Goal: Task Accomplishment & Management: Manage account settings

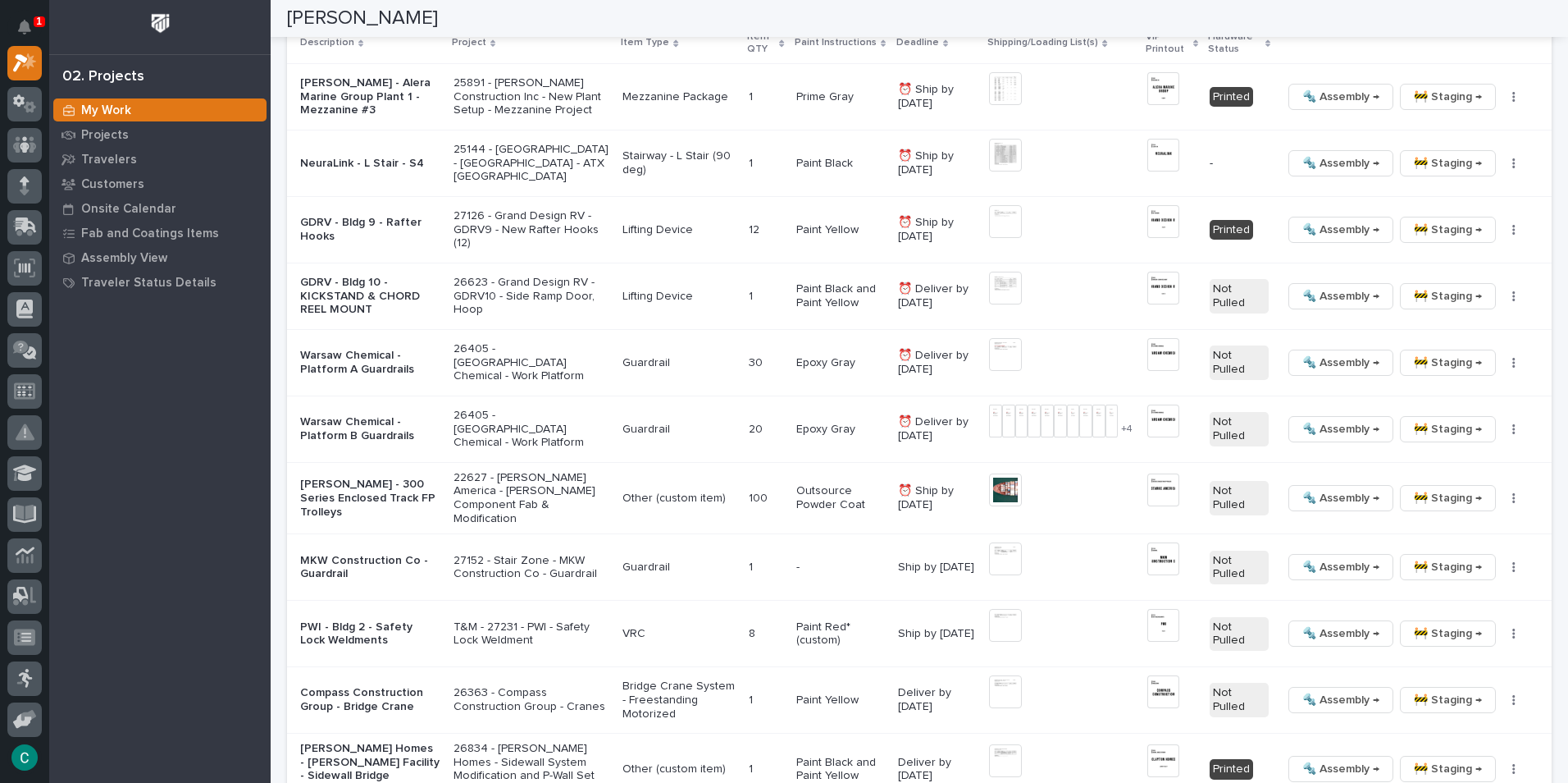
scroll to position [1832, 0]
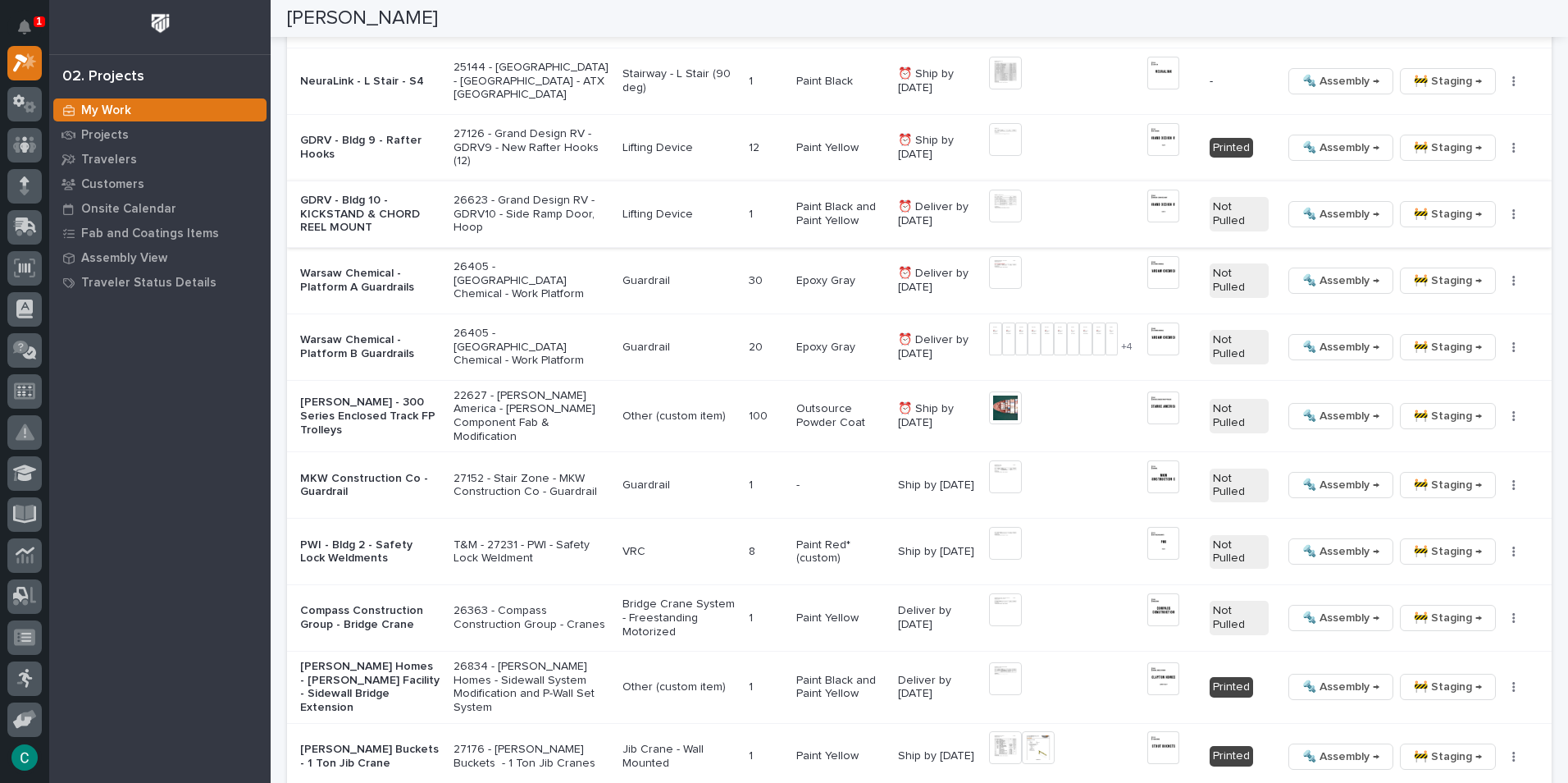
click at [1151, 213] on img at bounding box center [1164, 206] width 32 height 33
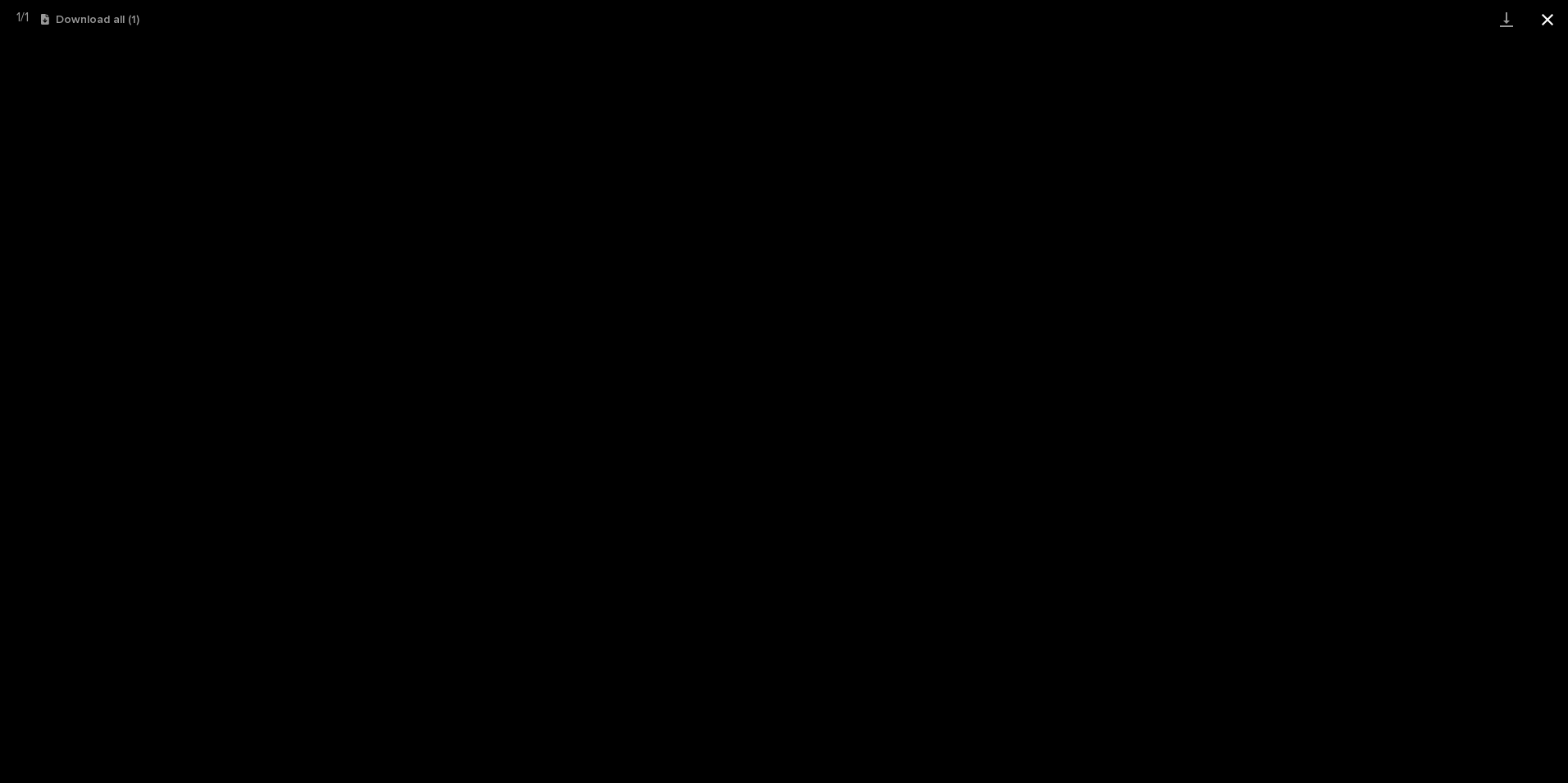
click at [1550, 20] on button "Close gallery" at bounding box center [1547, 19] width 41 height 39
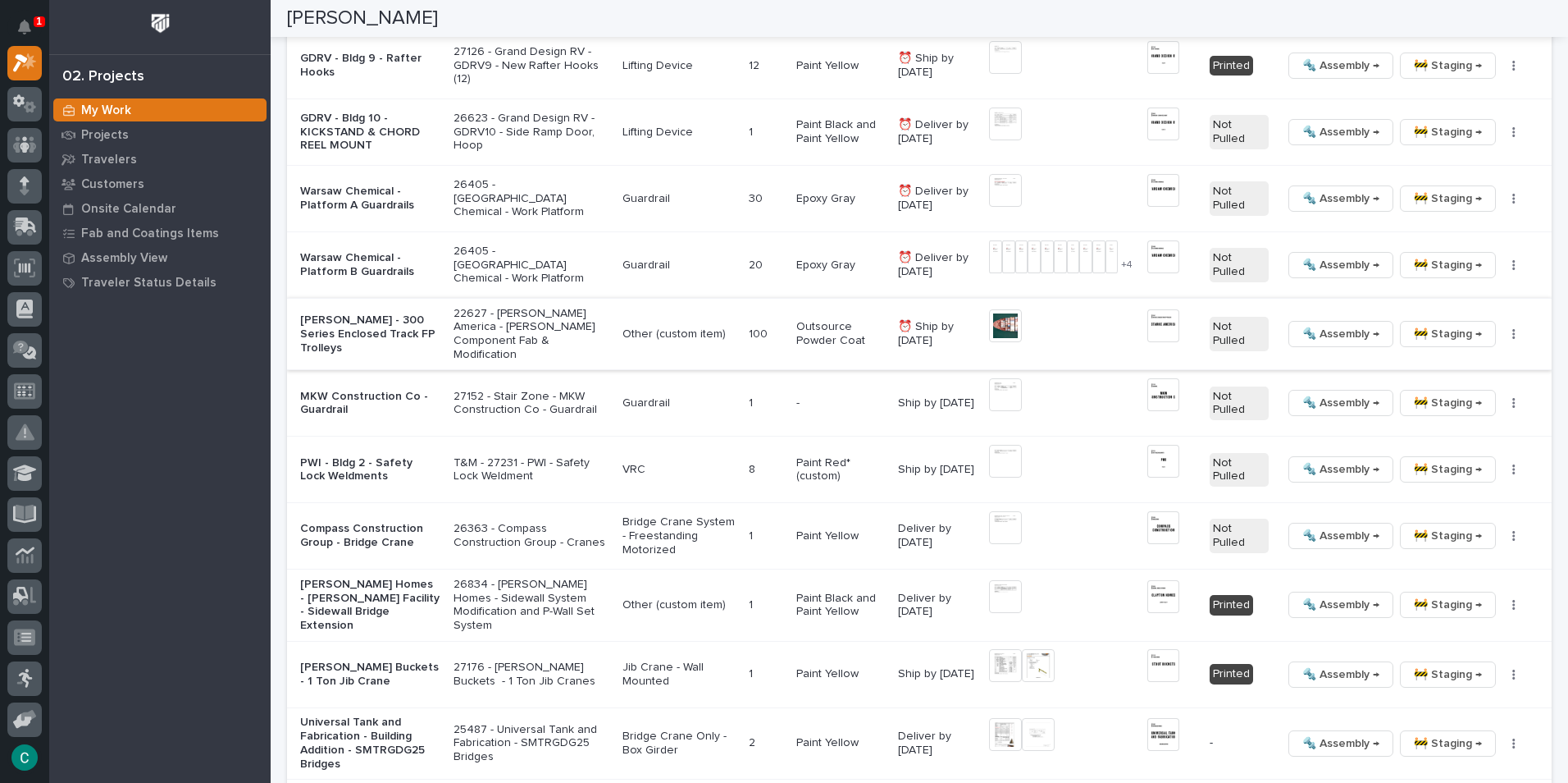
scroll to position [1997, 0]
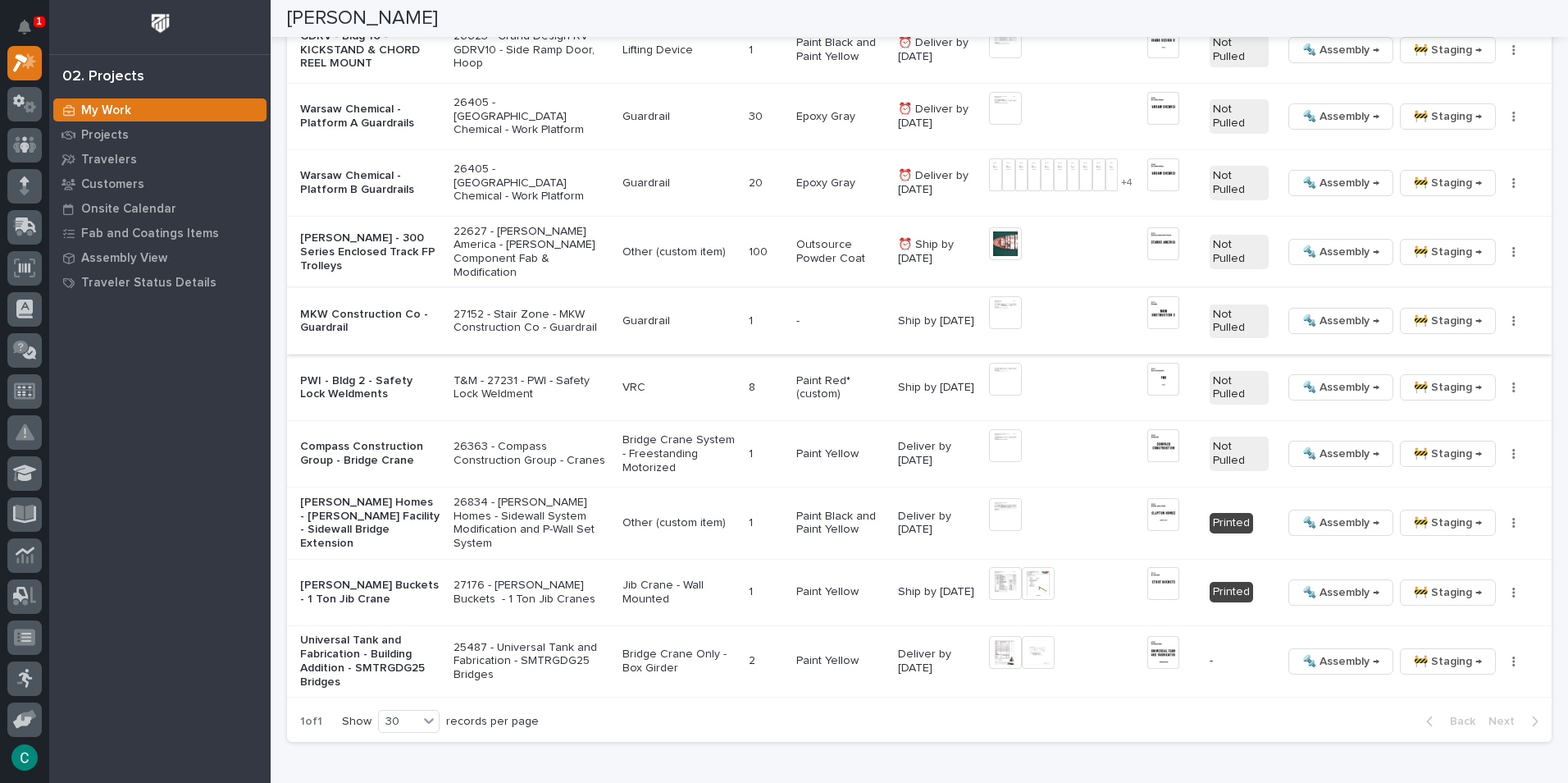
click at [1153, 321] on img at bounding box center [1164, 312] width 32 height 33
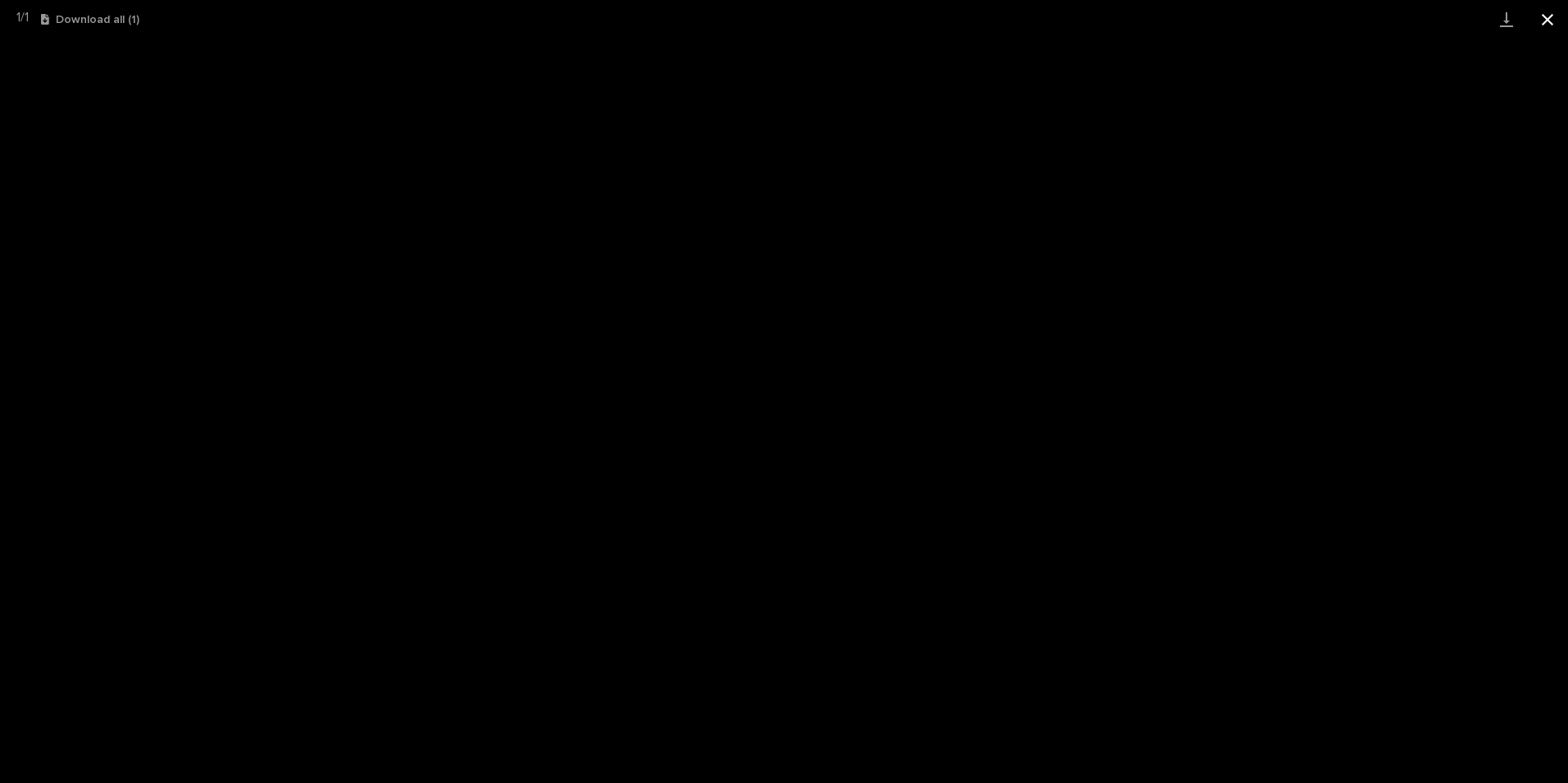
click at [1547, 21] on button "Close gallery" at bounding box center [1547, 19] width 41 height 39
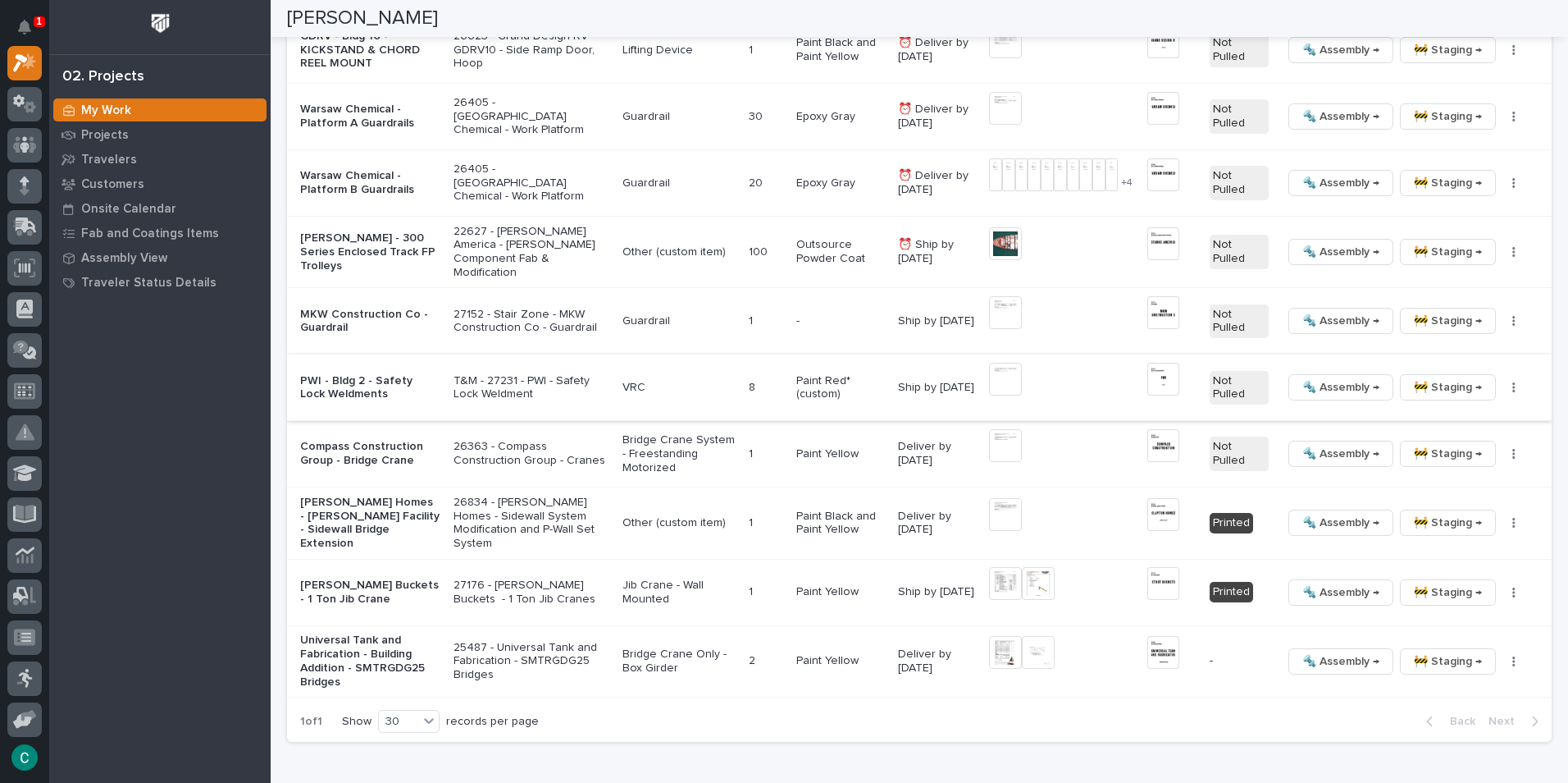
click at [1338, 387] on span "🔩 Assembly →" at bounding box center [1341, 387] width 77 height 20
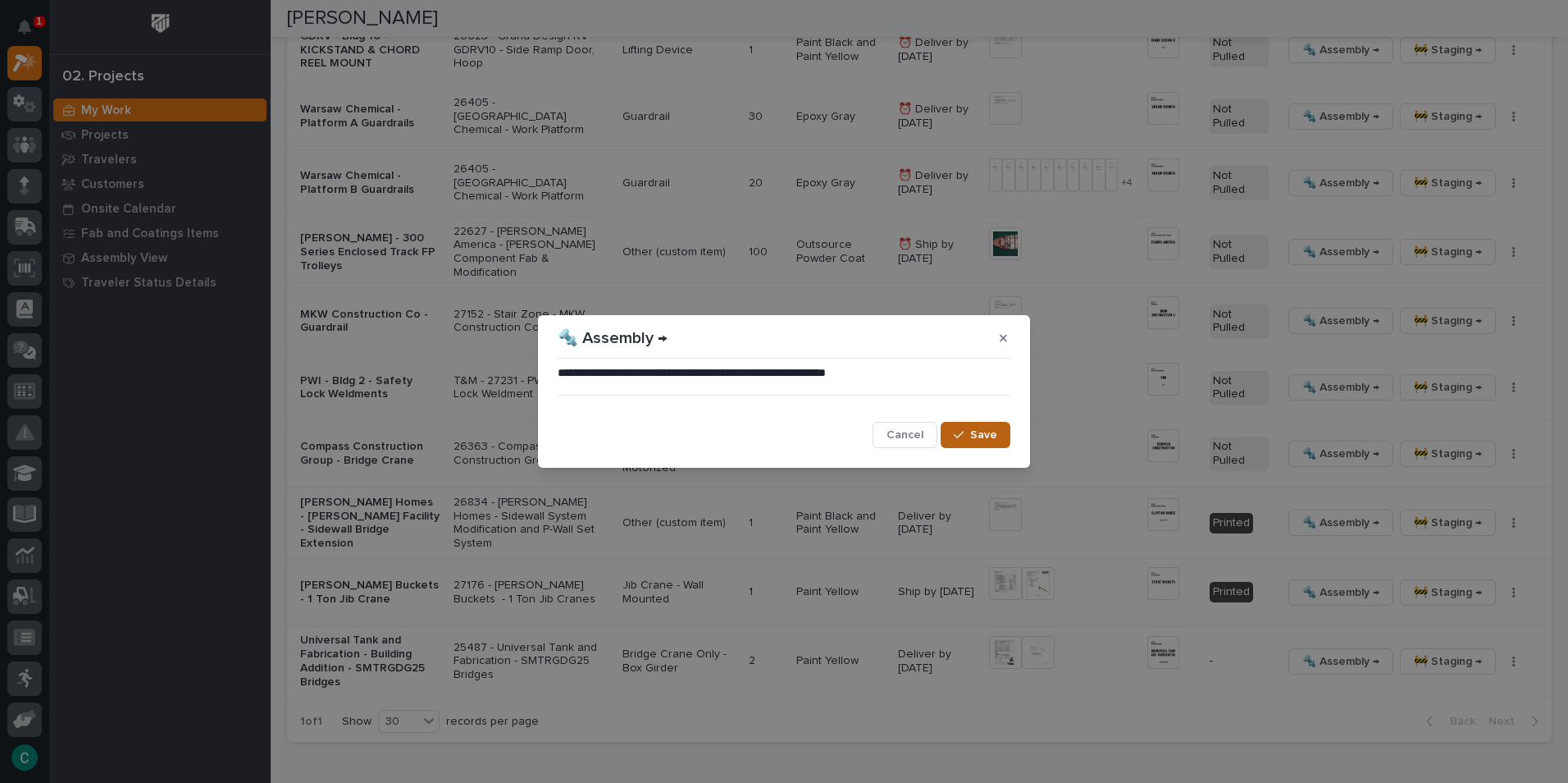
click at [997, 439] on span "Save" at bounding box center [984, 435] width 27 height 14
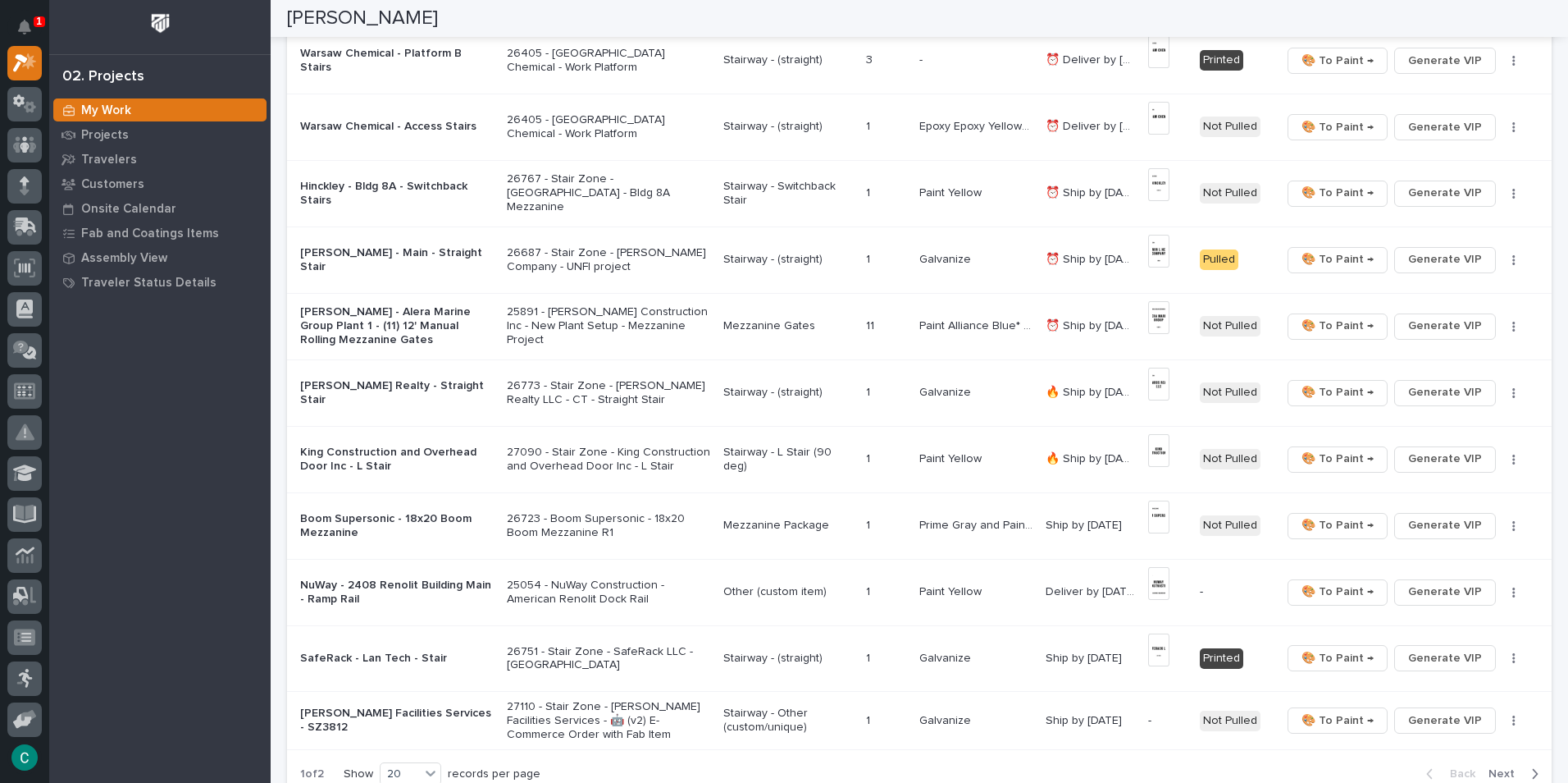
scroll to position [1176, 0]
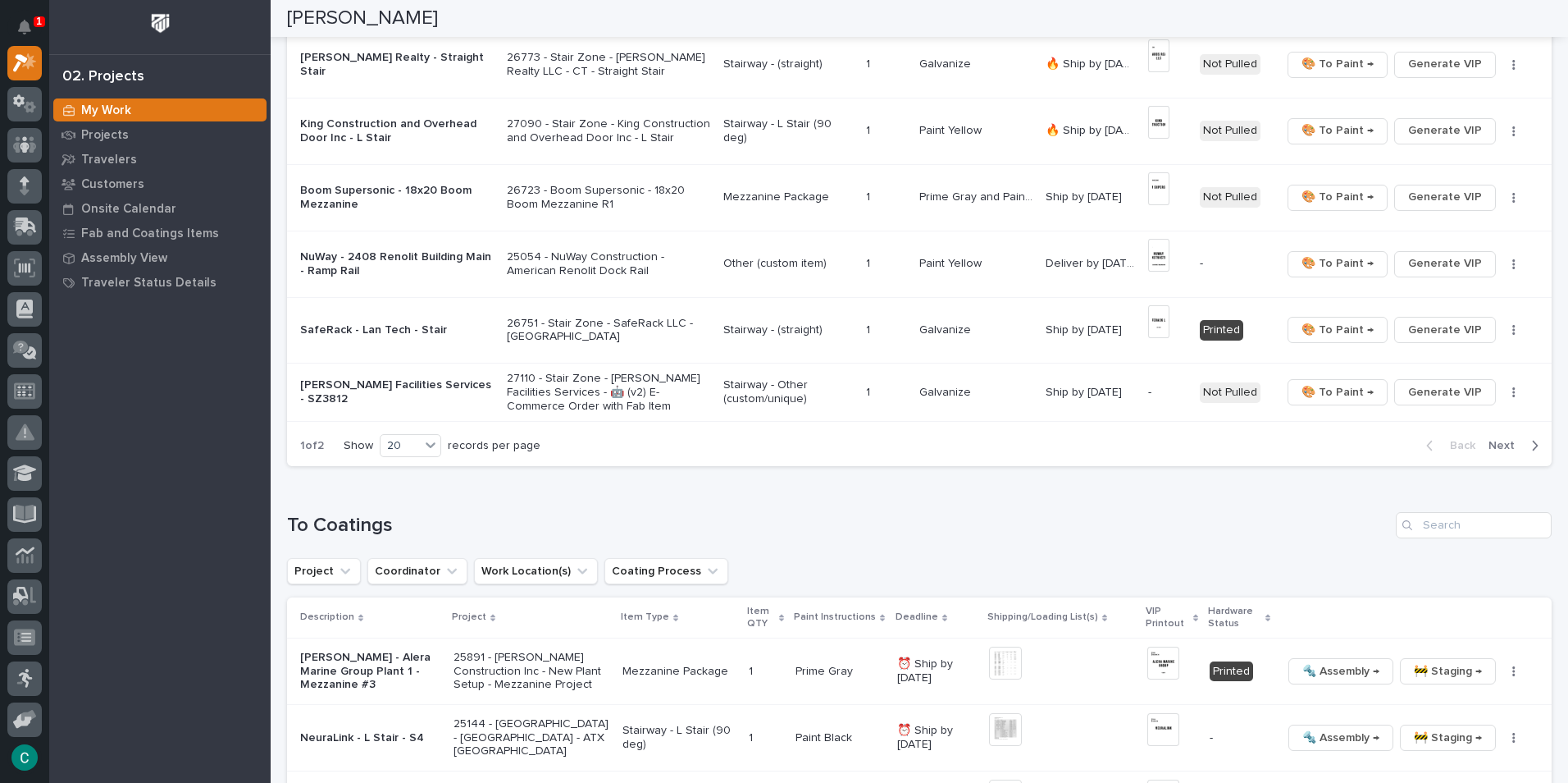
click at [1489, 446] on span "Next" at bounding box center [1507, 445] width 36 height 14
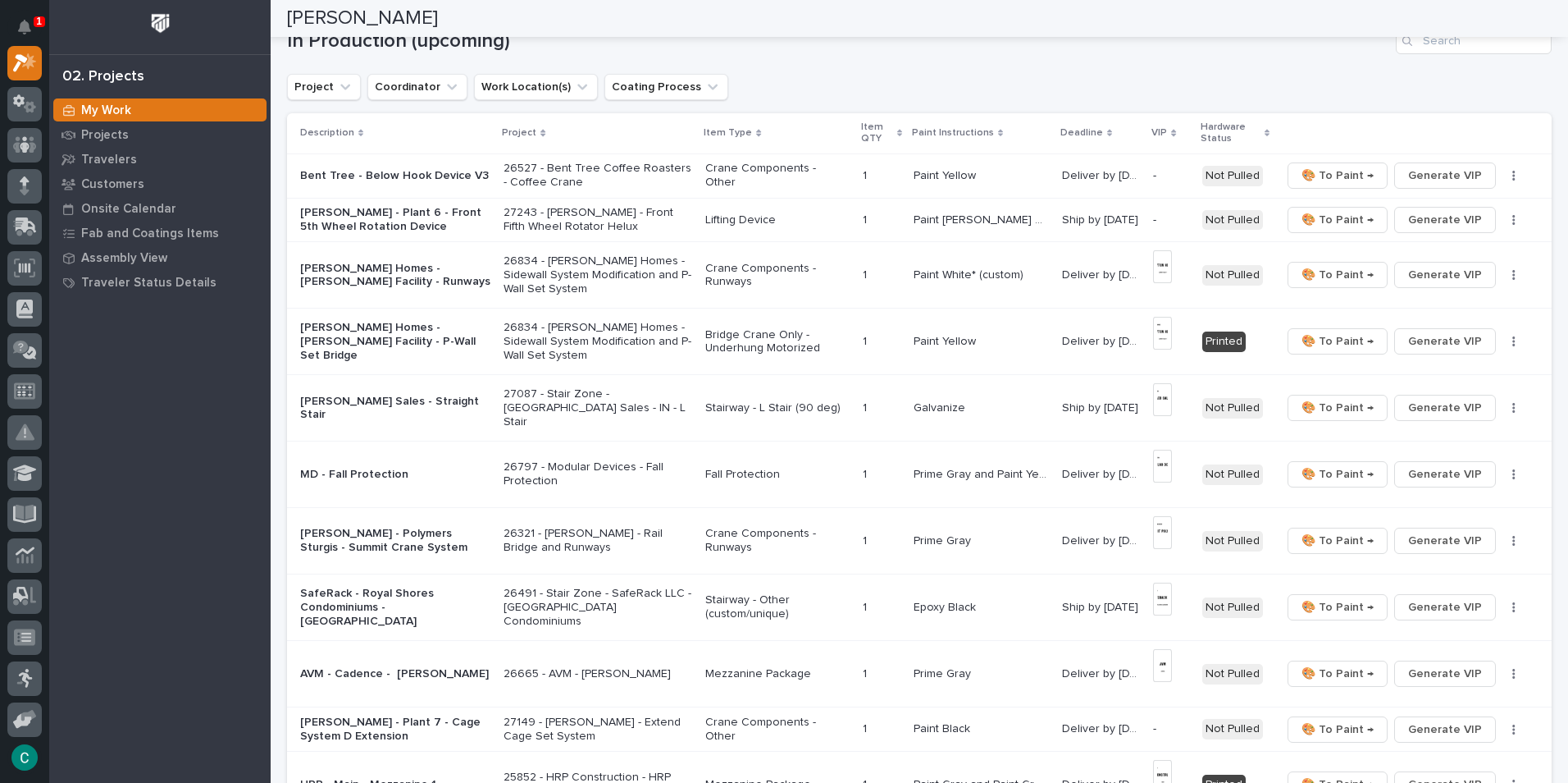
scroll to position [96, 0]
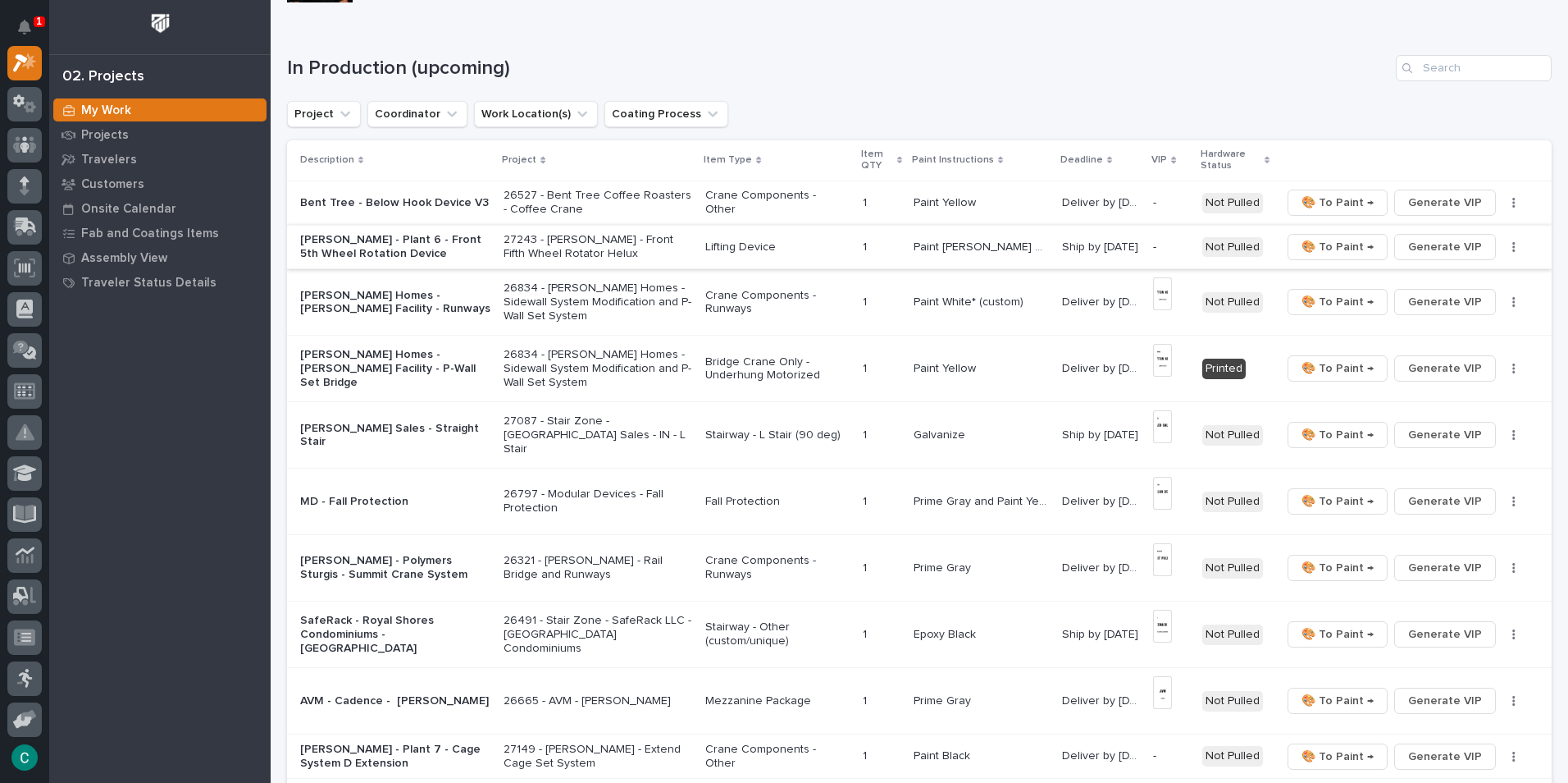
click at [1502, 245] on button "button" at bounding box center [1514, 246] width 23 height 12
click at [1519, 250] on td "🎨 To Paint → Generate VIP 🔩 Hardware" at bounding box center [1413, 246] width 277 height 44
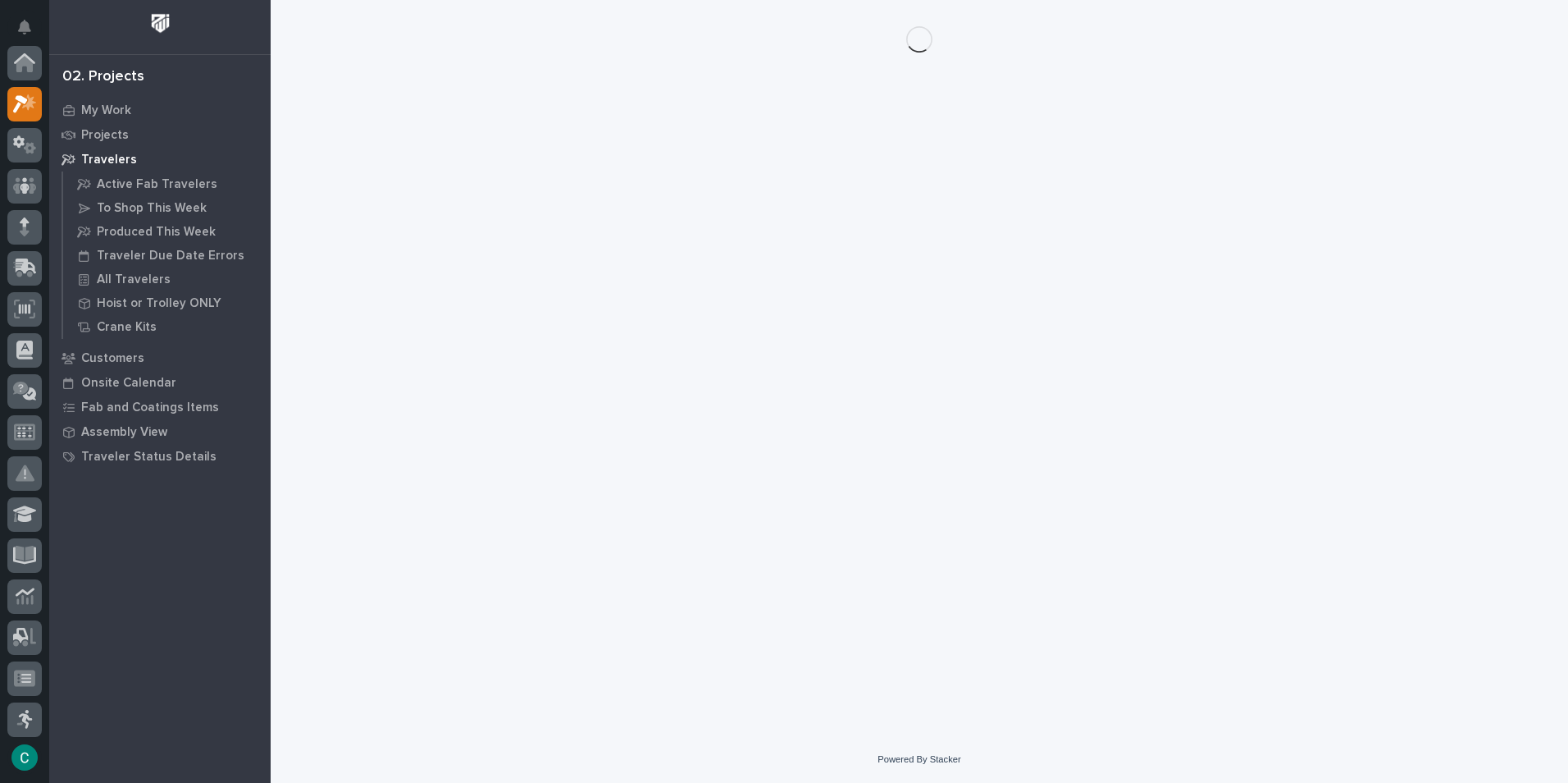
scroll to position [41, 0]
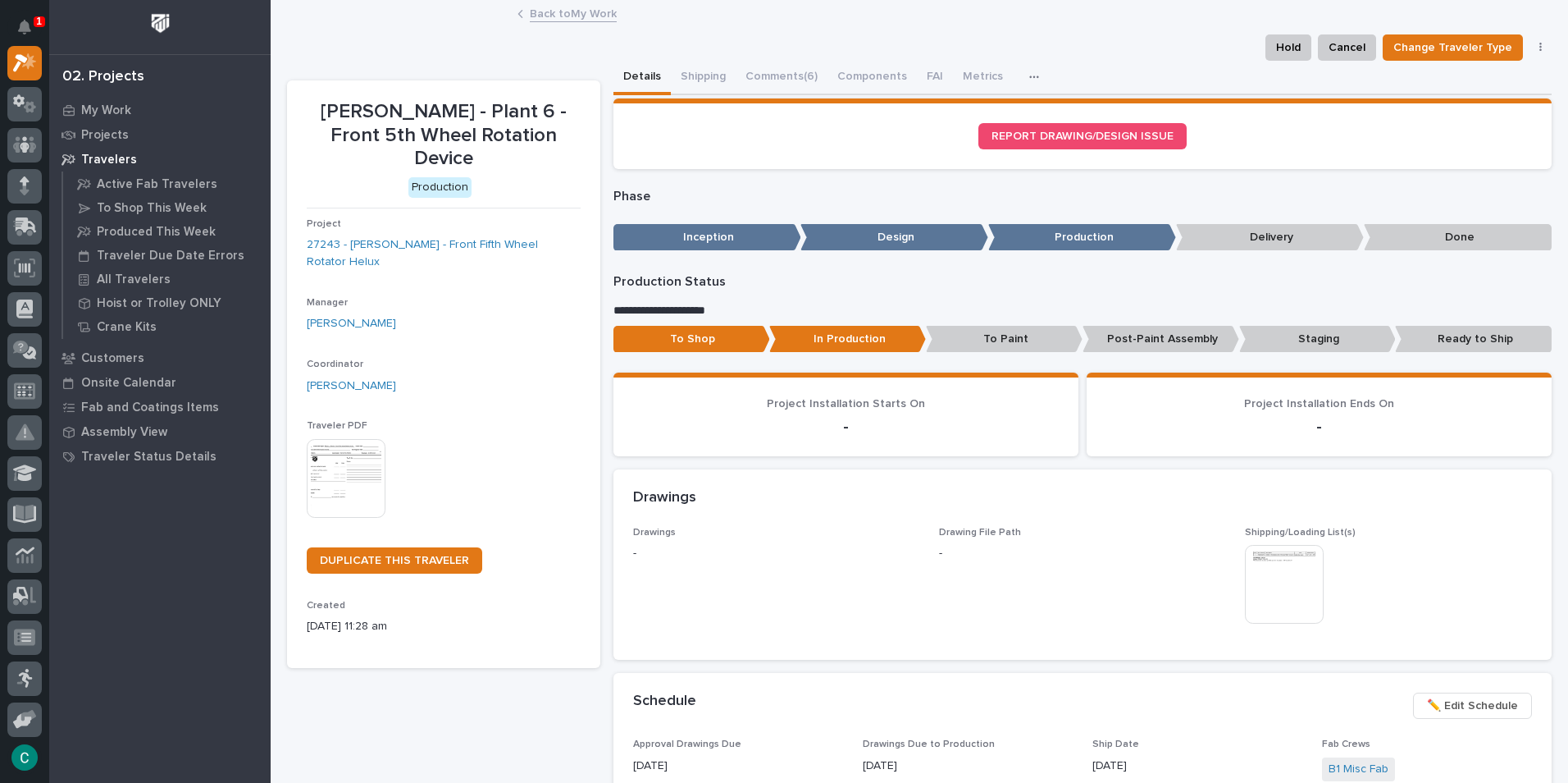
click at [542, 14] on link "Back to My Work" at bounding box center [573, 13] width 87 height 19
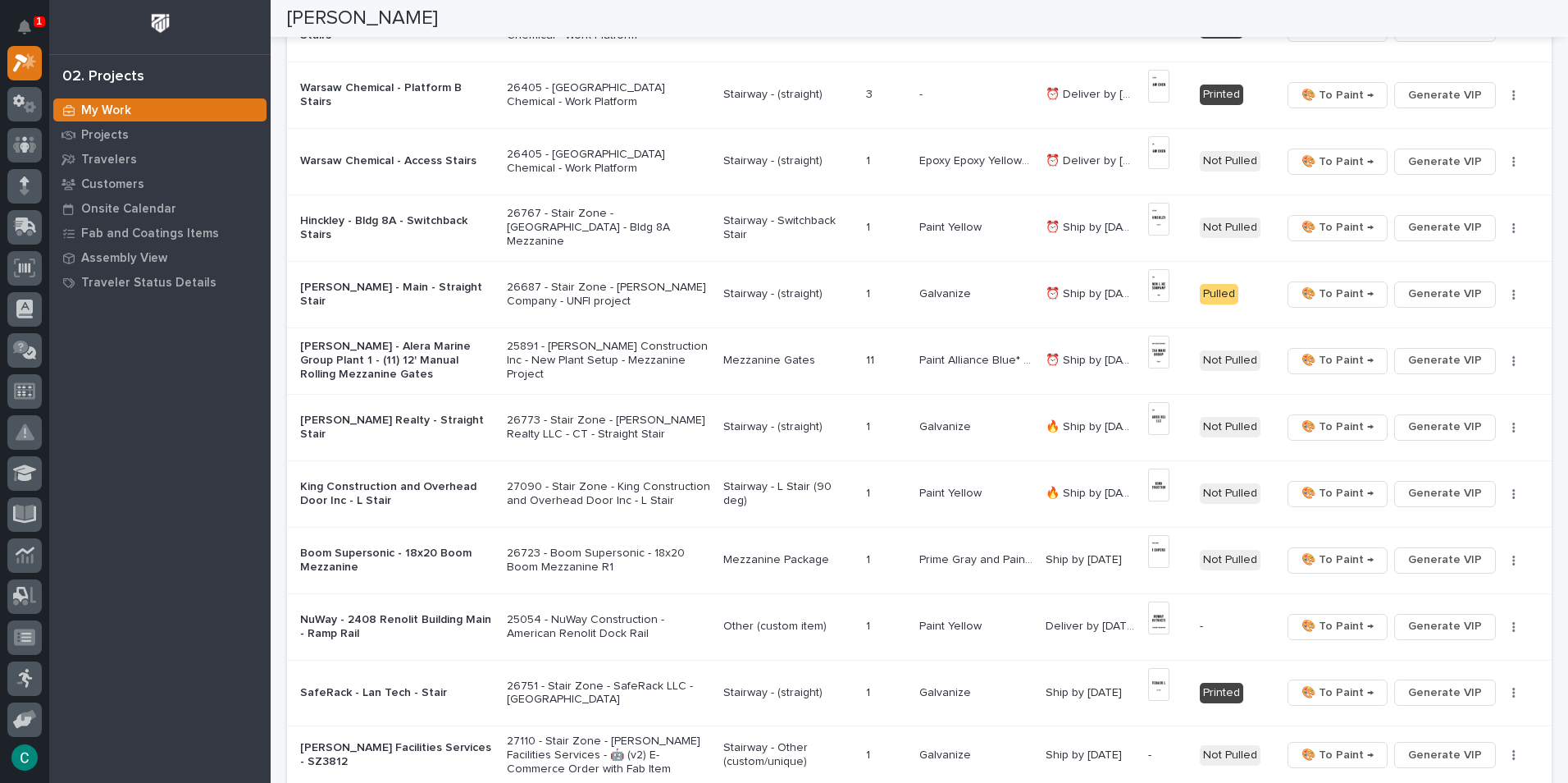
scroll to position [1149, 0]
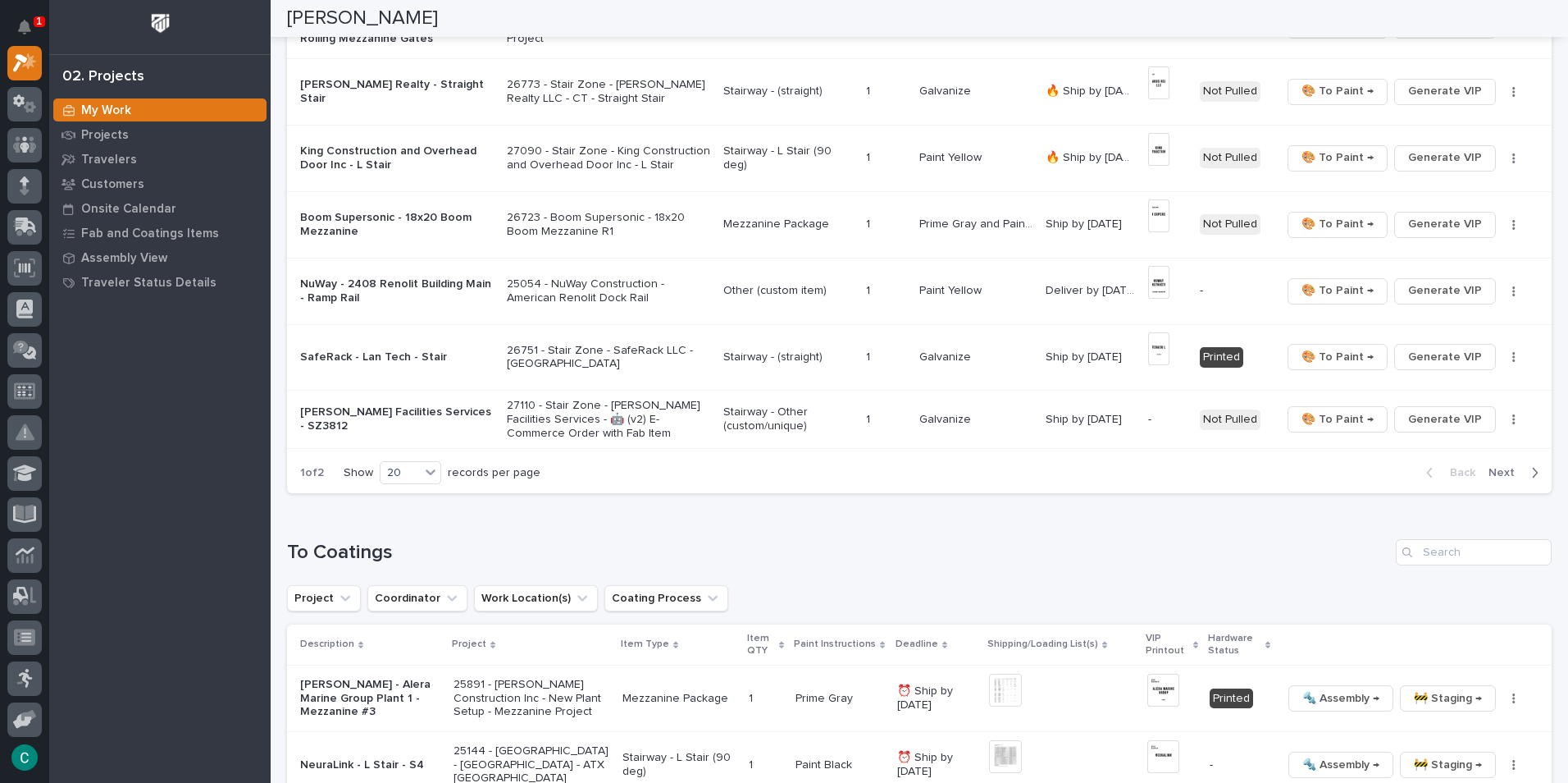
click at [1489, 471] on span "Next" at bounding box center [1507, 473] width 36 height 14
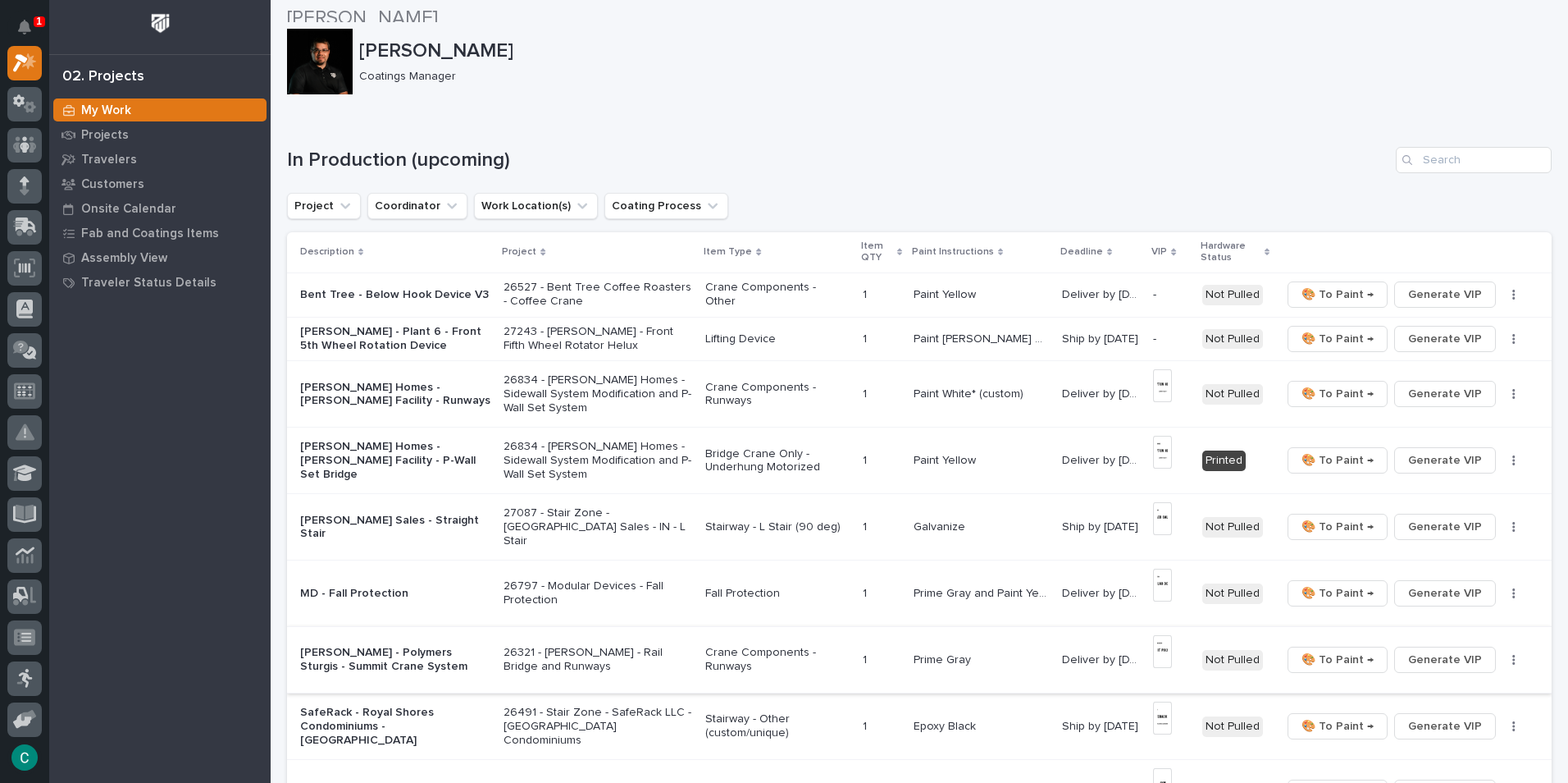
scroll to position [0, 0]
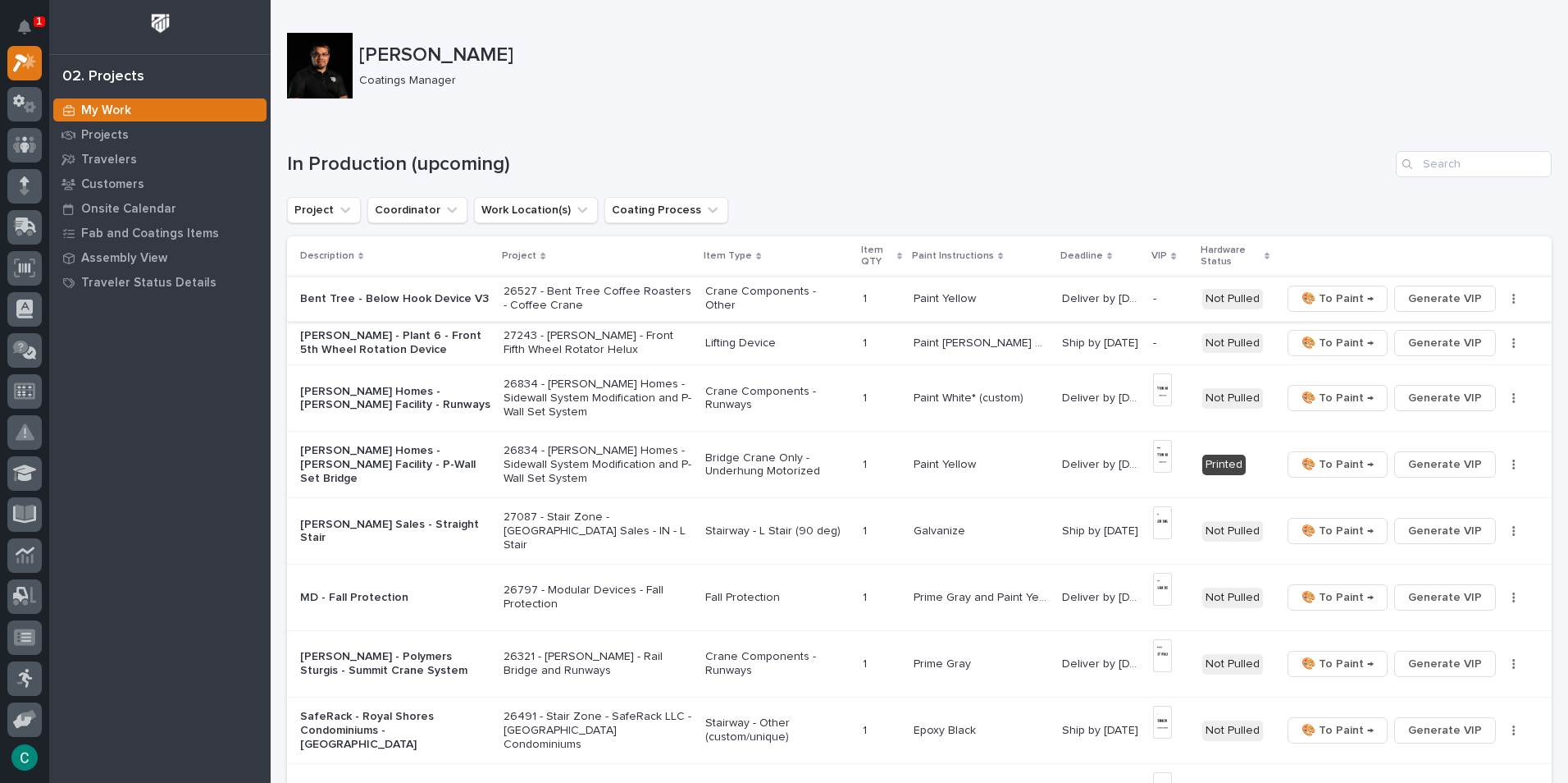
click at [1426, 296] on span "Generate VIP" at bounding box center [1445, 298] width 74 height 20
click at [1436, 344] on span "Generate VIP" at bounding box center [1445, 343] width 74 height 20
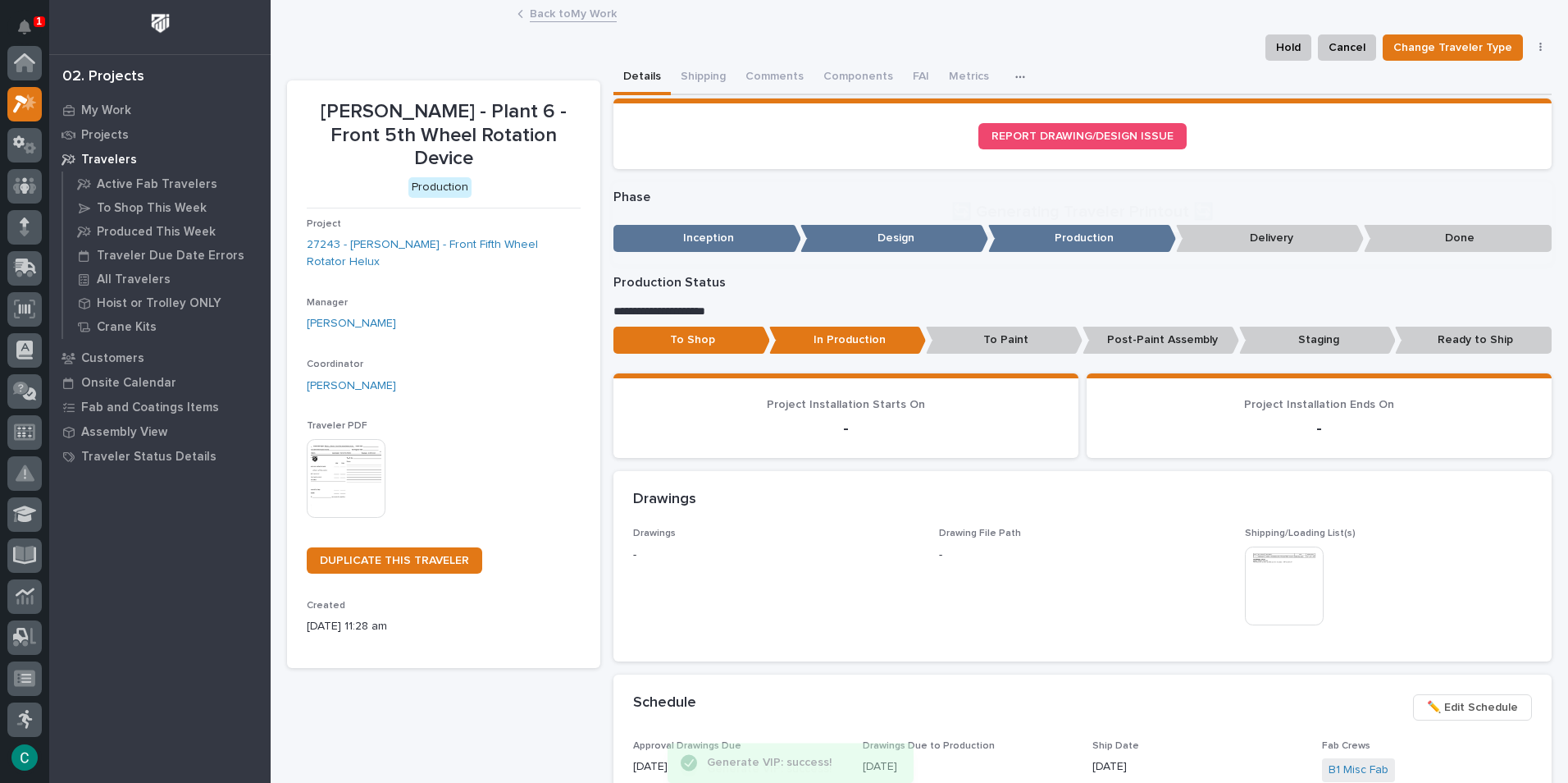
scroll to position [41, 0]
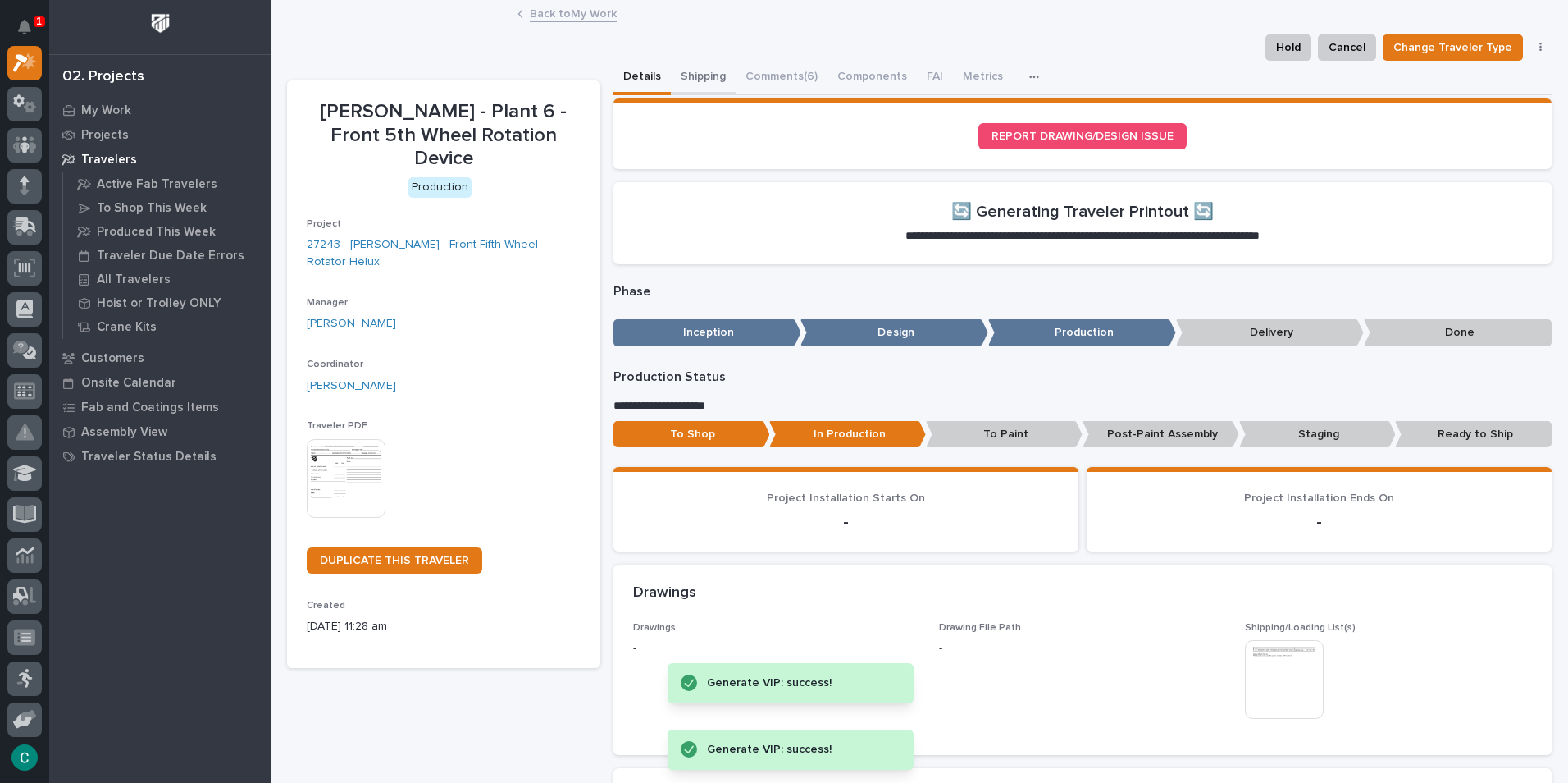
click at [700, 74] on button "Shipping" at bounding box center [704, 78] width 65 height 34
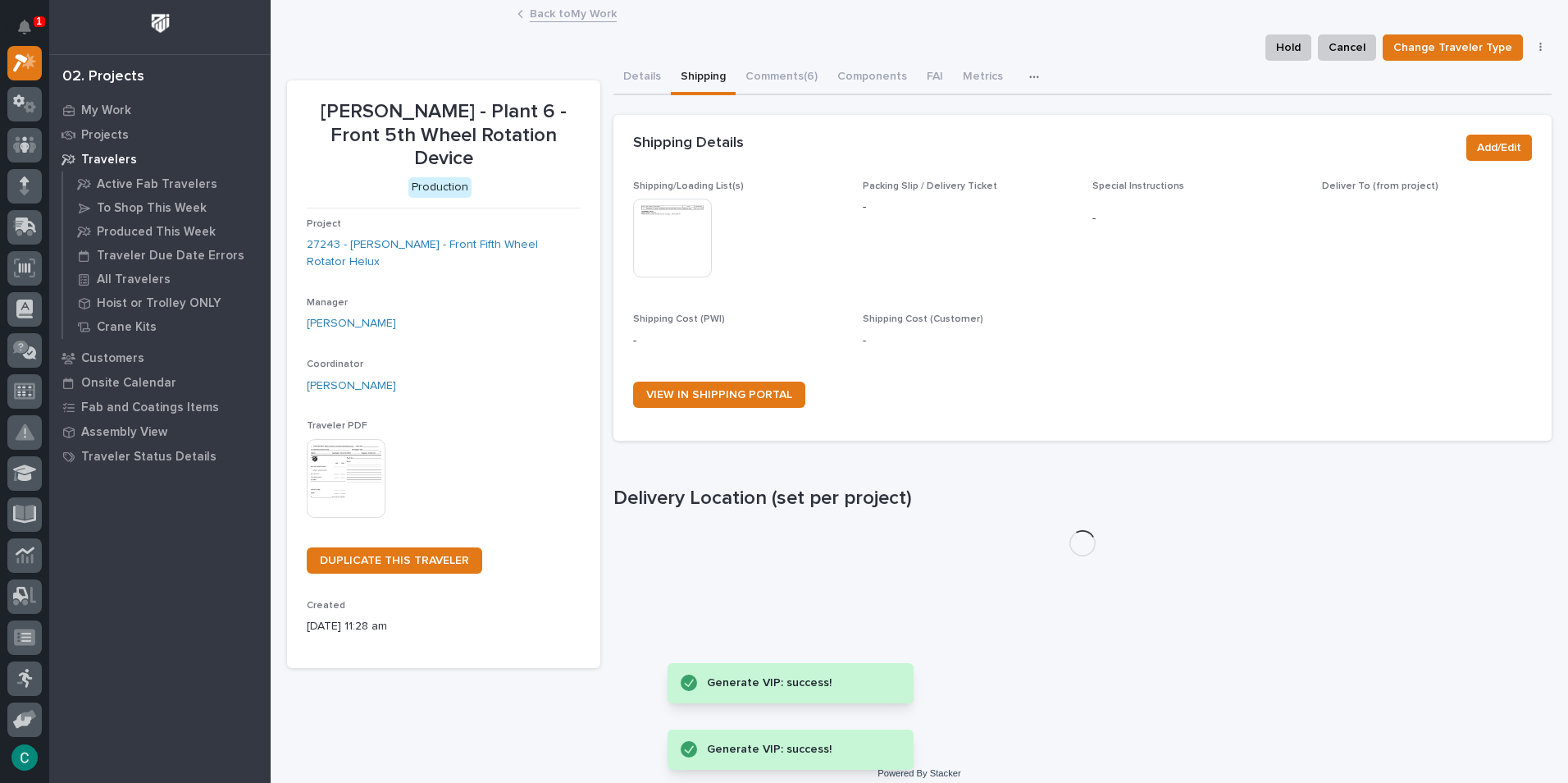
click at [686, 230] on img at bounding box center [673, 238] width 79 height 79
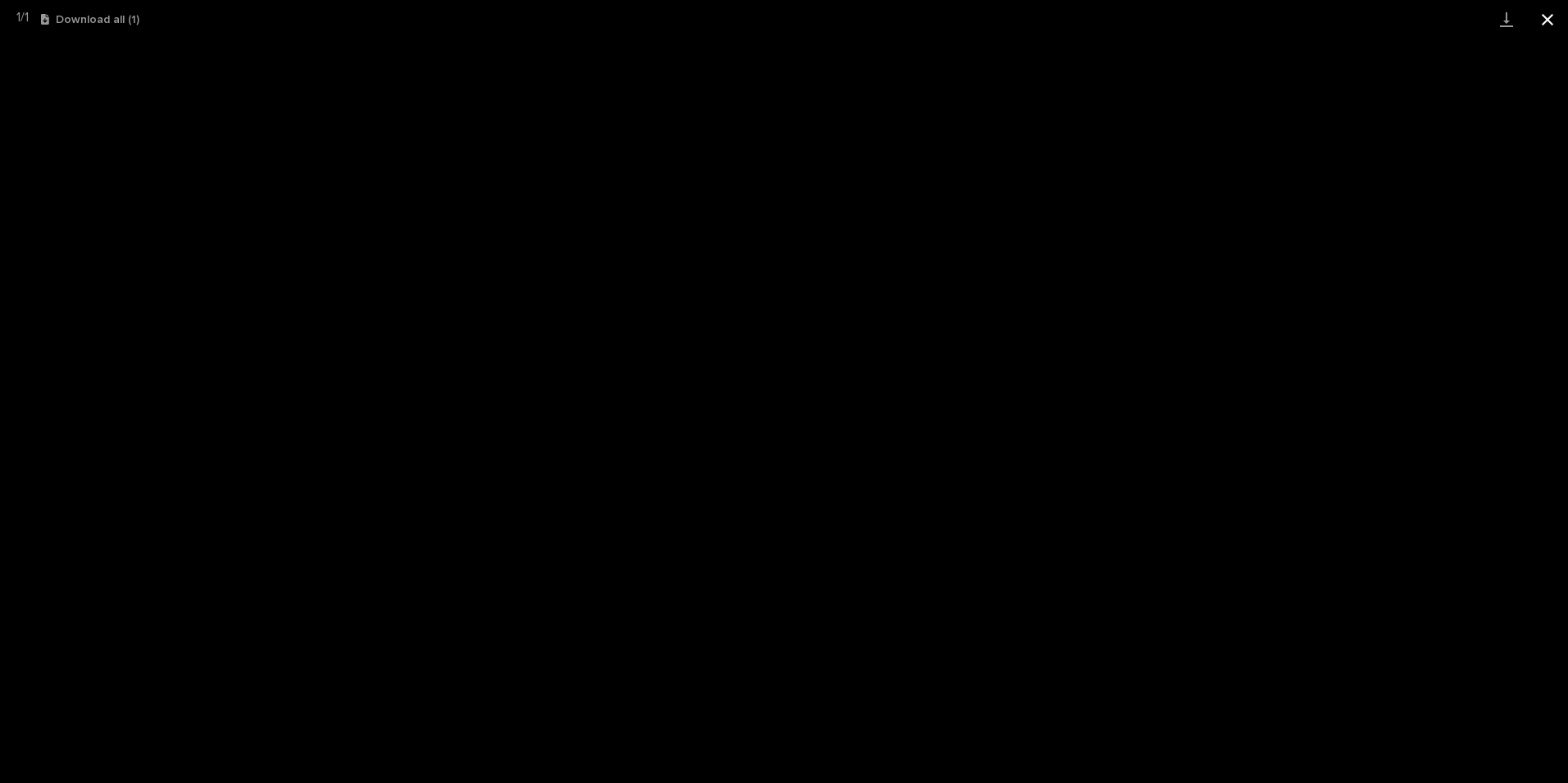
click at [1560, 14] on button "Close gallery" at bounding box center [1547, 19] width 41 height 39
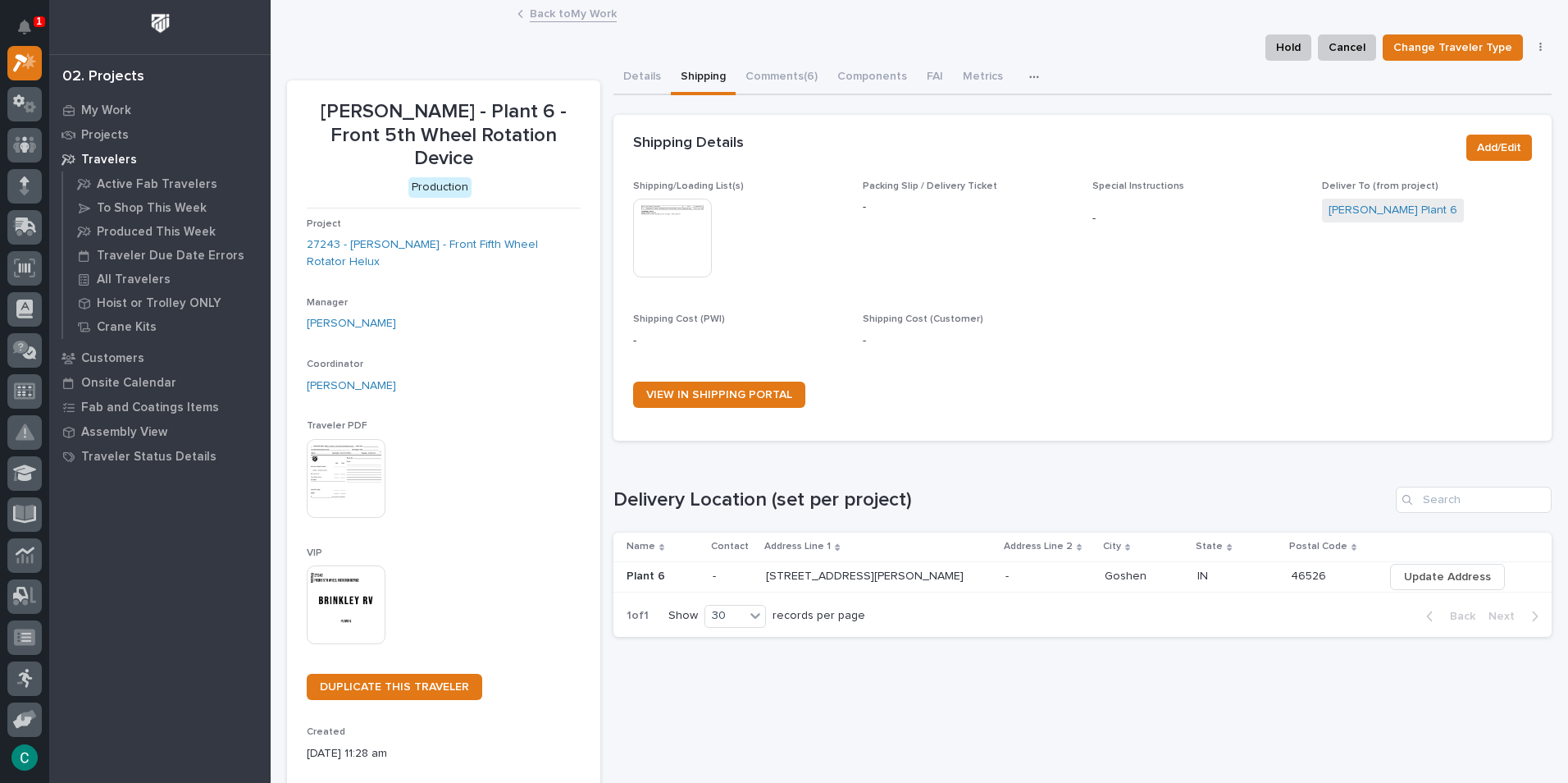
click at [350, 575] on img at bounding box center [346, 605] width 79 height 79
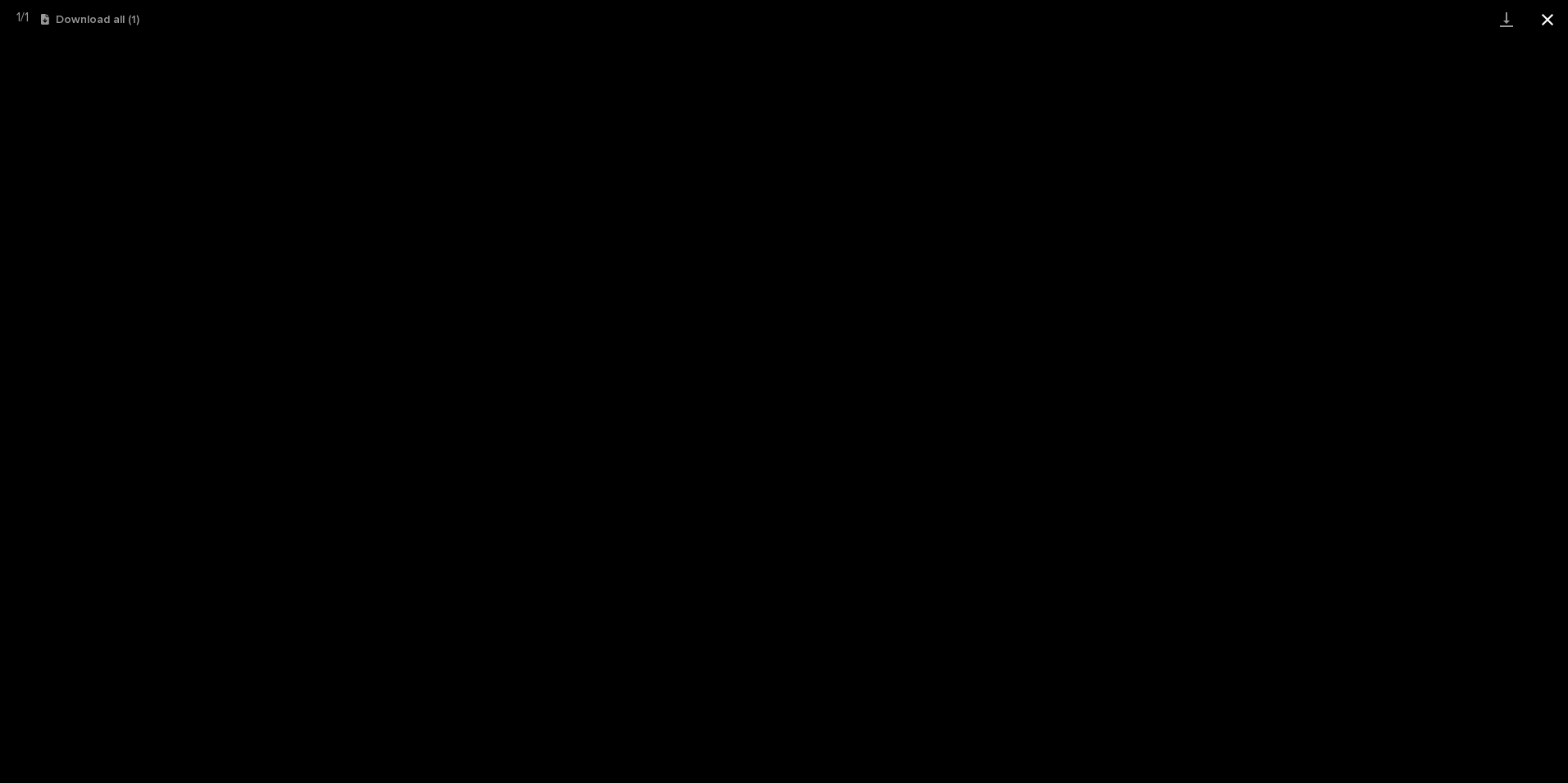
click at [1535, 22] on button "Close gallery" at bounding box center [1547, 19] width 41 height 39
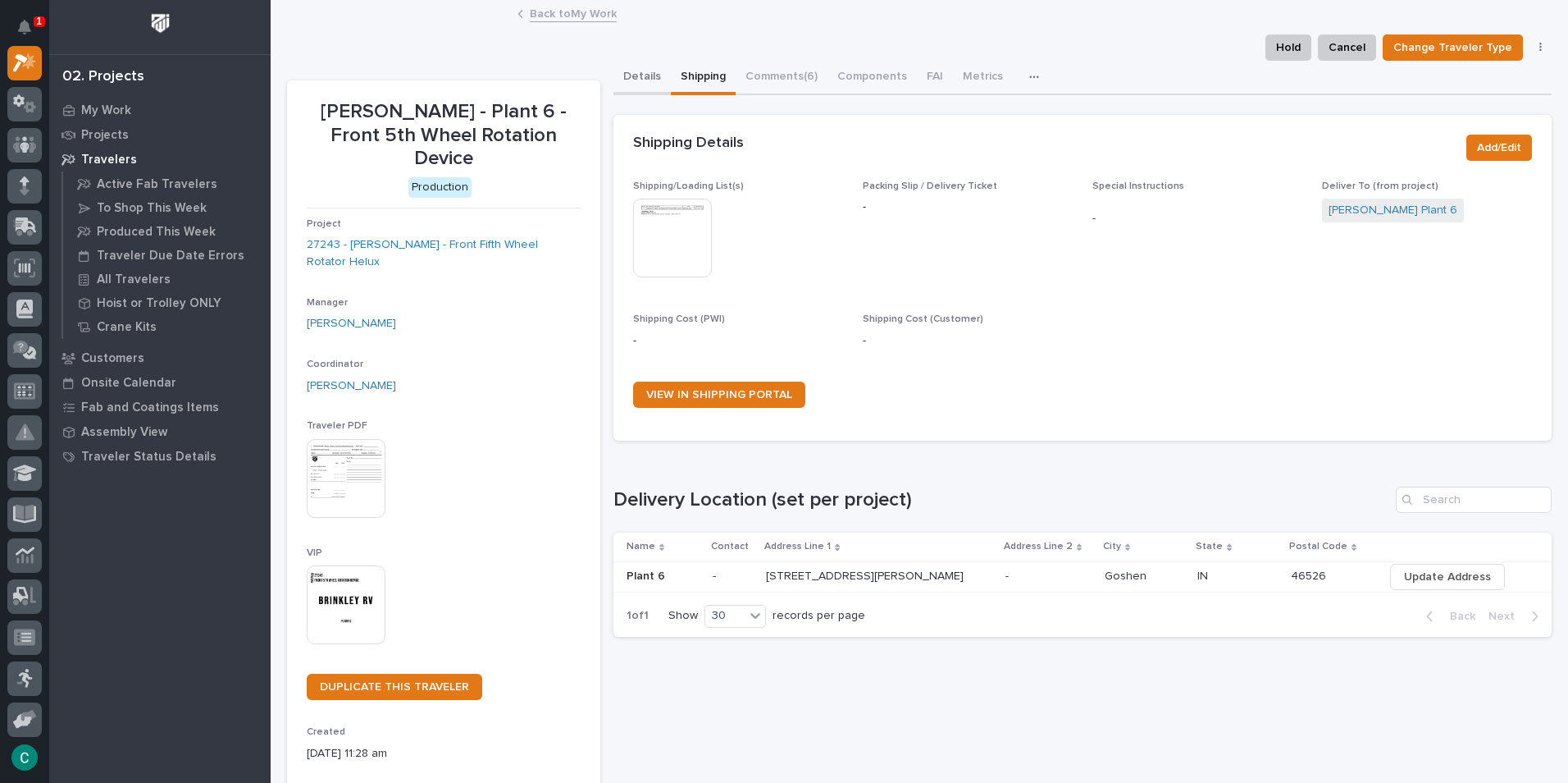
click at [646, 84] on button "Details" at bounding box center [642, 78] width 58 height 34
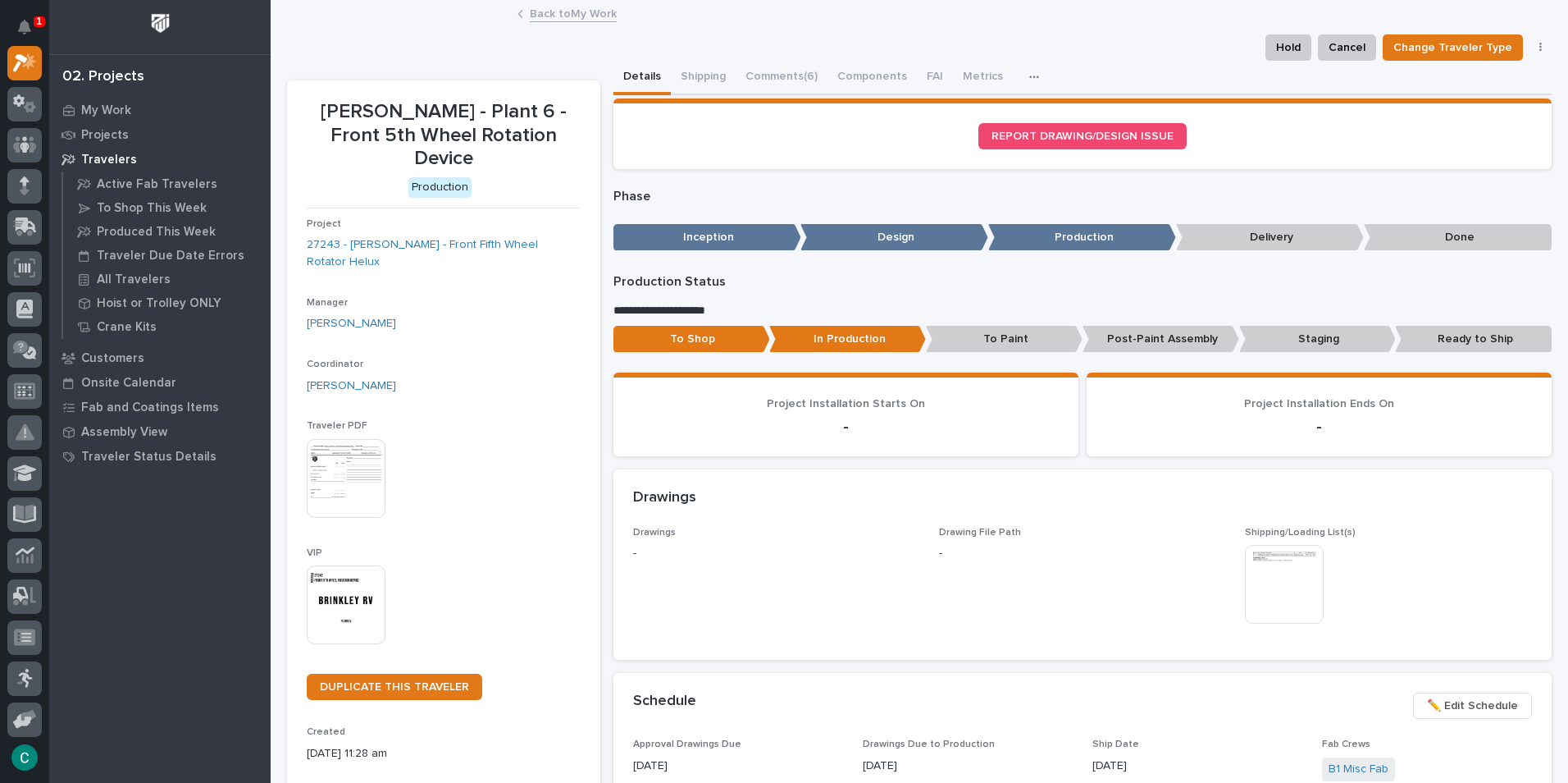
click at [592, 20] on link "Back to My Work" at bounding box center [573, 13] width 87 height 19
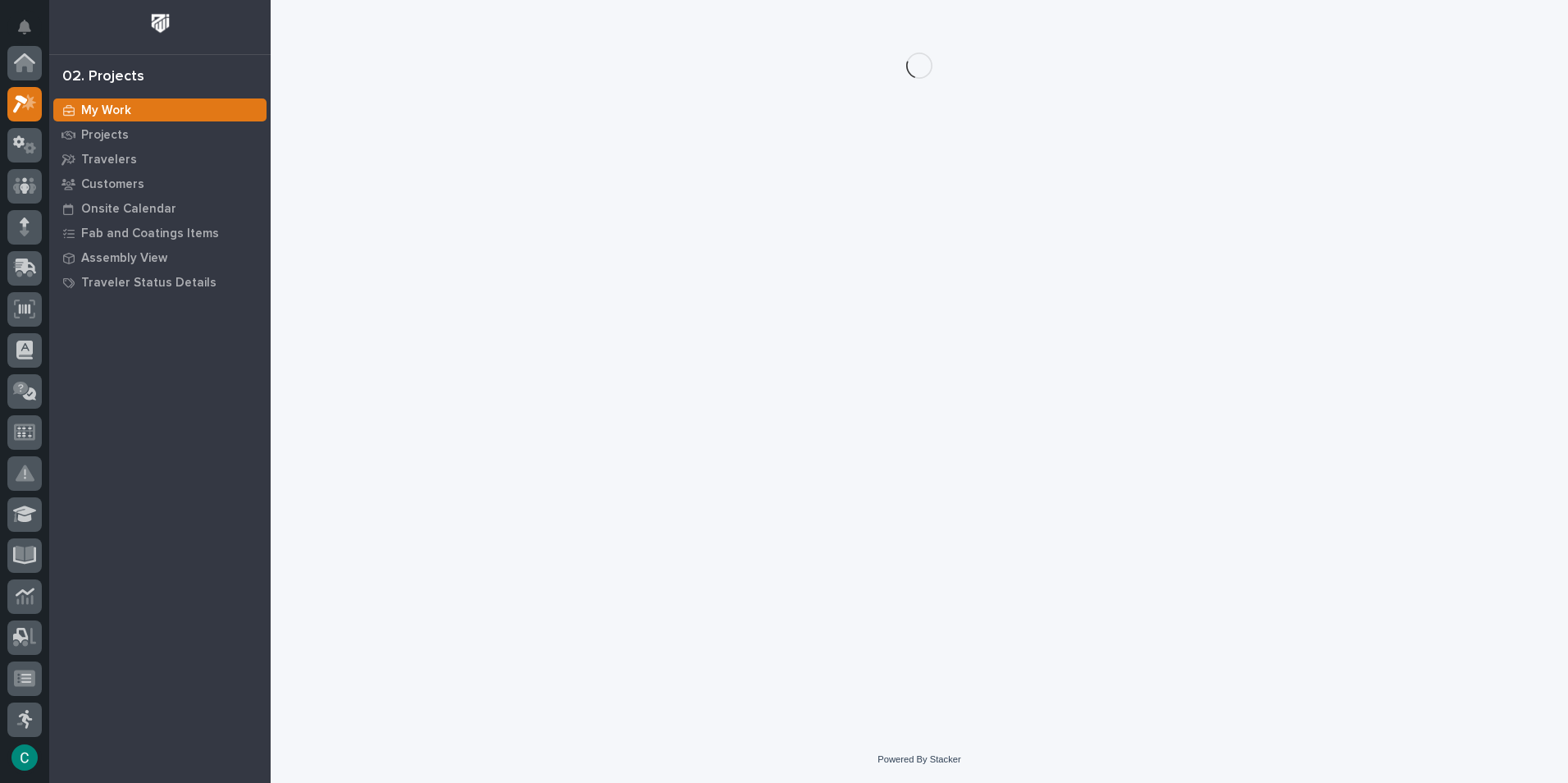
scroll to position [41, 0]
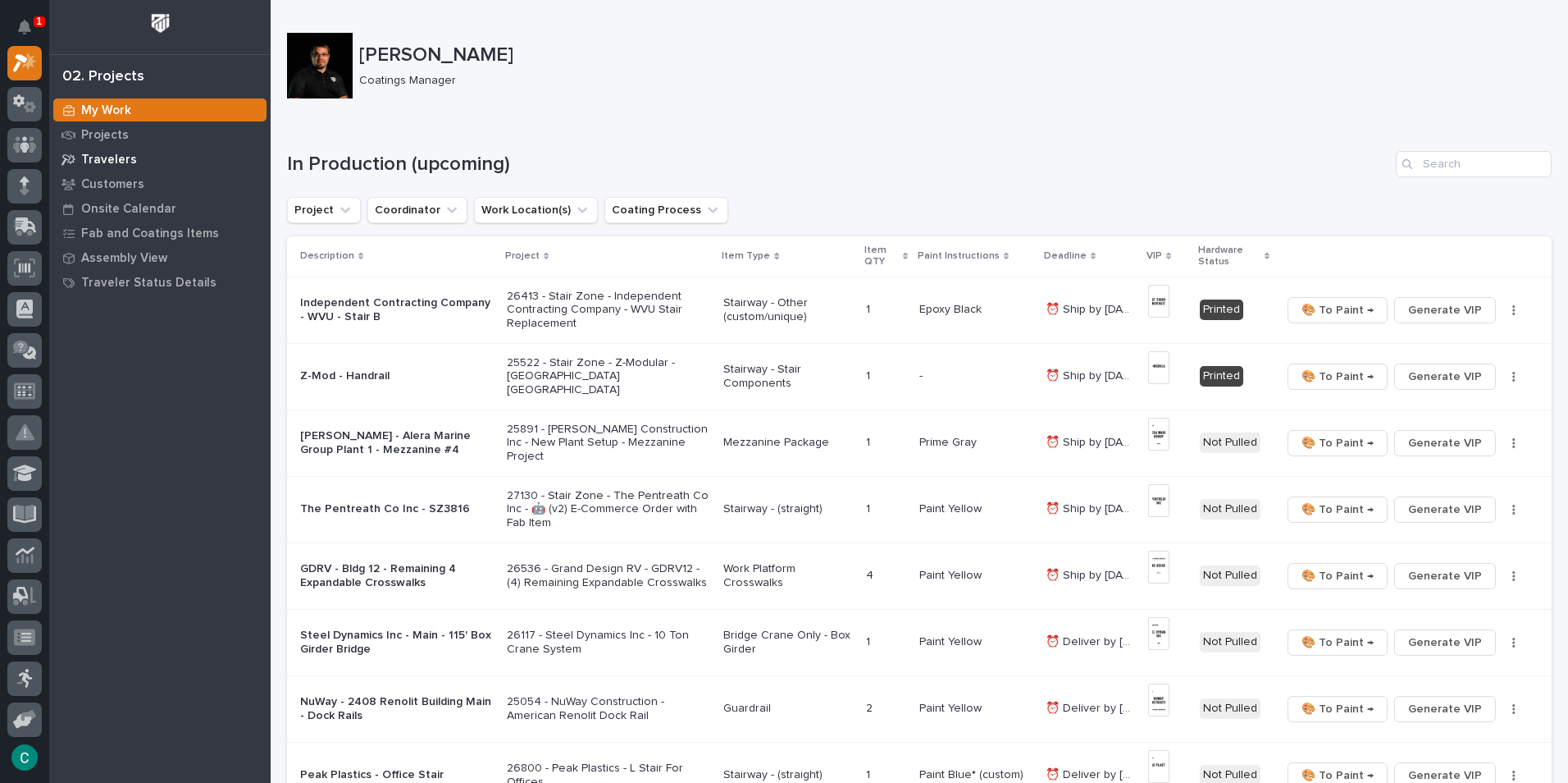
click at [110, 155] on p "Travelers" at bounding box center [109, 160] width 56 height 14
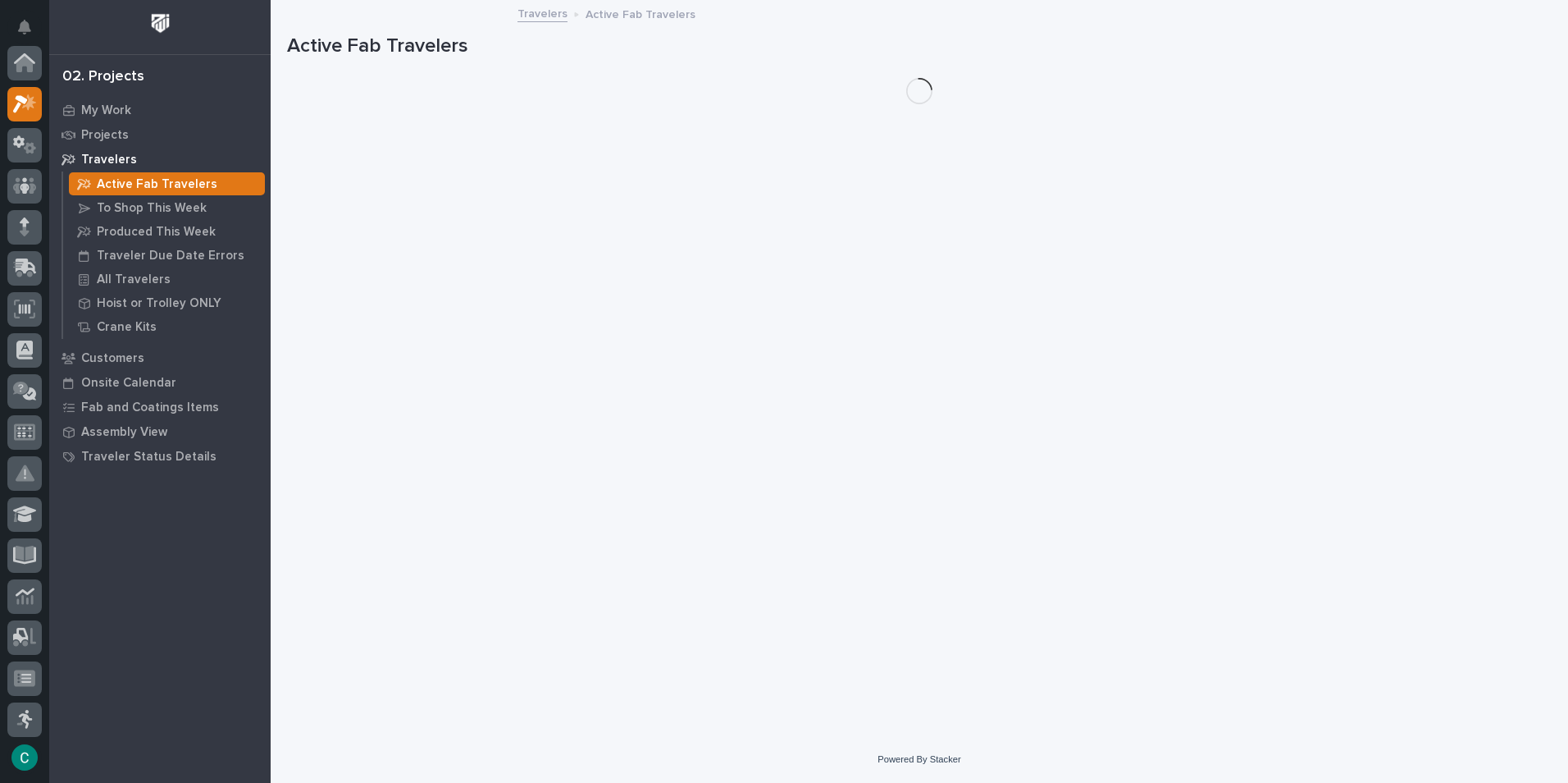
scroll to position [41, 0]
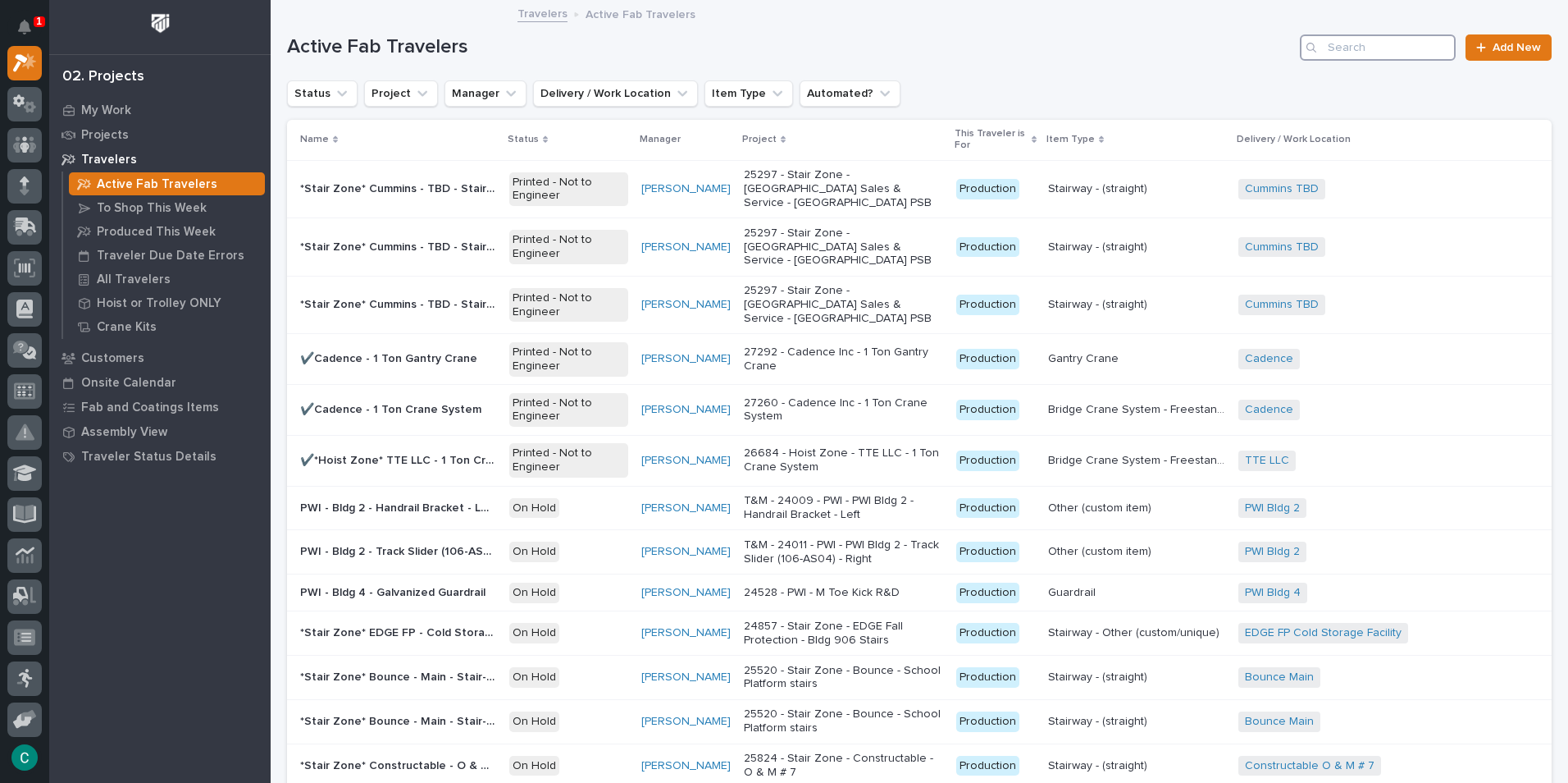
click at [1392, 52] on input "Search" at bounding box center [1378, 47] width 155 height 26
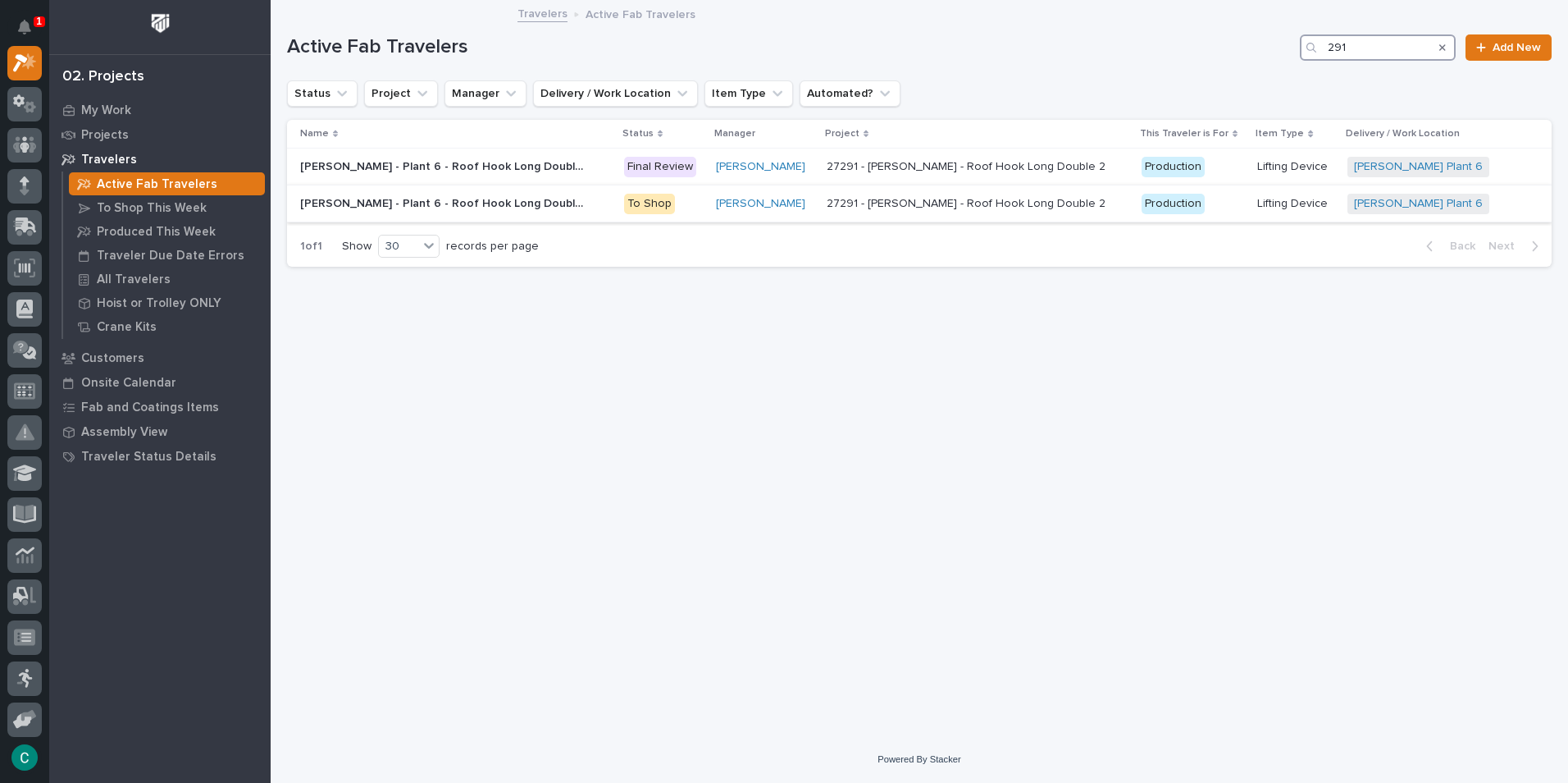
type input "291"
click at [520, 201] on p "[PERSON_NAME] - Plant 6 - Roof Hook Long Double 2" at bounding box center [445, 201] width 290 height 17
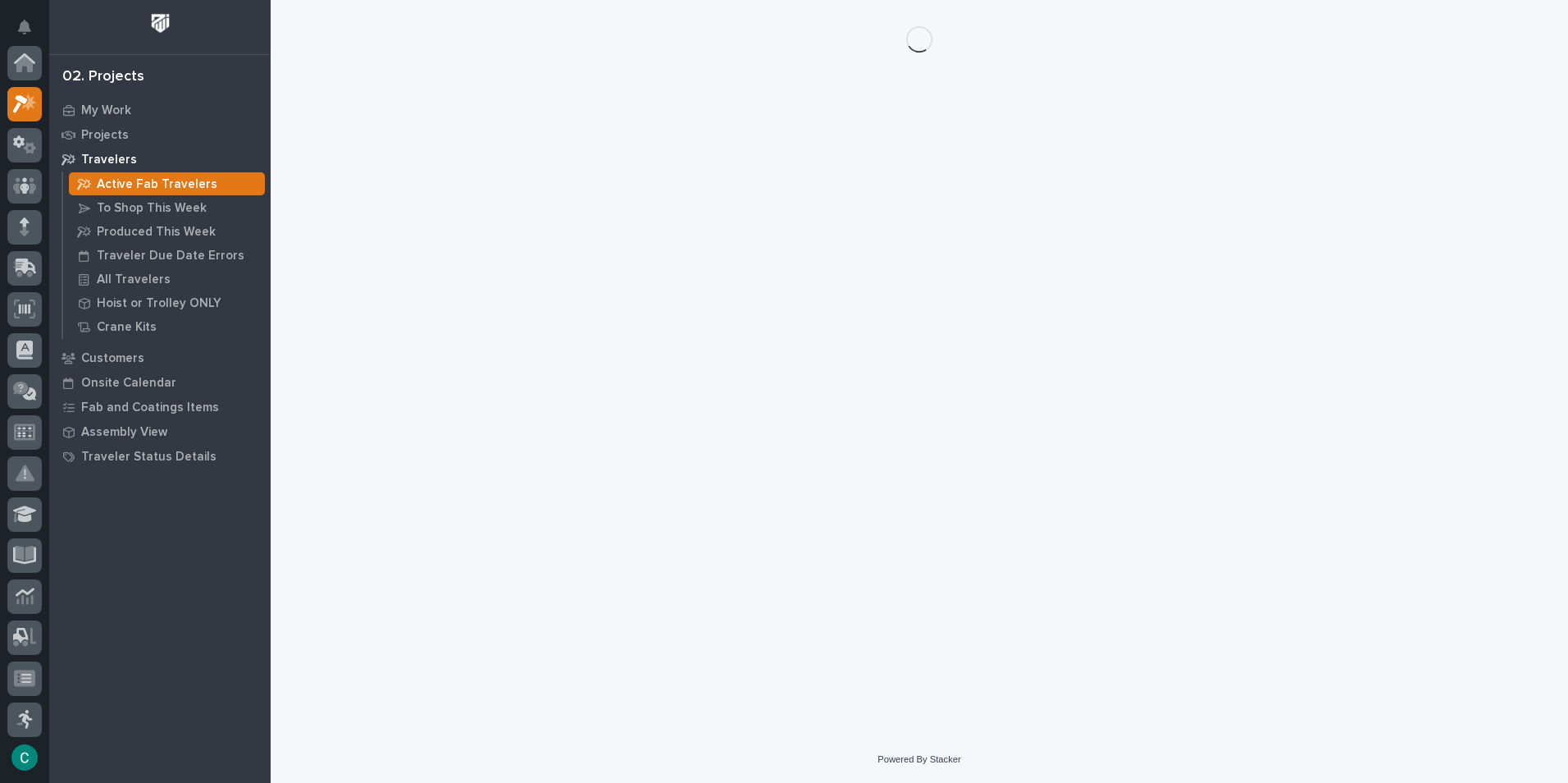
scroll to position [41, 0]
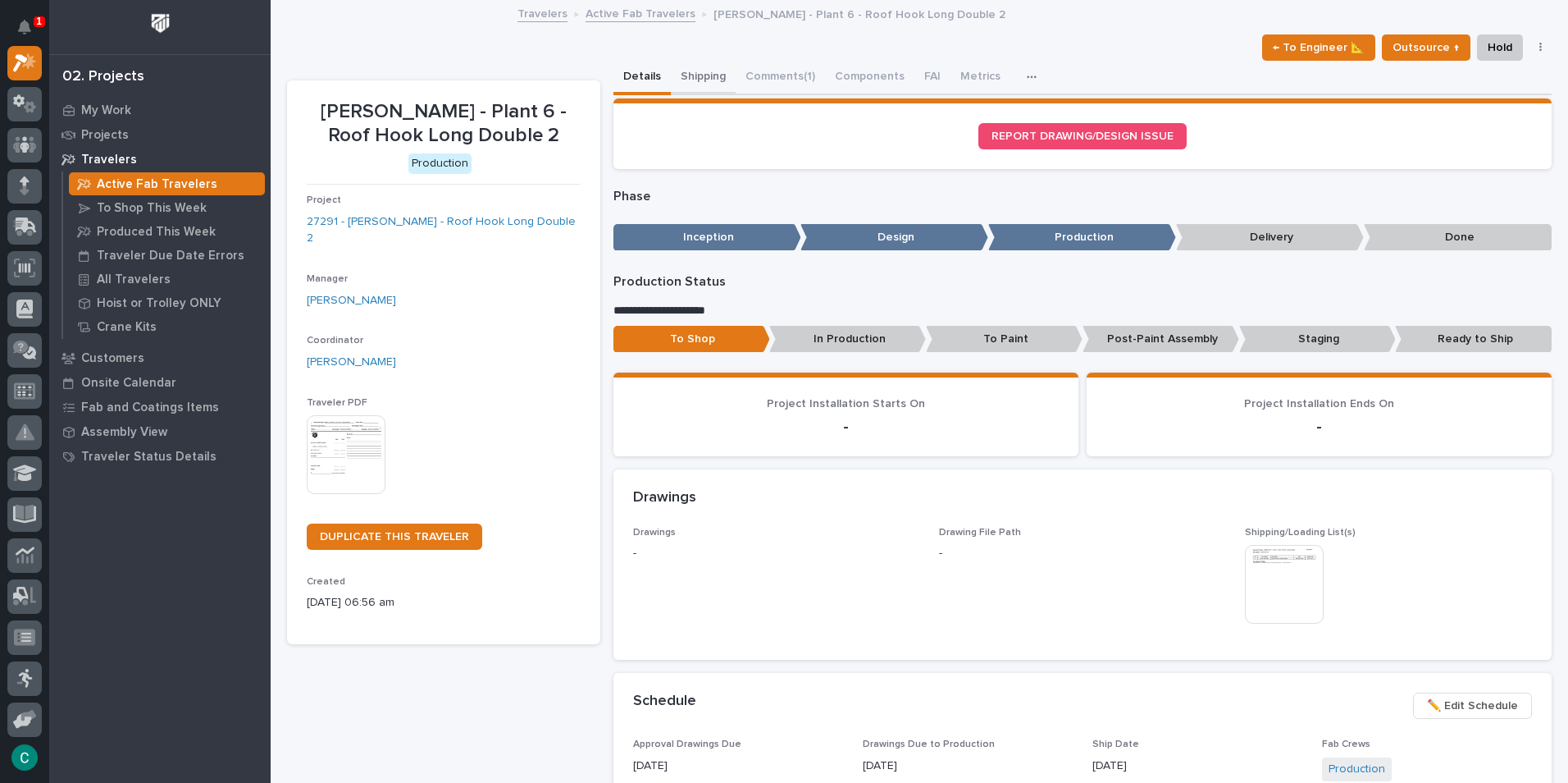
click at [690, 64] on button "Shipping" at bounding box center [704, 78] width 65 height 34
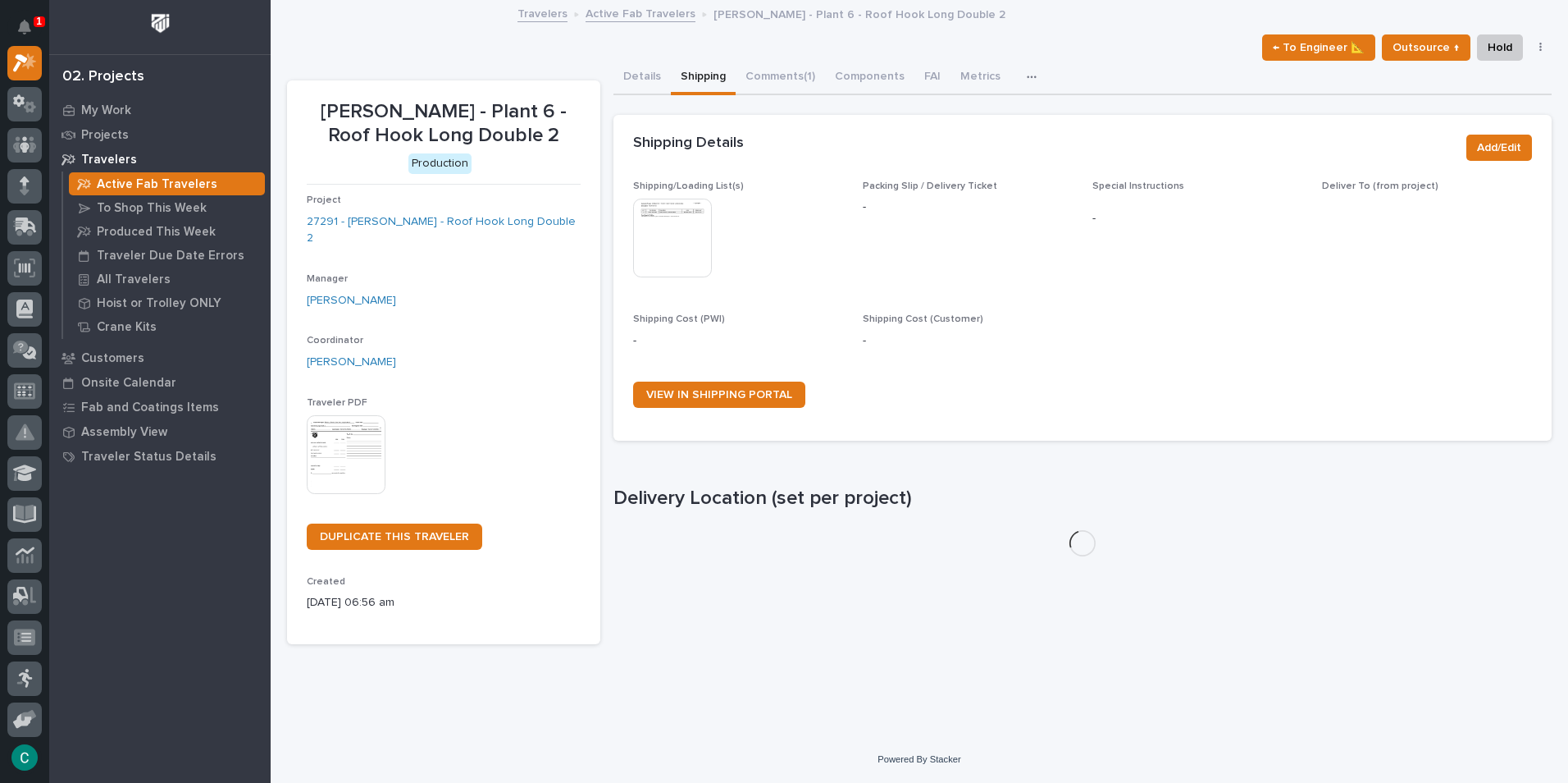
click at [682, 227] on img at bounding box center [673, 238] width 79 height 79
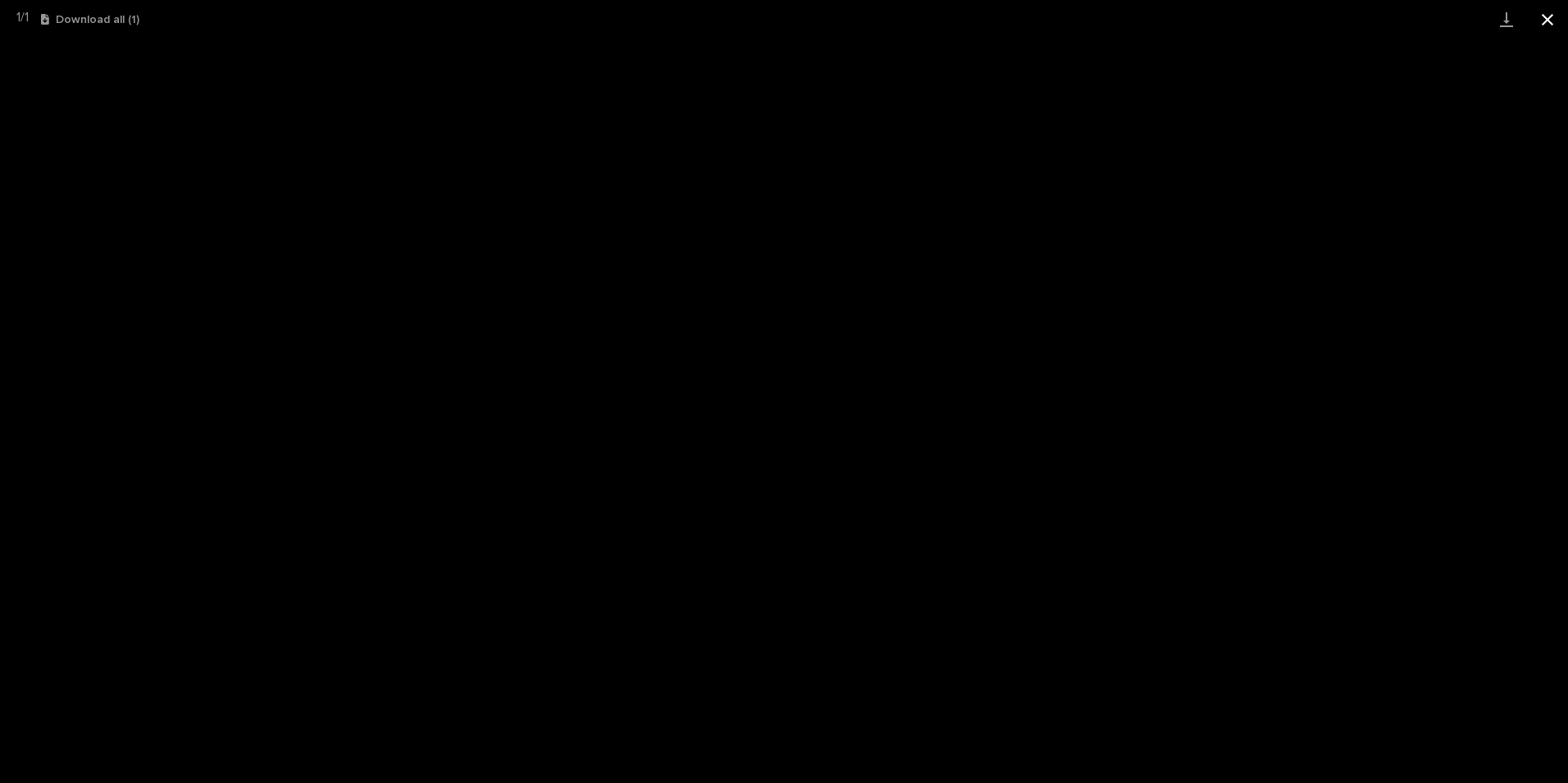
click at [1552, 16] on button "Close gallery" at bounding box center [1547, 19] width 41 height 39
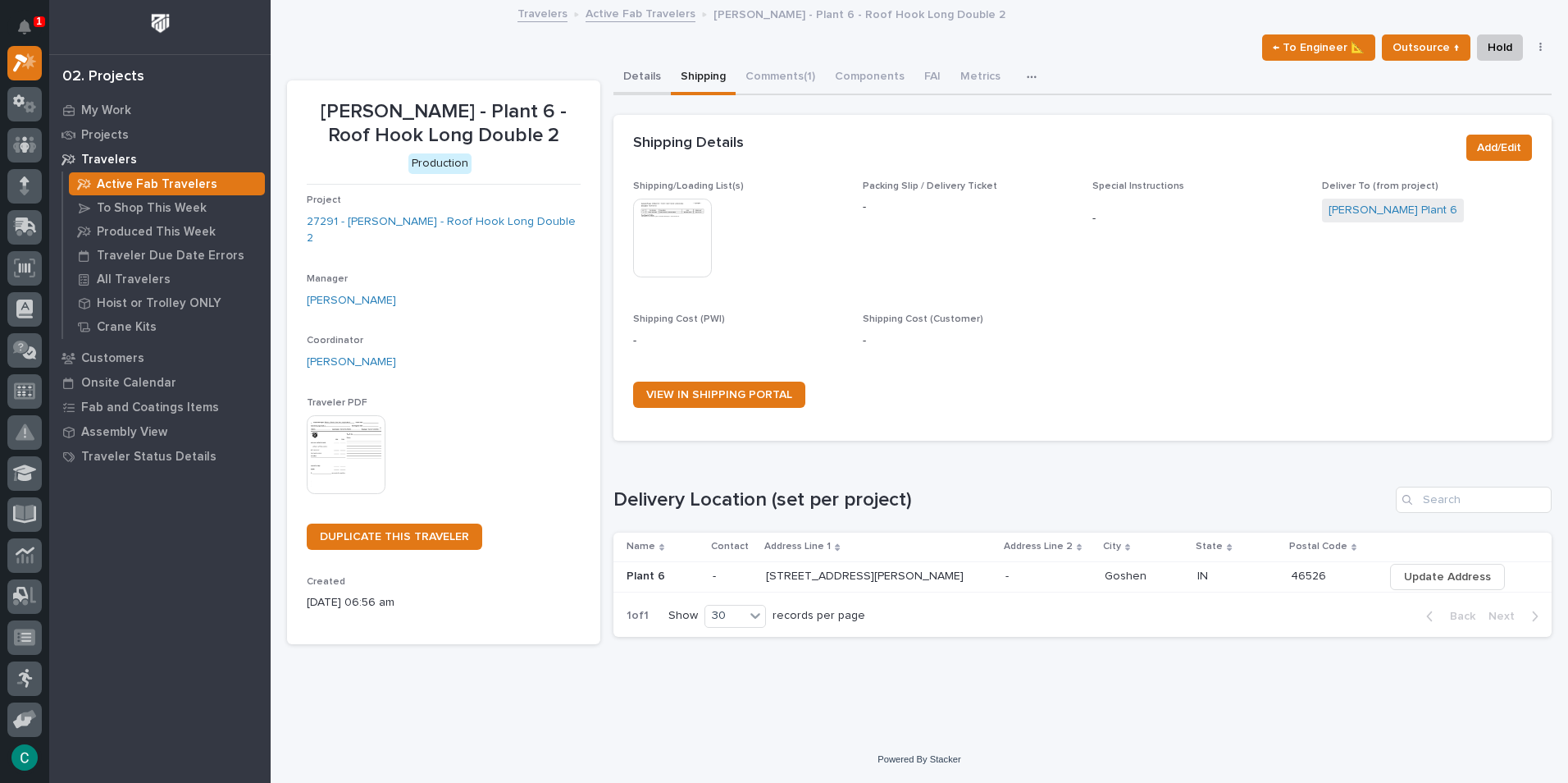
click at [641, 80] on button "Details" at bounding box center [642, 78] width 58 height 34
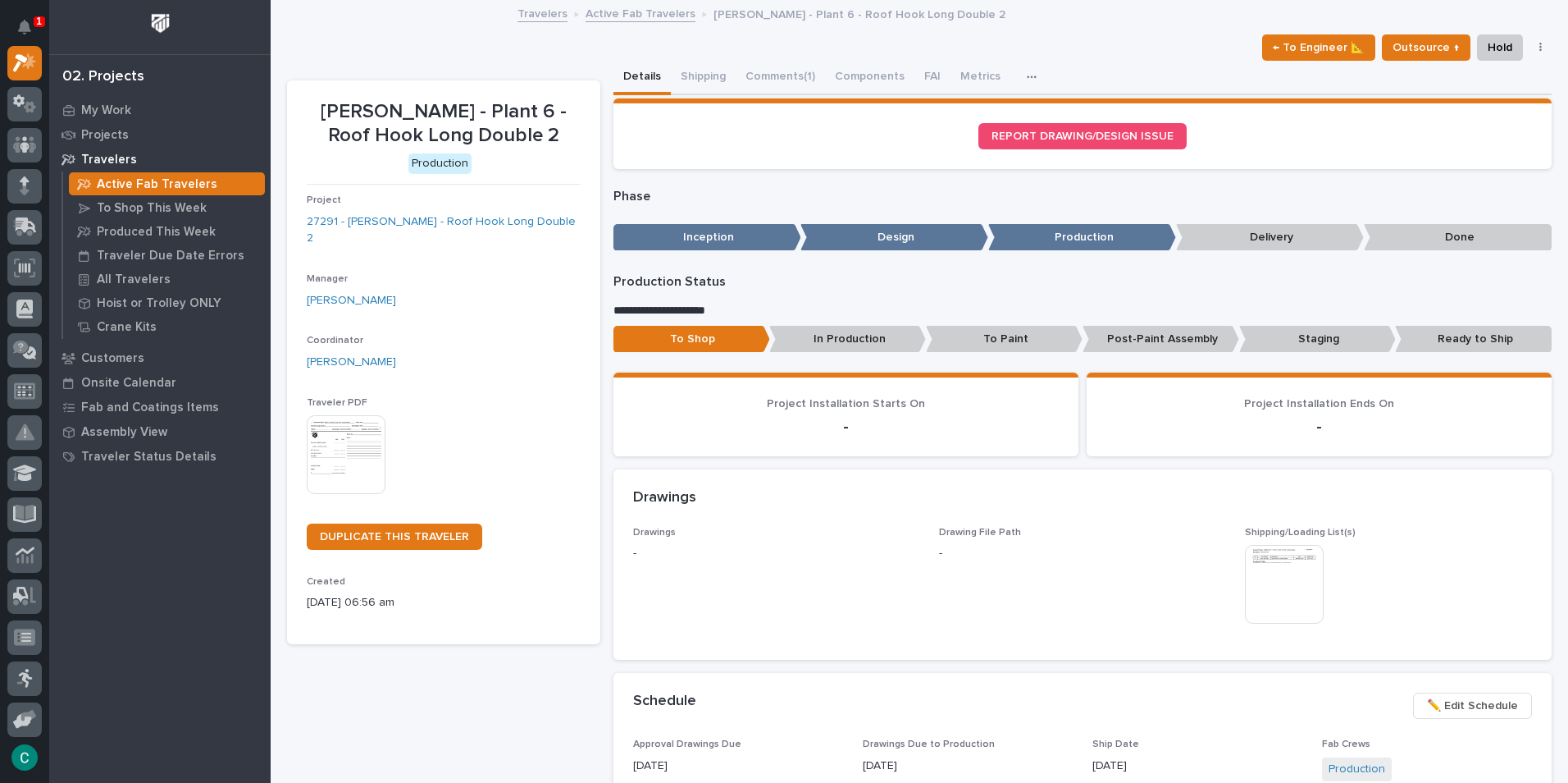
click at [999, 335] on p "To Paint" at bounding box center [1004, 339] width 156 height 27
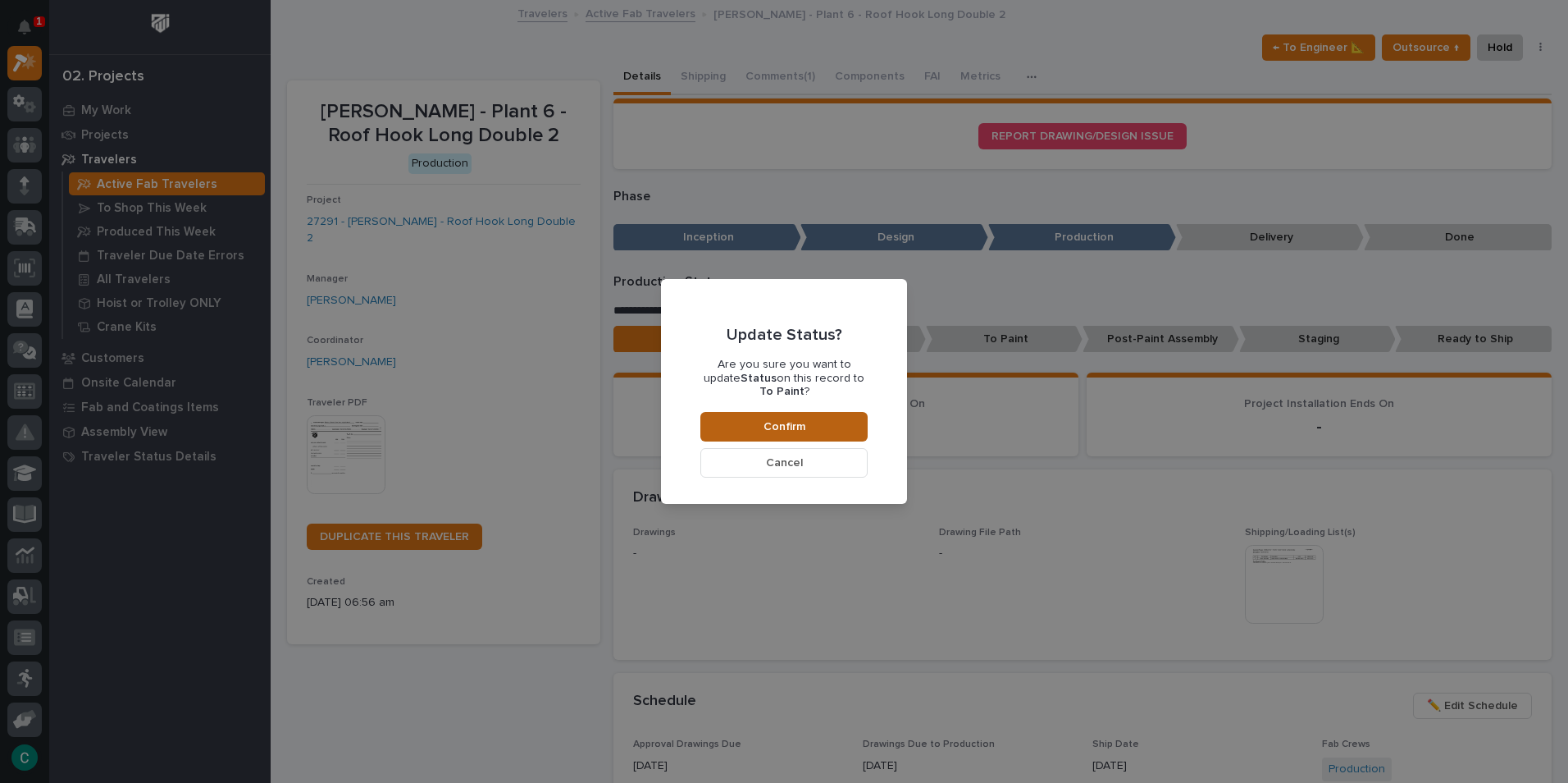
click at [834, 423] on button "Confirm" at bounding box center [784, 426] width 167 height 30
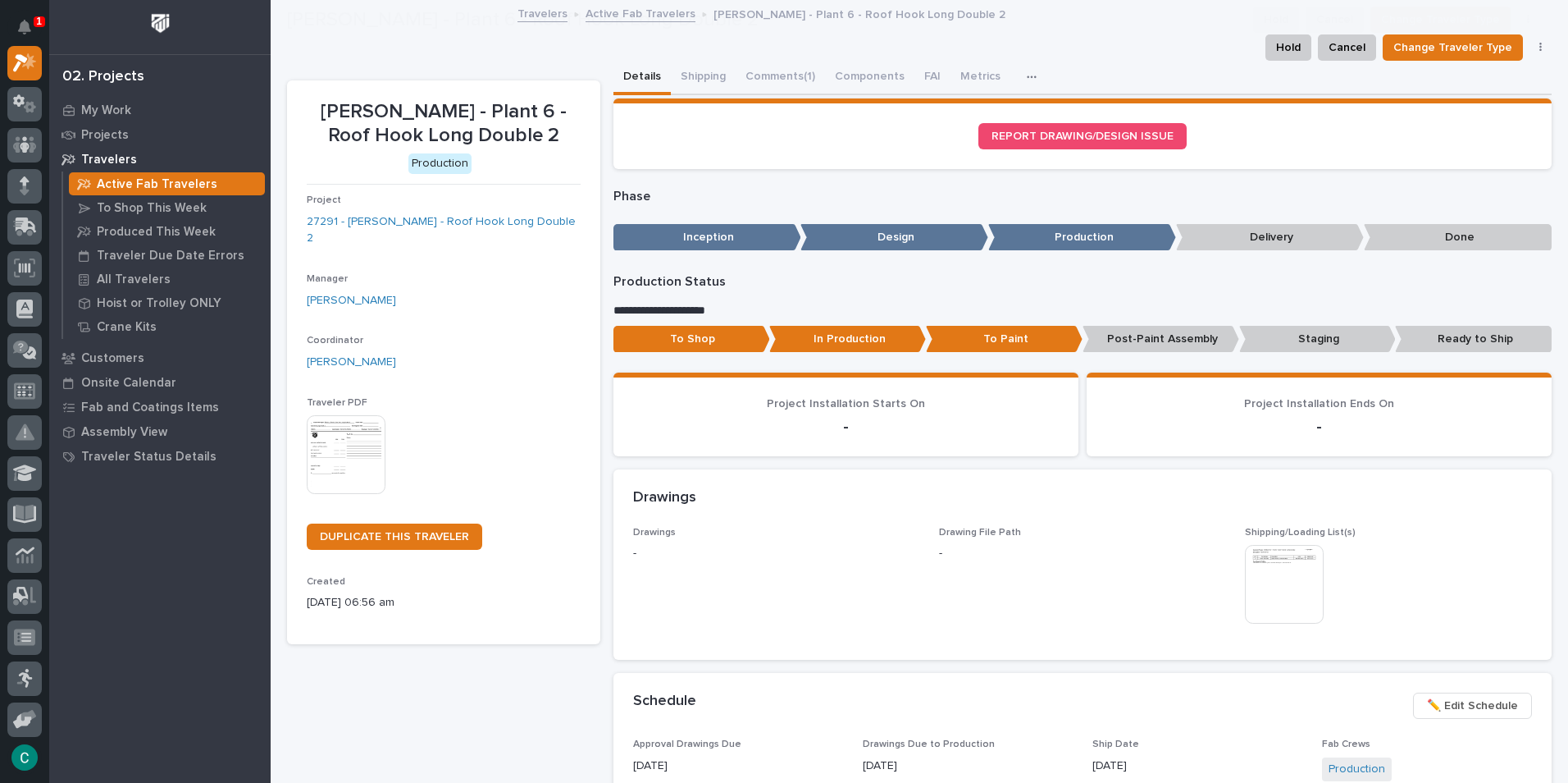
scroll to position [99, 0]
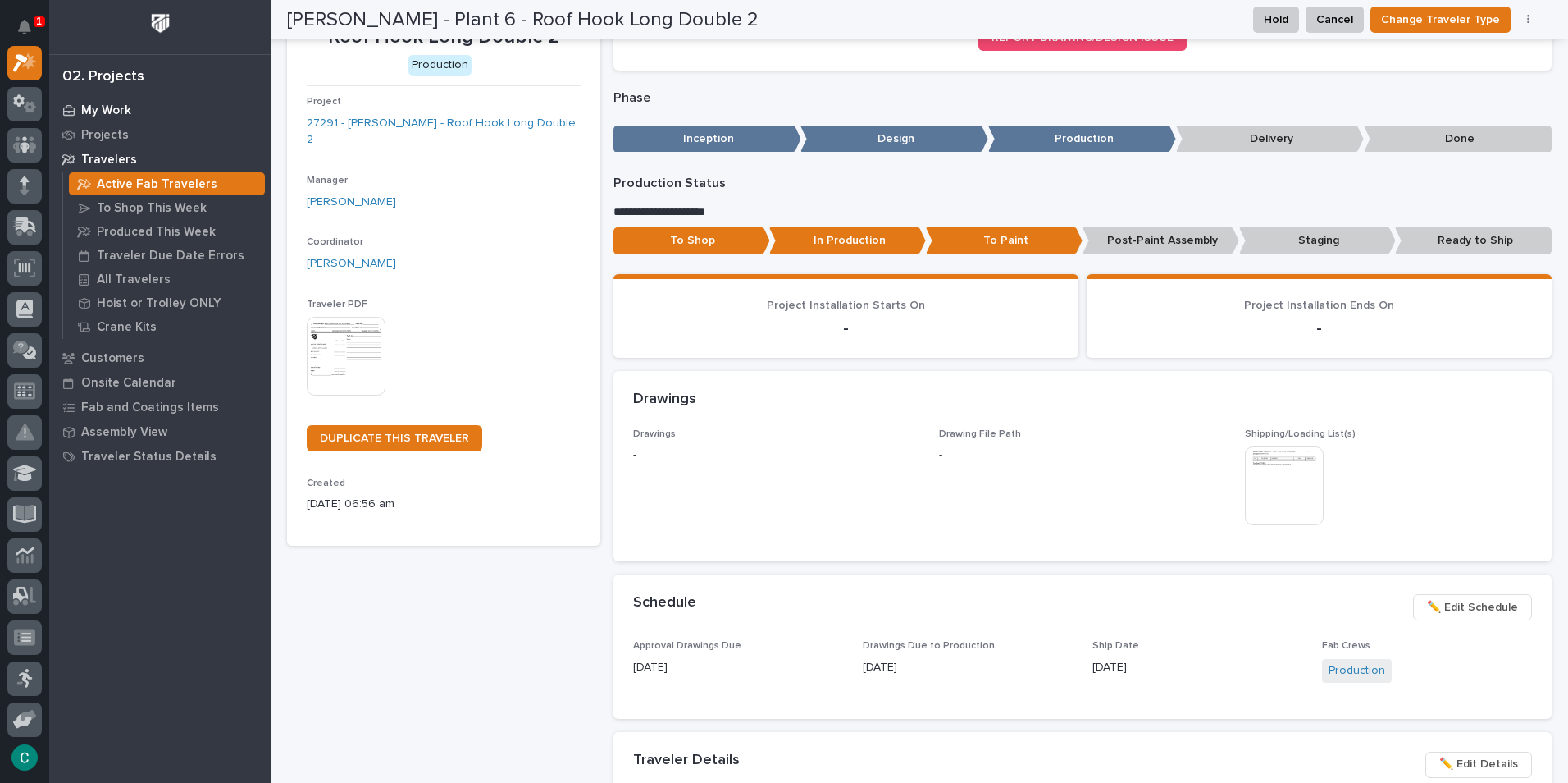
click at [84, 110] on p "My Work" at bounding box center [106, 111] width 50 height 14
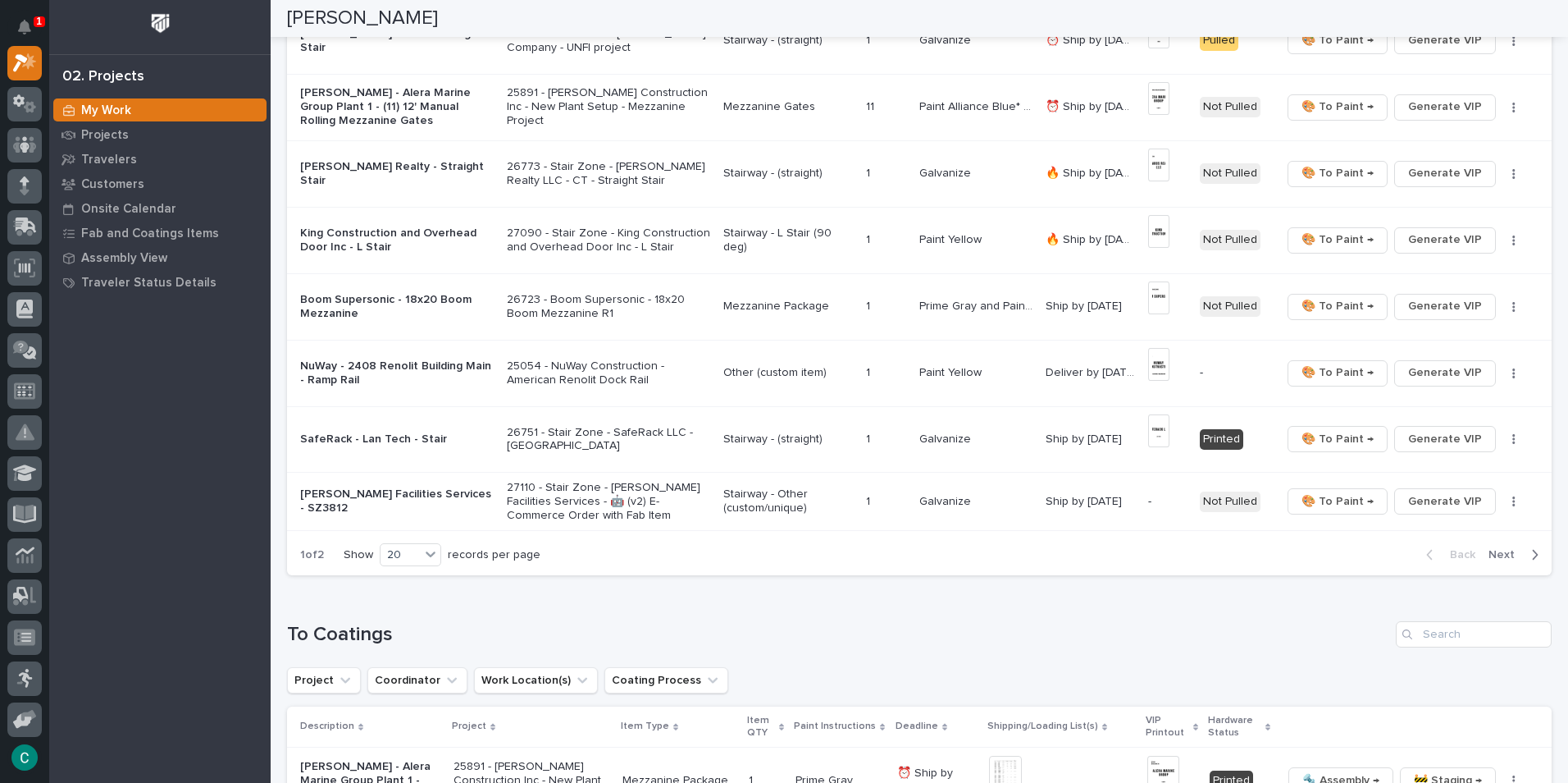
scroll to position [1395, 0]
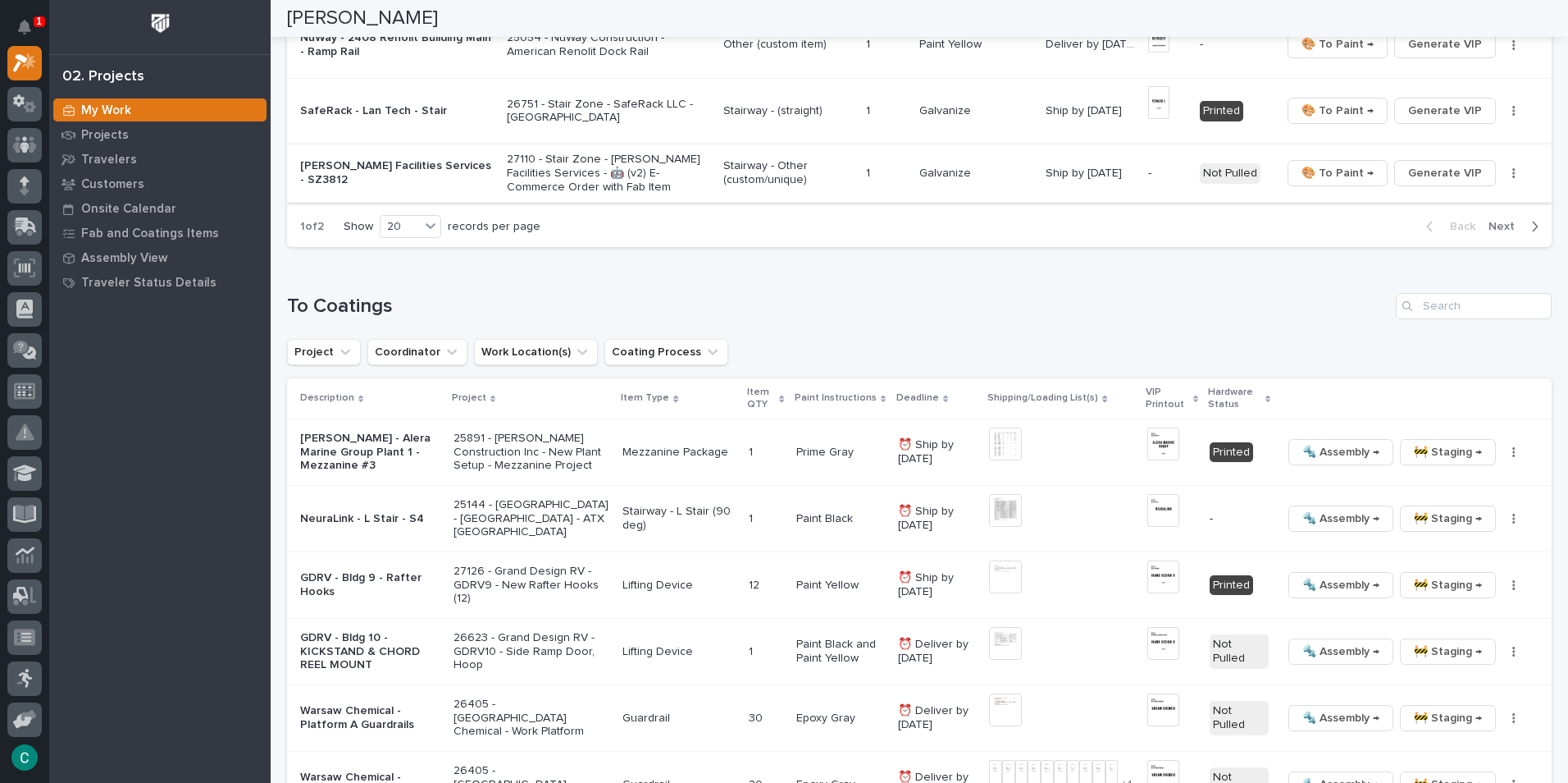
click at [1503, 169] on button "button" at bounding box center [1514, 173] width 23 height 12
click at [1439, 173] on span "Generate VIP" at bounding box center [1445, 174] width 74 height 20
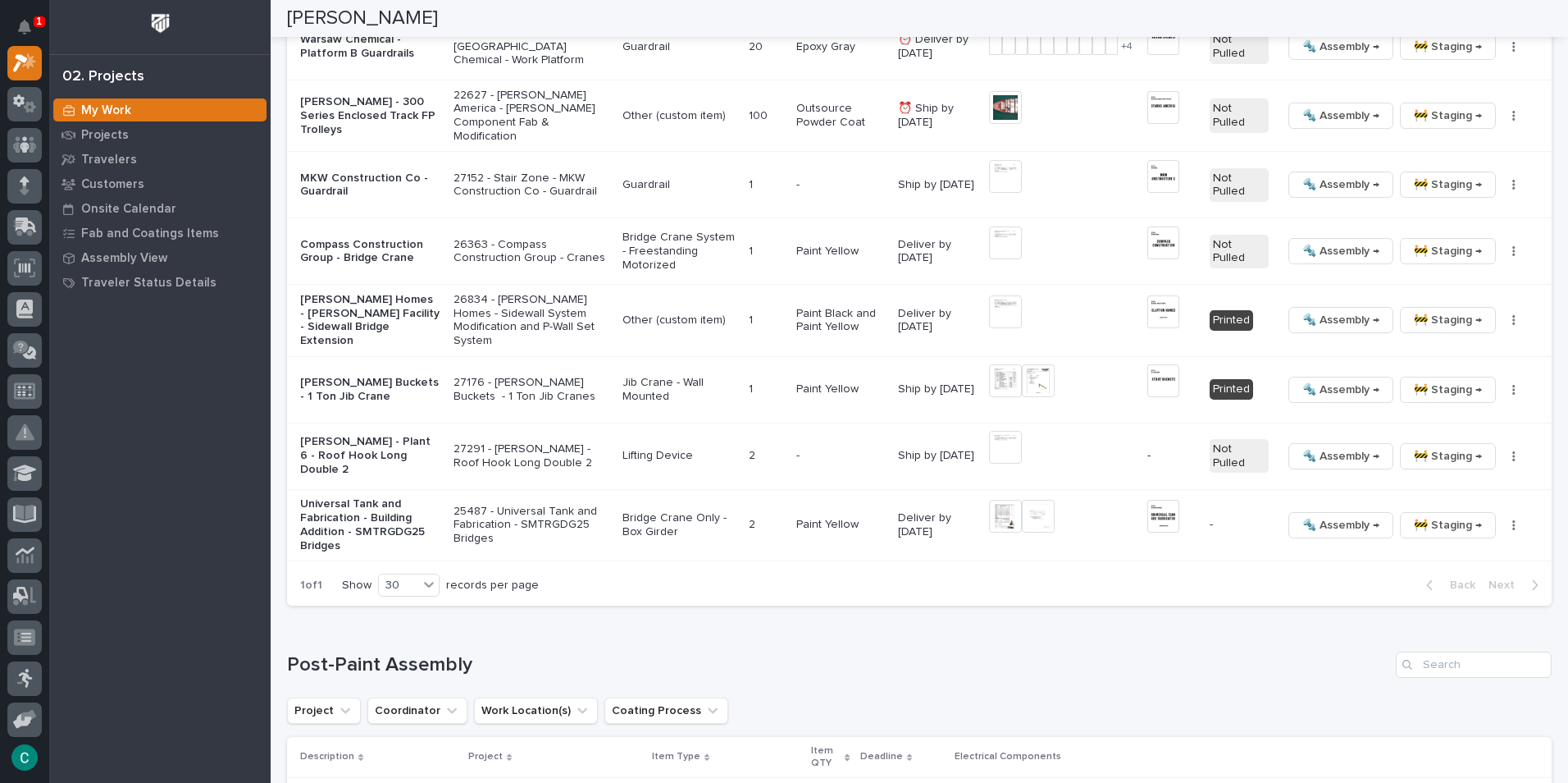
scroll to position [2133, 0]
click at [1502, 452] on button "button" at bounding box center [1514, 455] width 23 height 12
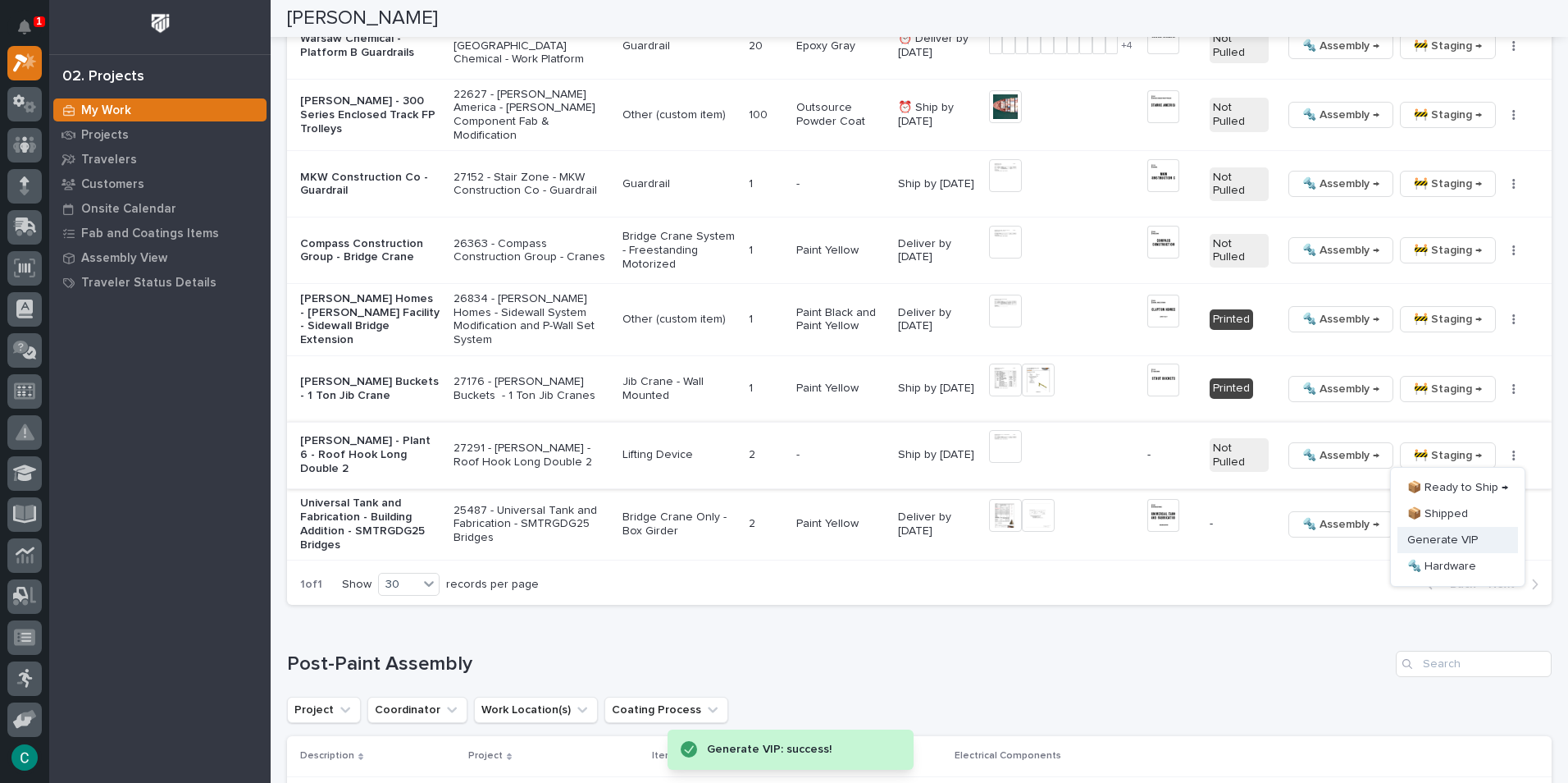
click at [1438, 540] on span "Generate VIP" at bounding box center [1442, 540] width 70 height 20
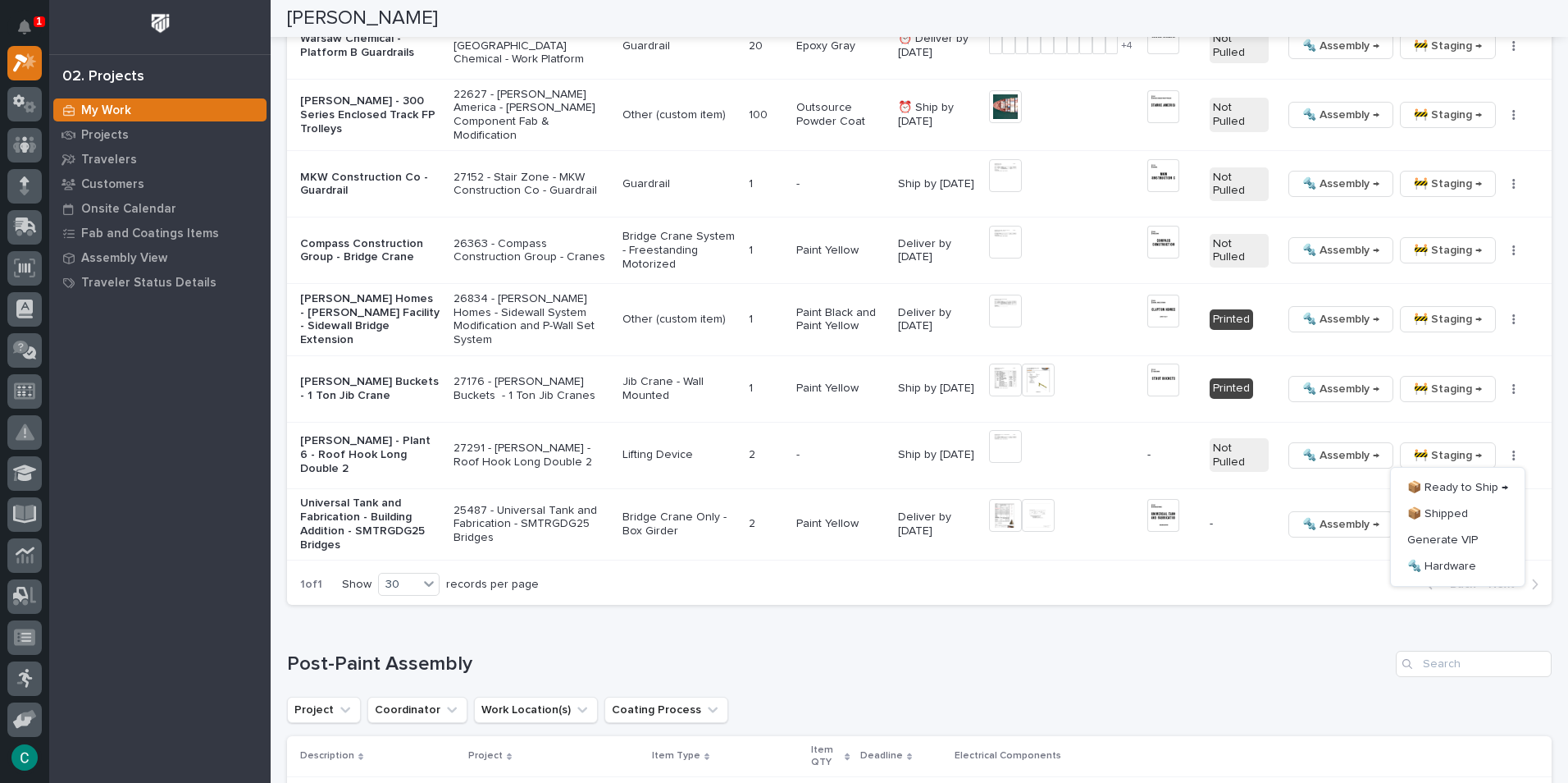
click at [1151, 653] on h1 "Post-Paint Assembly" at bounding box center [837, 664] width 1103 height 23
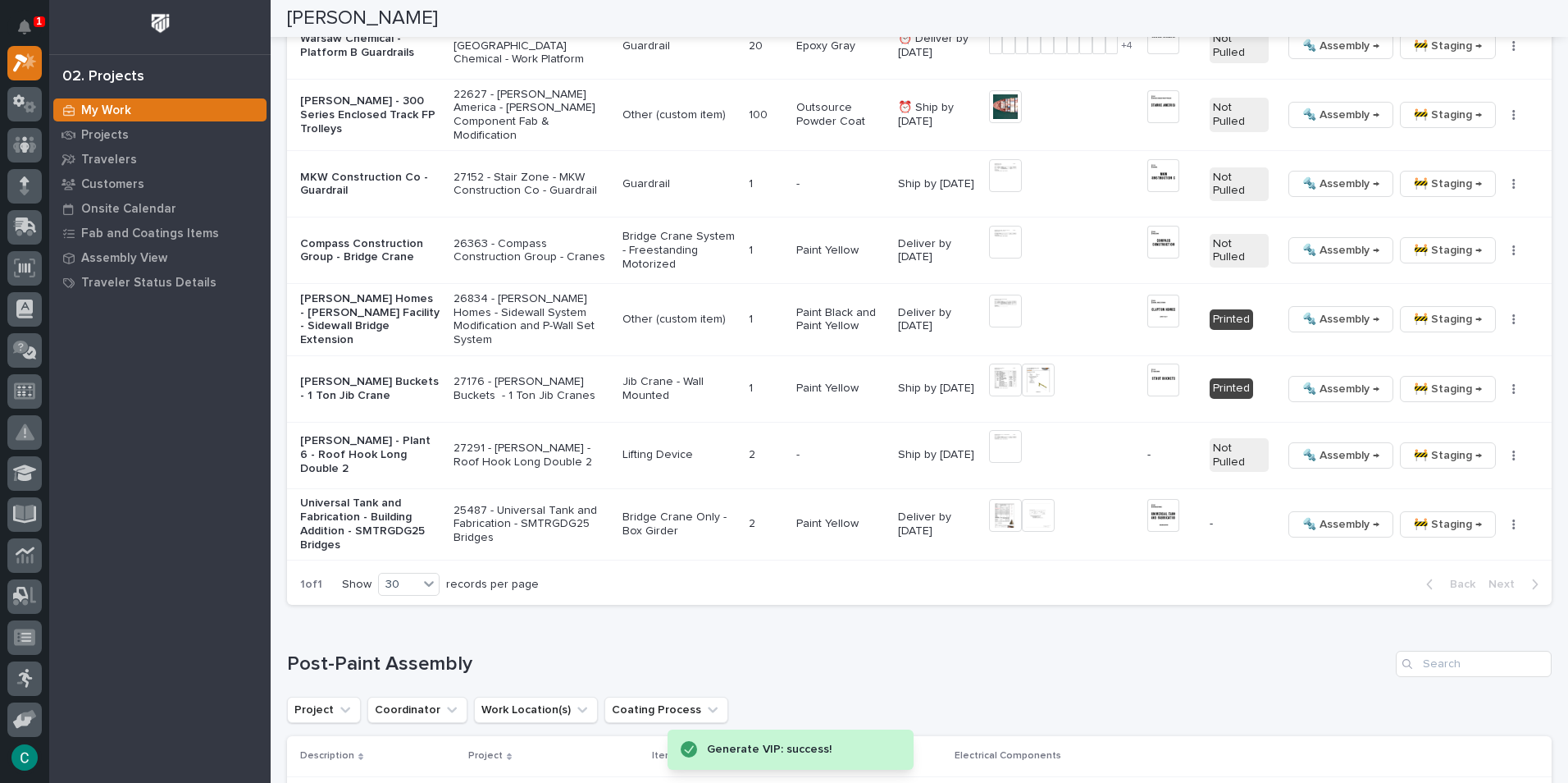
scroll to position [2051, 0]
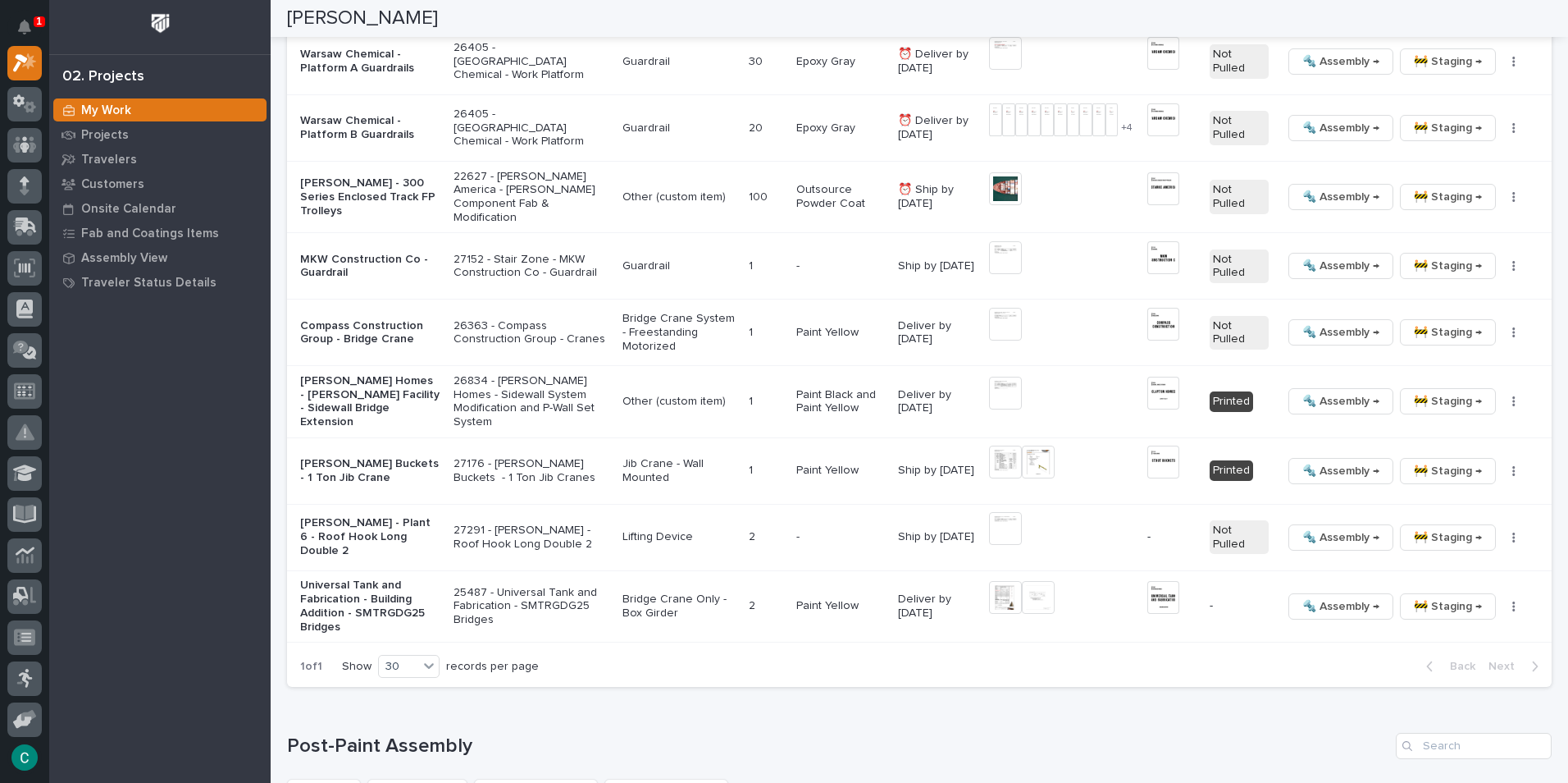
click at [631, 533] on p "Lifting Device" at bounding box center [679, 538] width 113 height 14
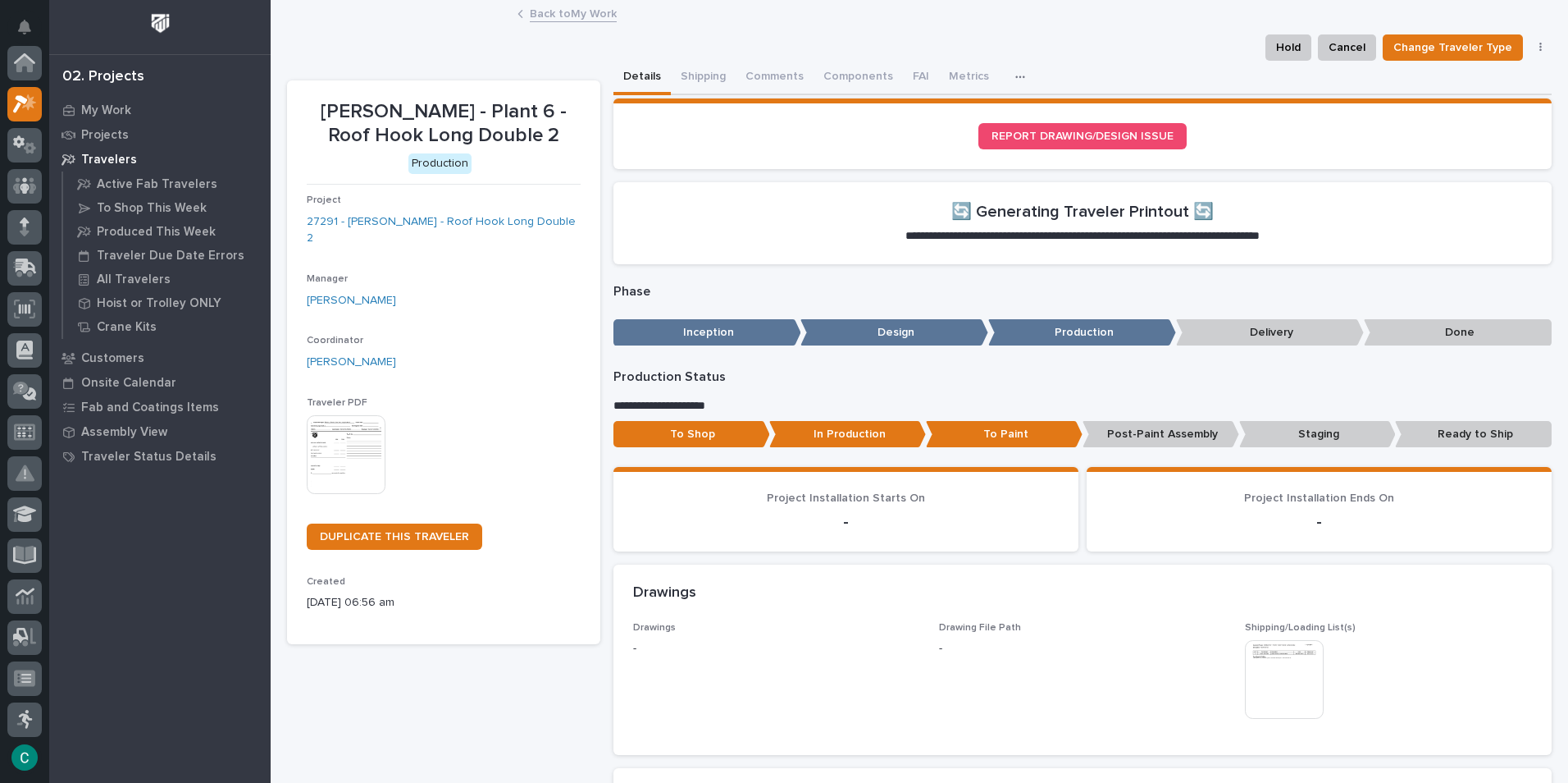
scroll to position [41, 0]
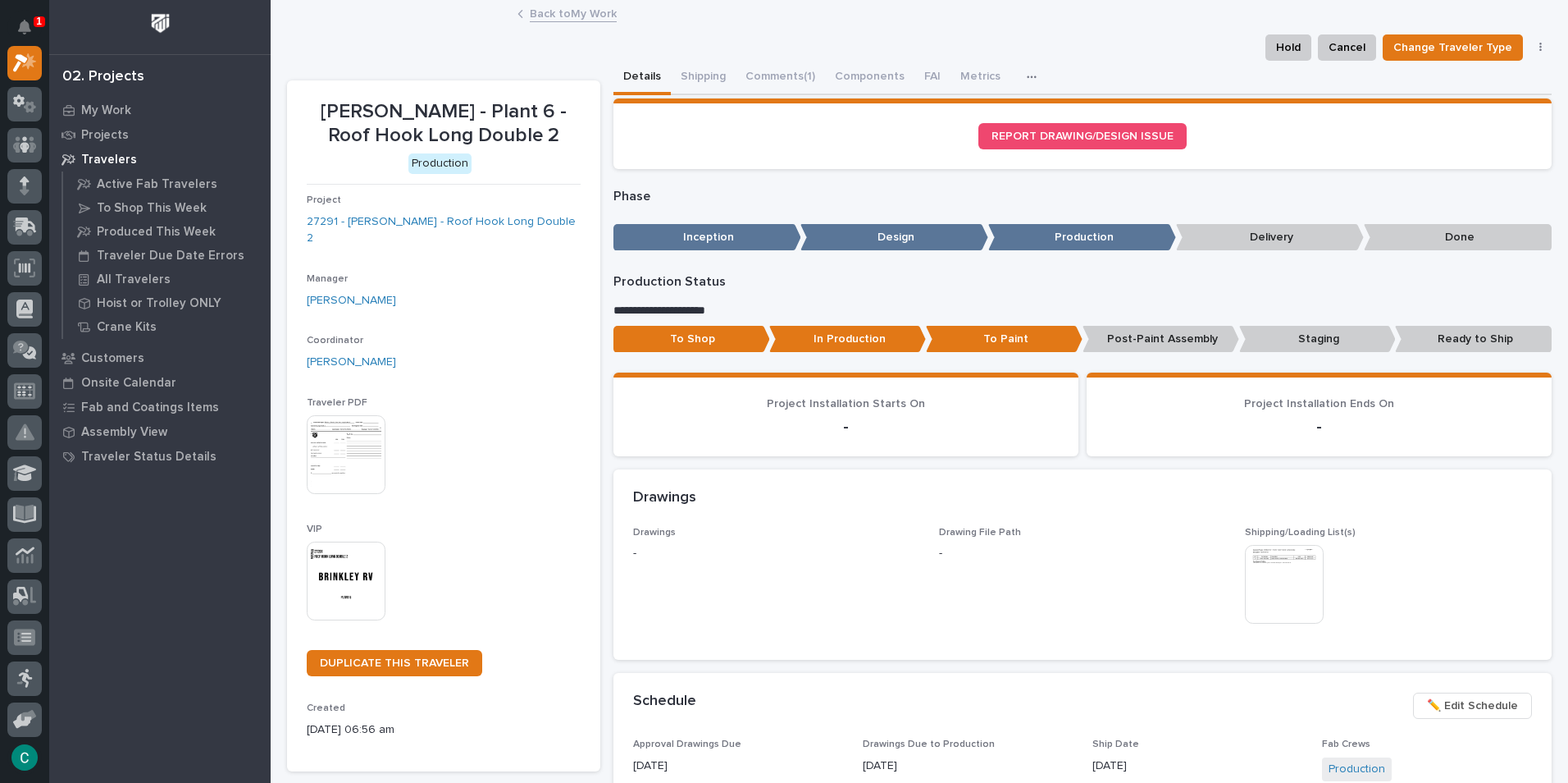
click at [351, 582] on img at bounding box center [346, 581] width 79 height 79
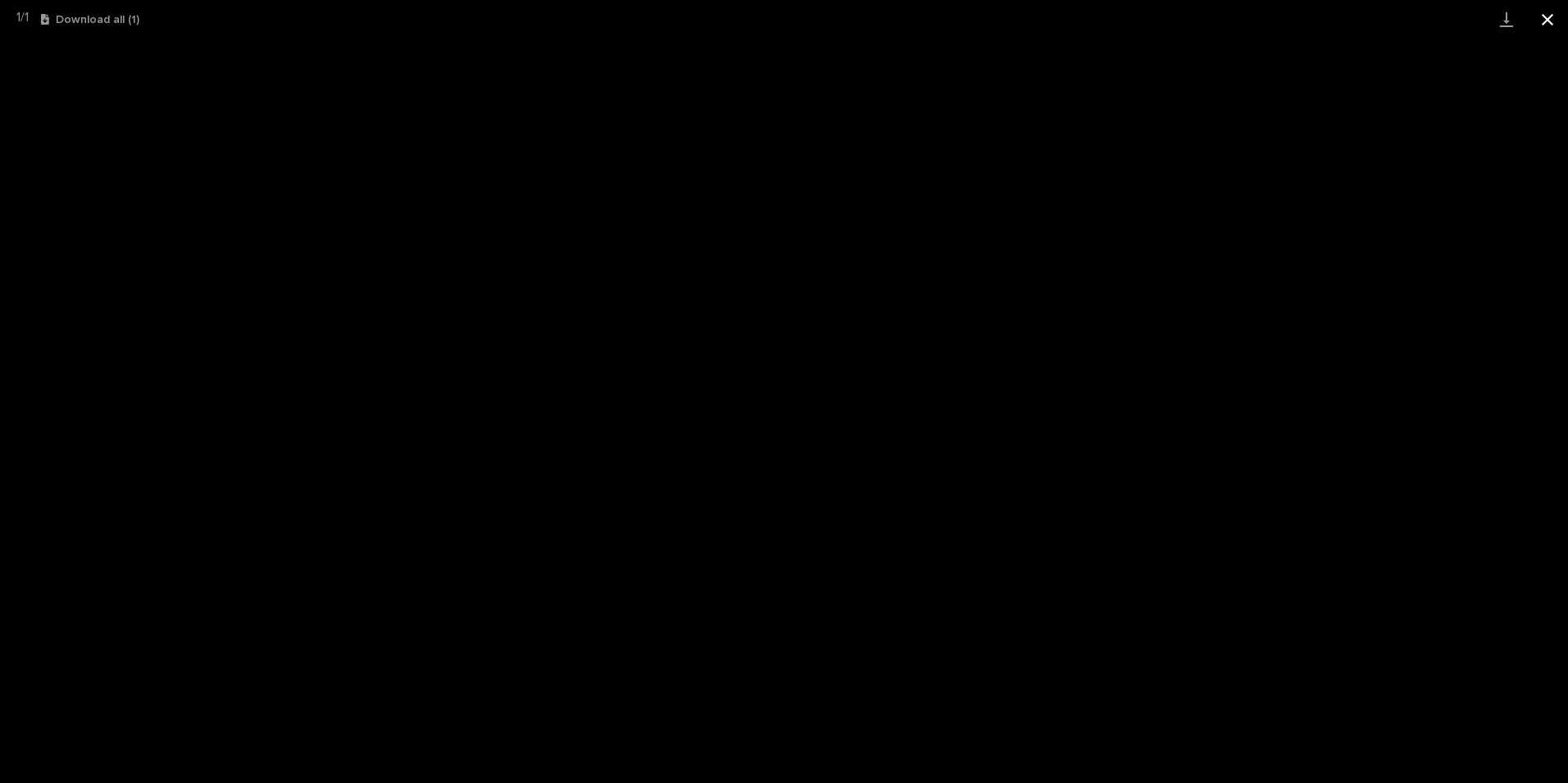
click at [1542, 18] on button "Close gallery" at bounding box center [1547, 19] width 41 height 39
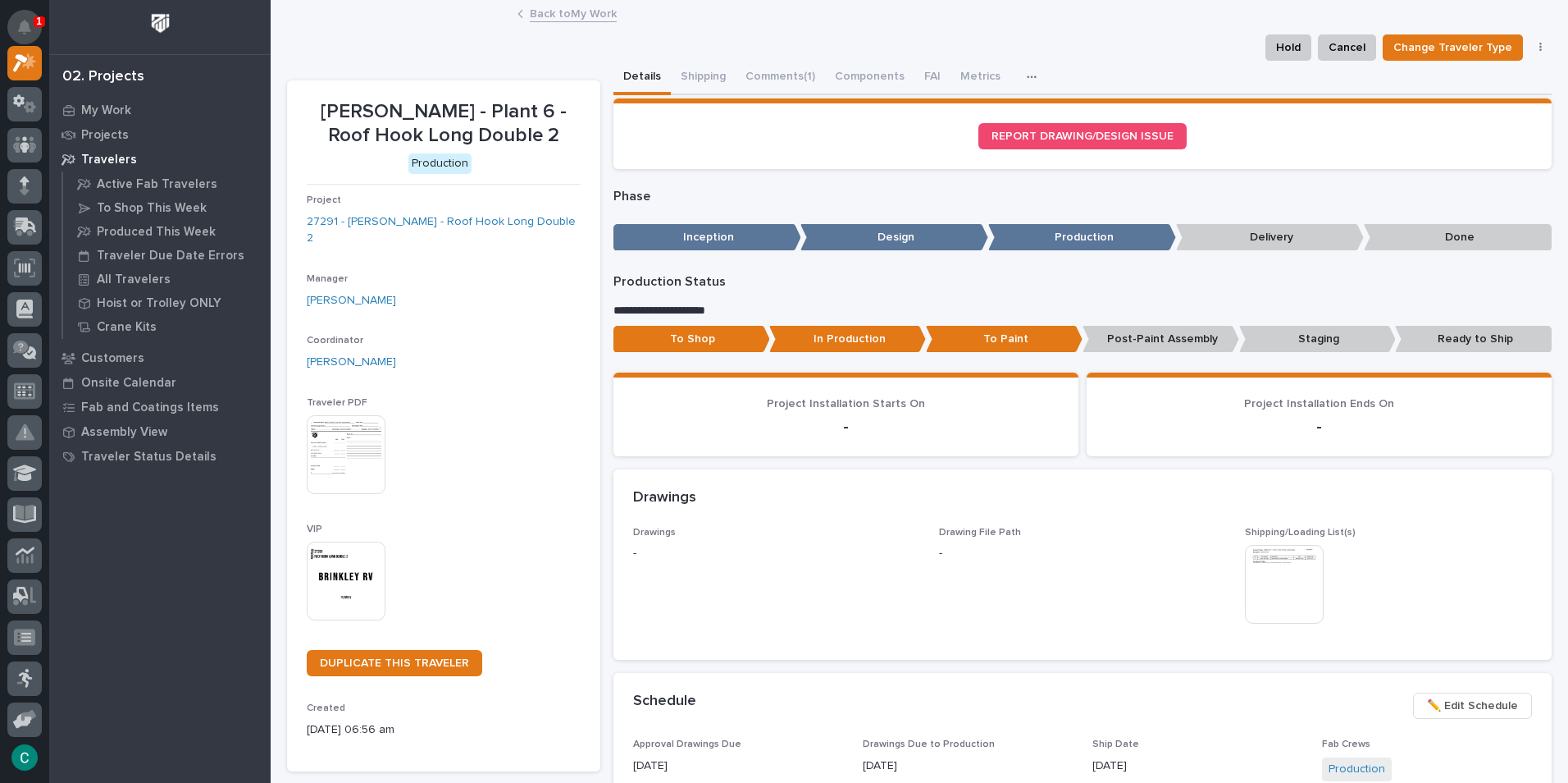
click at [17, 22] on button "Notifications" at bounding box center [24, 27] width 34 height 34
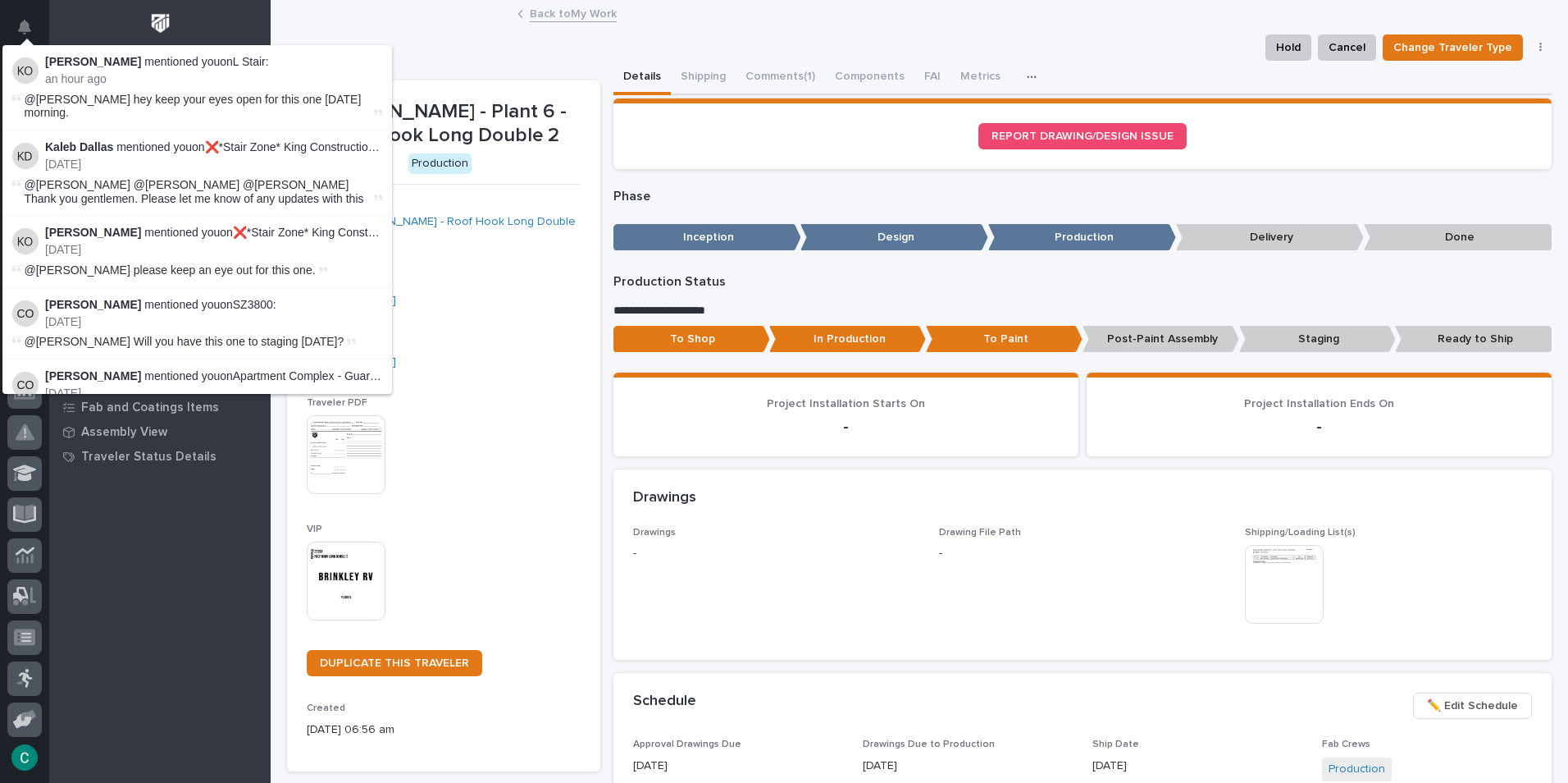
click at [480, 39] on div "Hold Cancel Change Traveler Type Regenerate PDF Generate VIP" at bounding box center [918, 47] width 1264 height 26
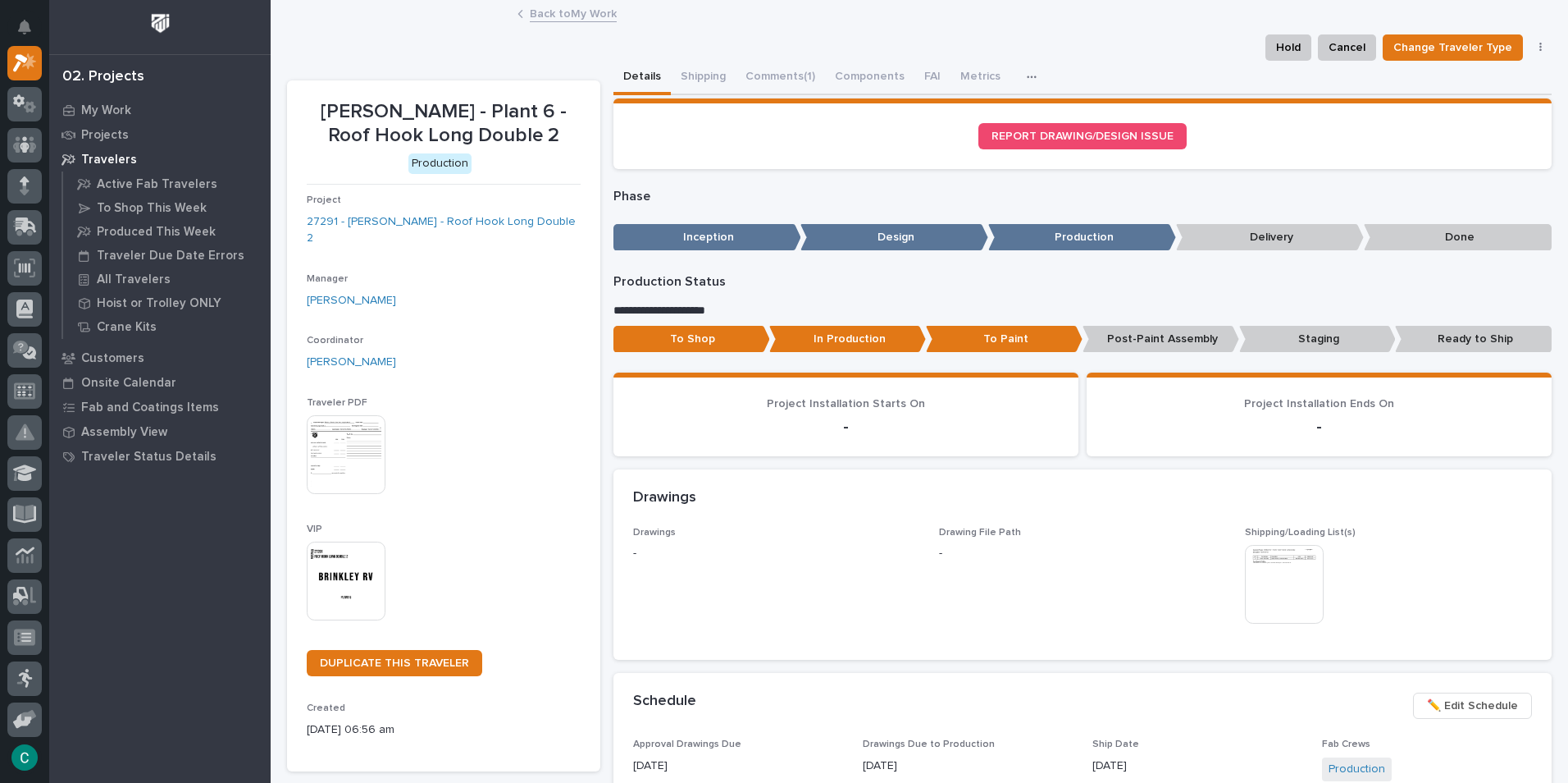
click at [535, 9] on link "Back to My Work" at bounding box center [573, 13] width 87 height 19
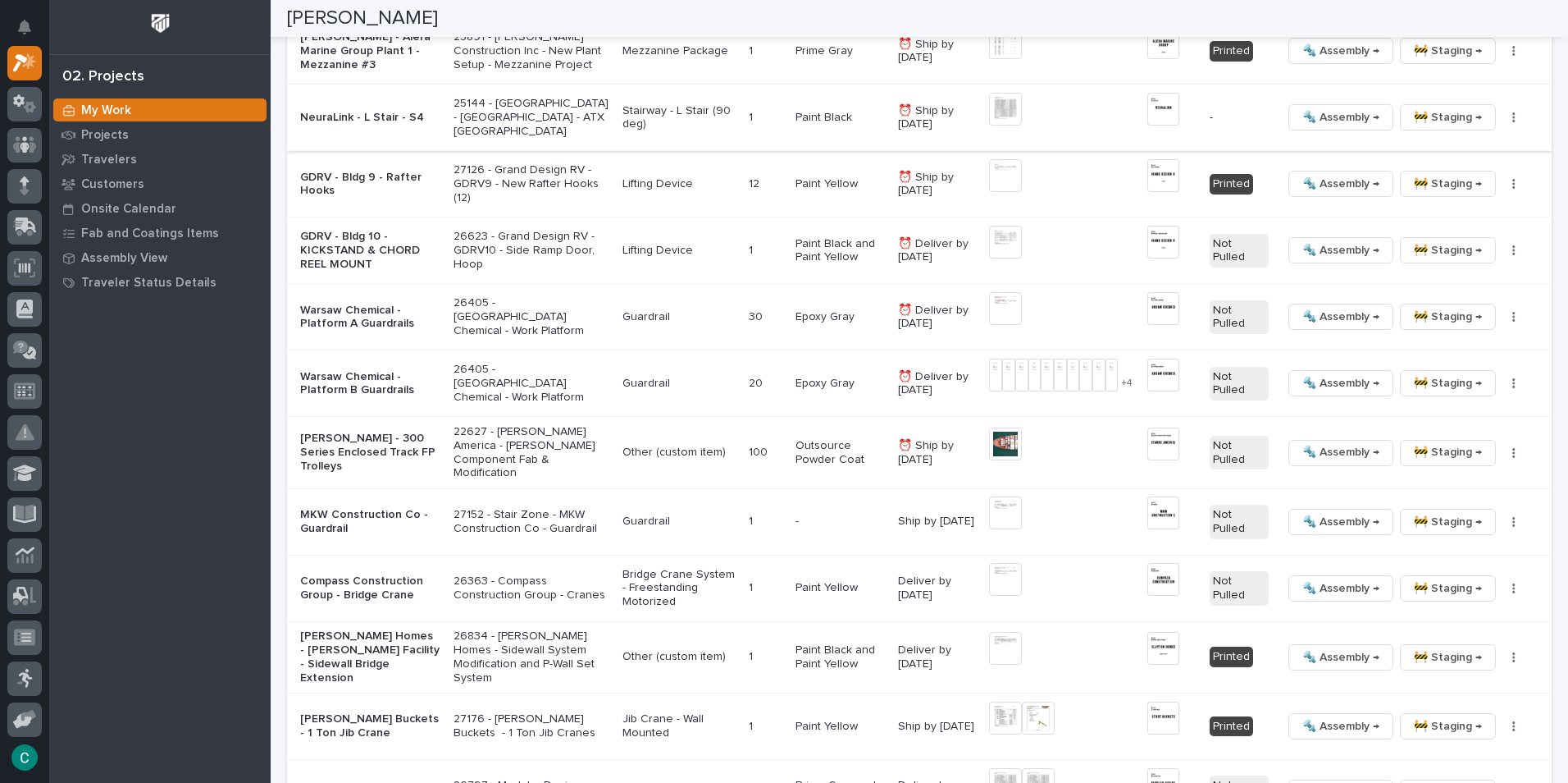
scroll to position [1805, 0]
click at [1302, 191] on span "🔩 Assembly →" at bounding box center [1341, 183] width 77 height 20
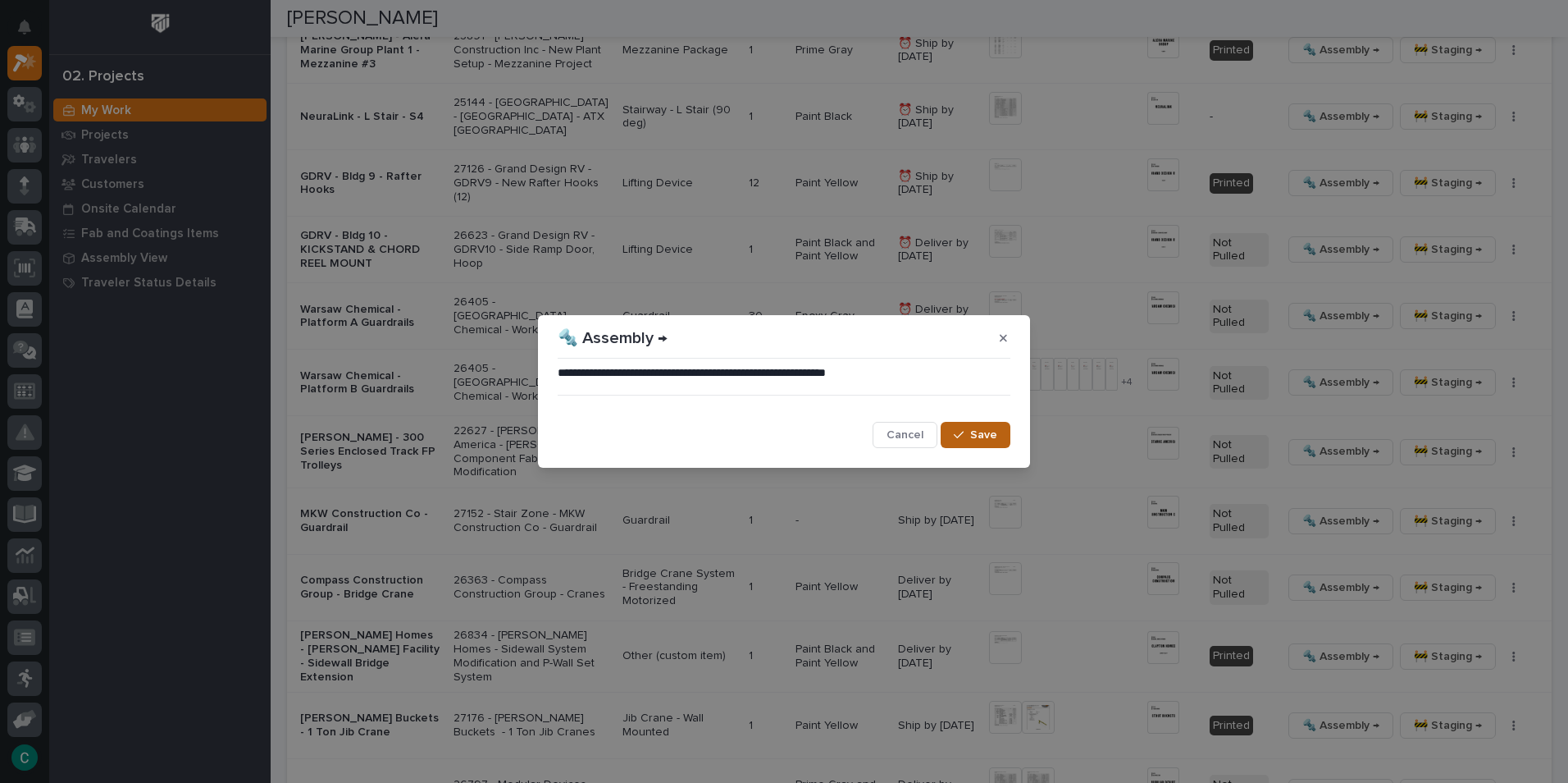
click at [991, 437] on span "Save" at bounding box center [984, 435] width 27 height 14
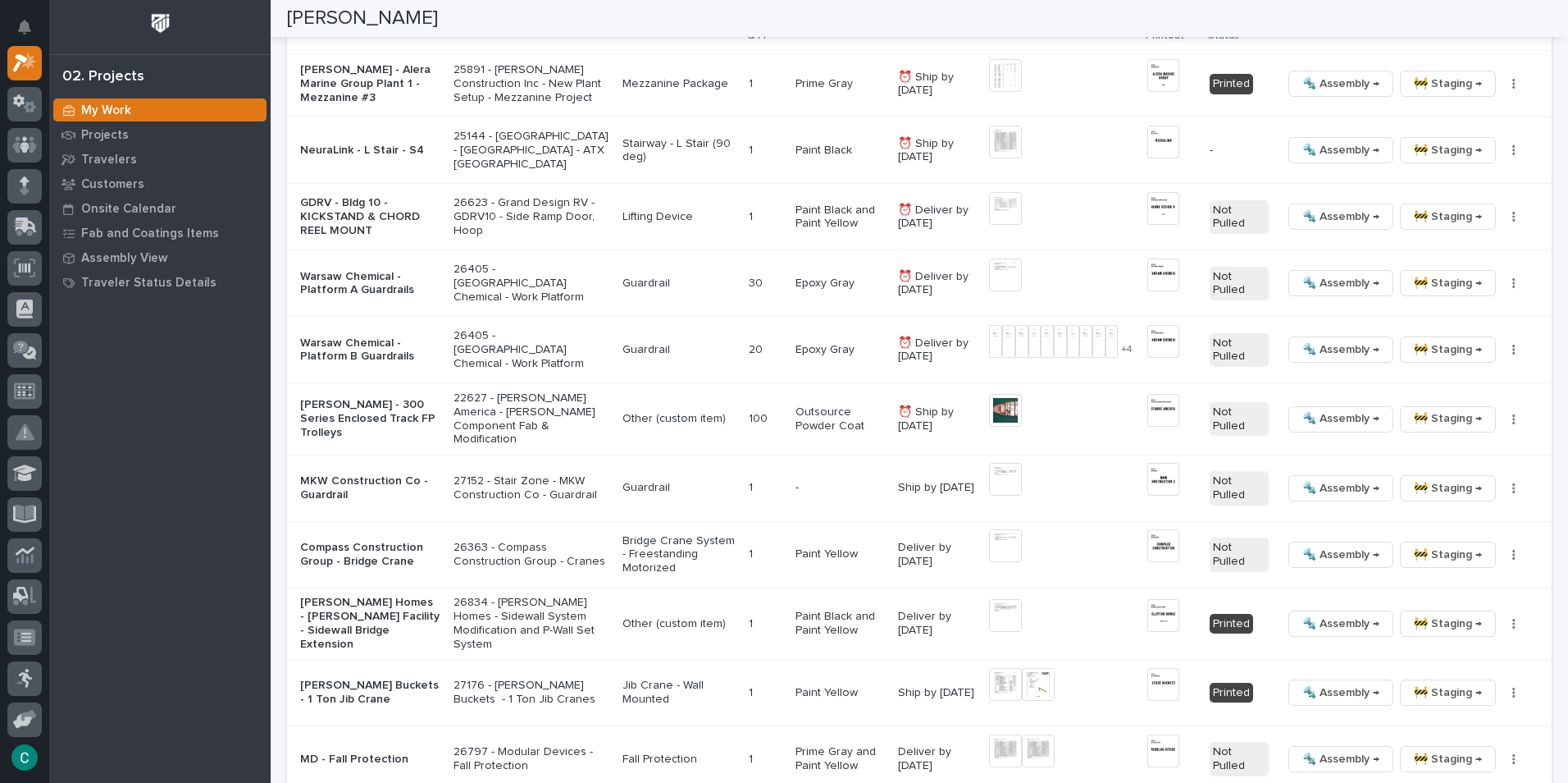
scroll to position [1800, 0]
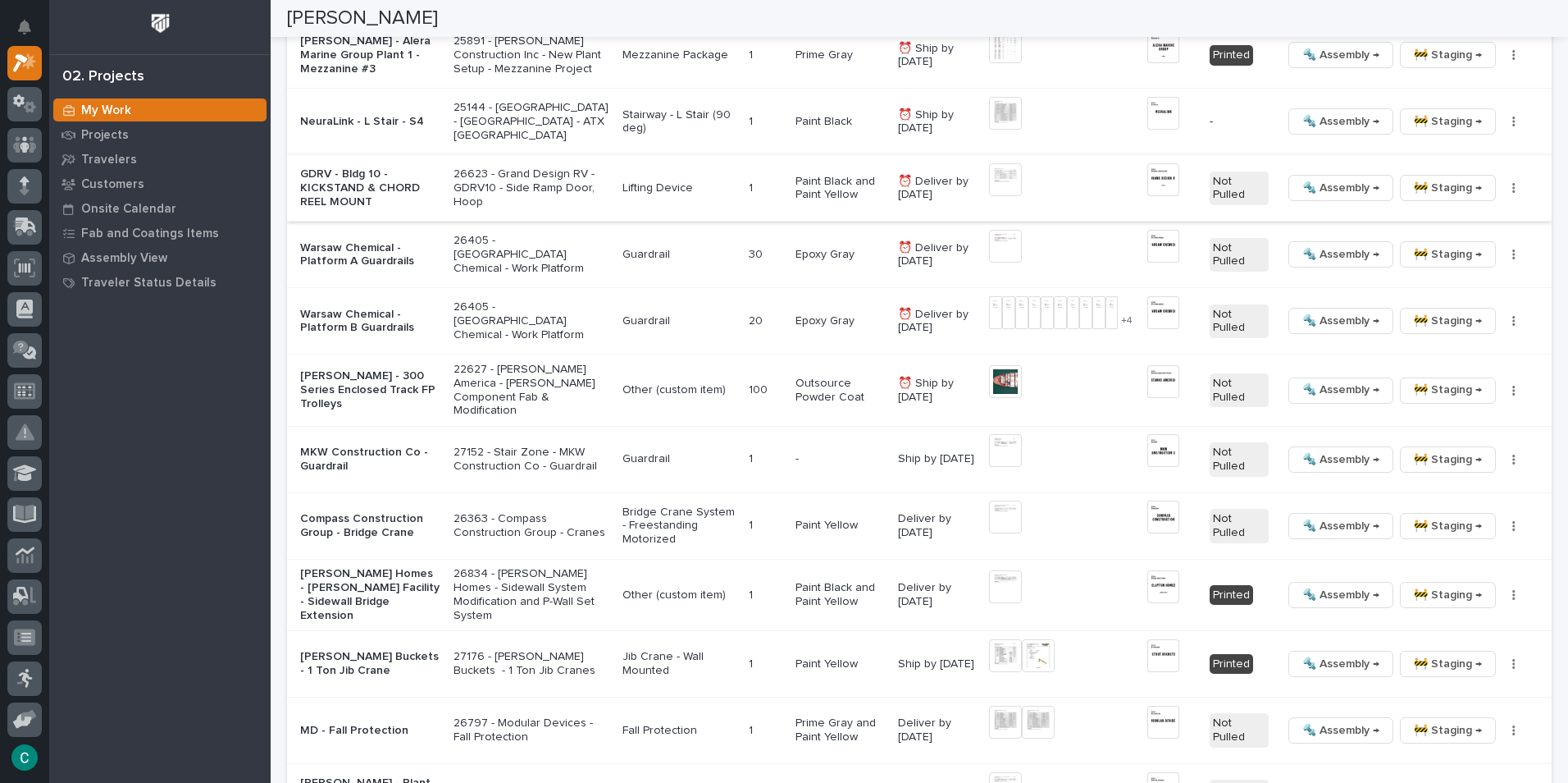
click at [1302, 195] on span "🔩 Assembly →" at bounding box center [1341, 188] width 77 height 20
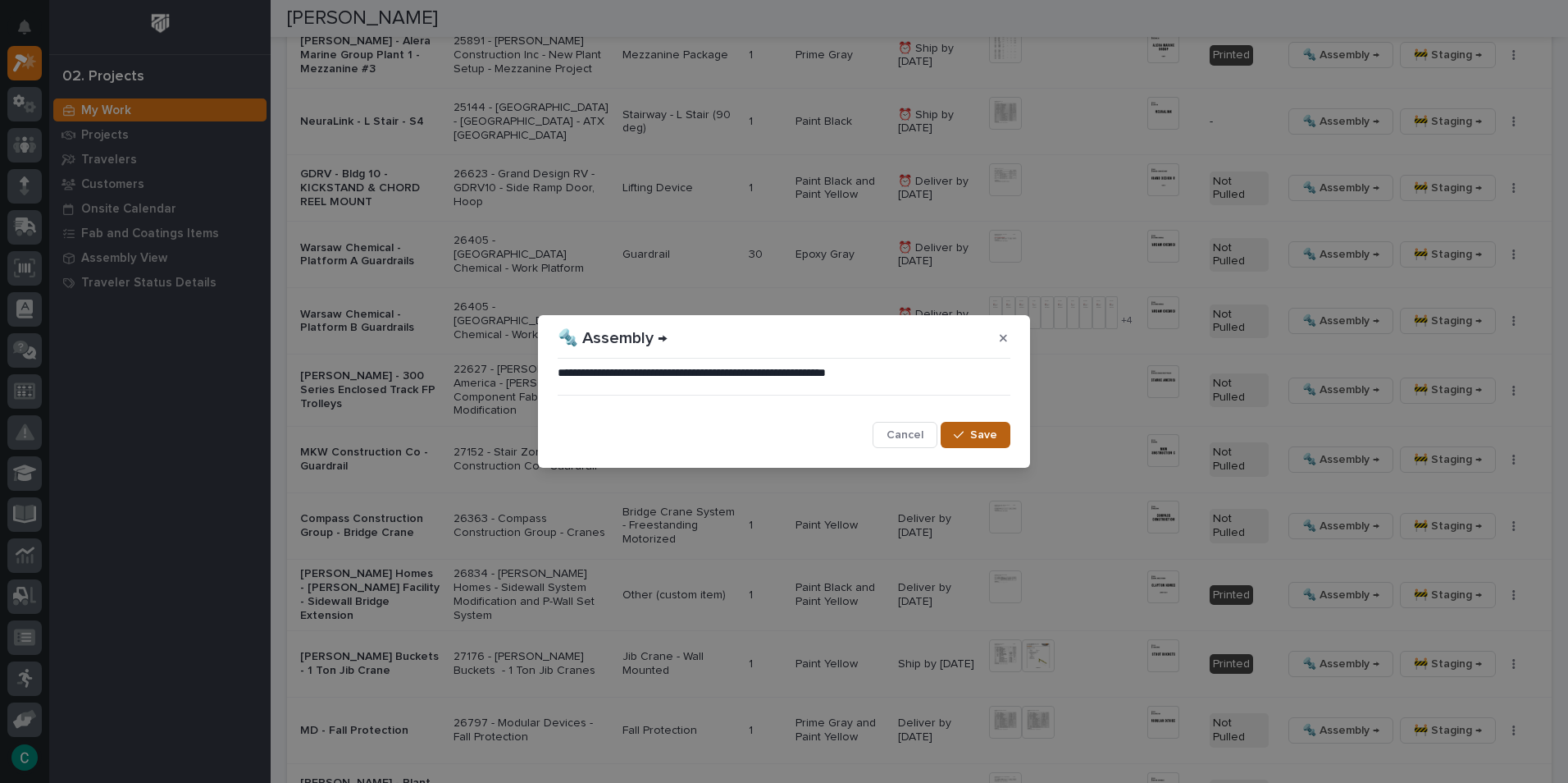
click at [974, 434] on span "Save" at bounding box center [984, 435] width 27 height 14
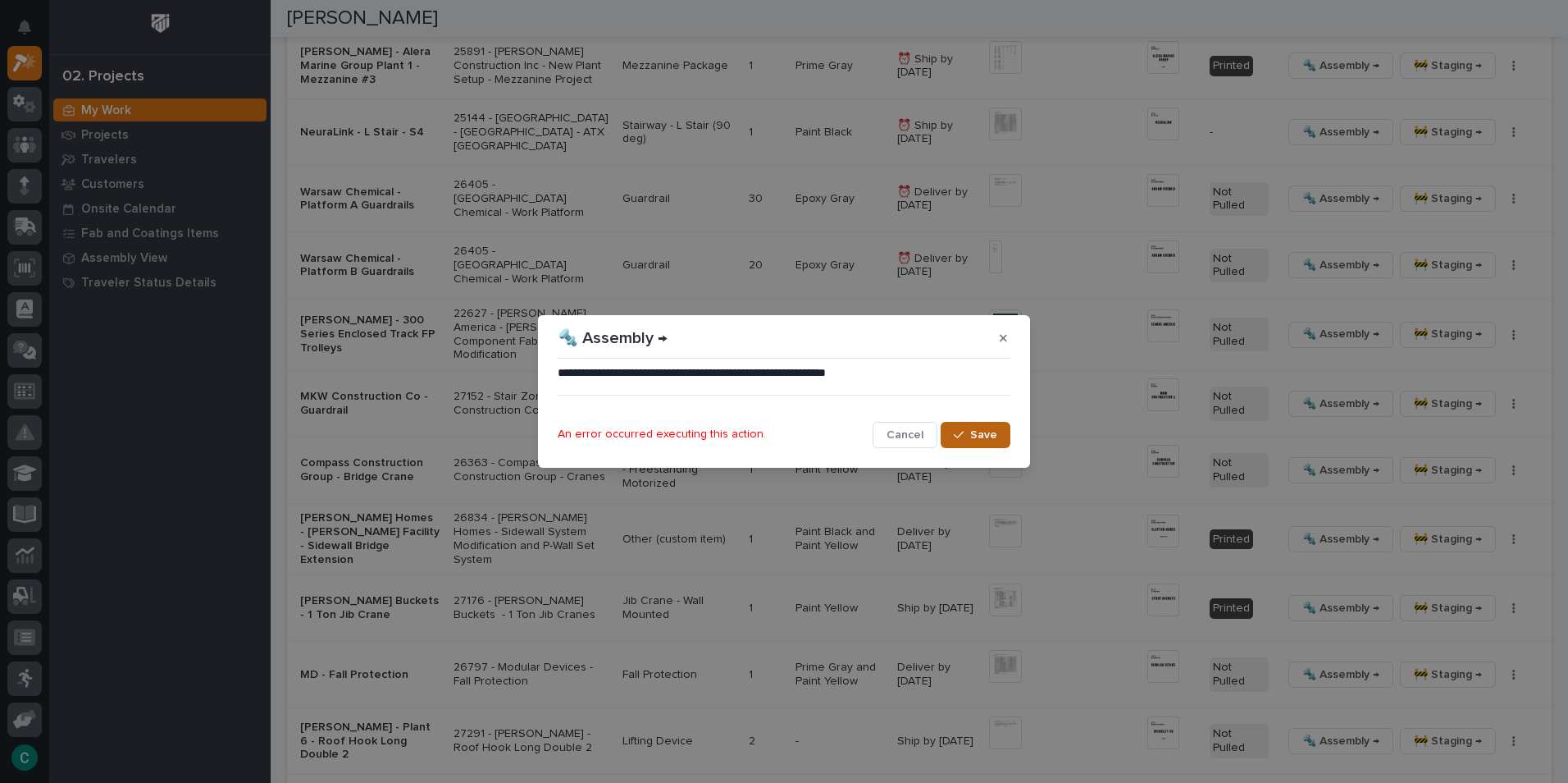
scroll to position [1796, 0]
click at [998, 332] on button "button" at bounding box center [1004, 337] width 27 height 26
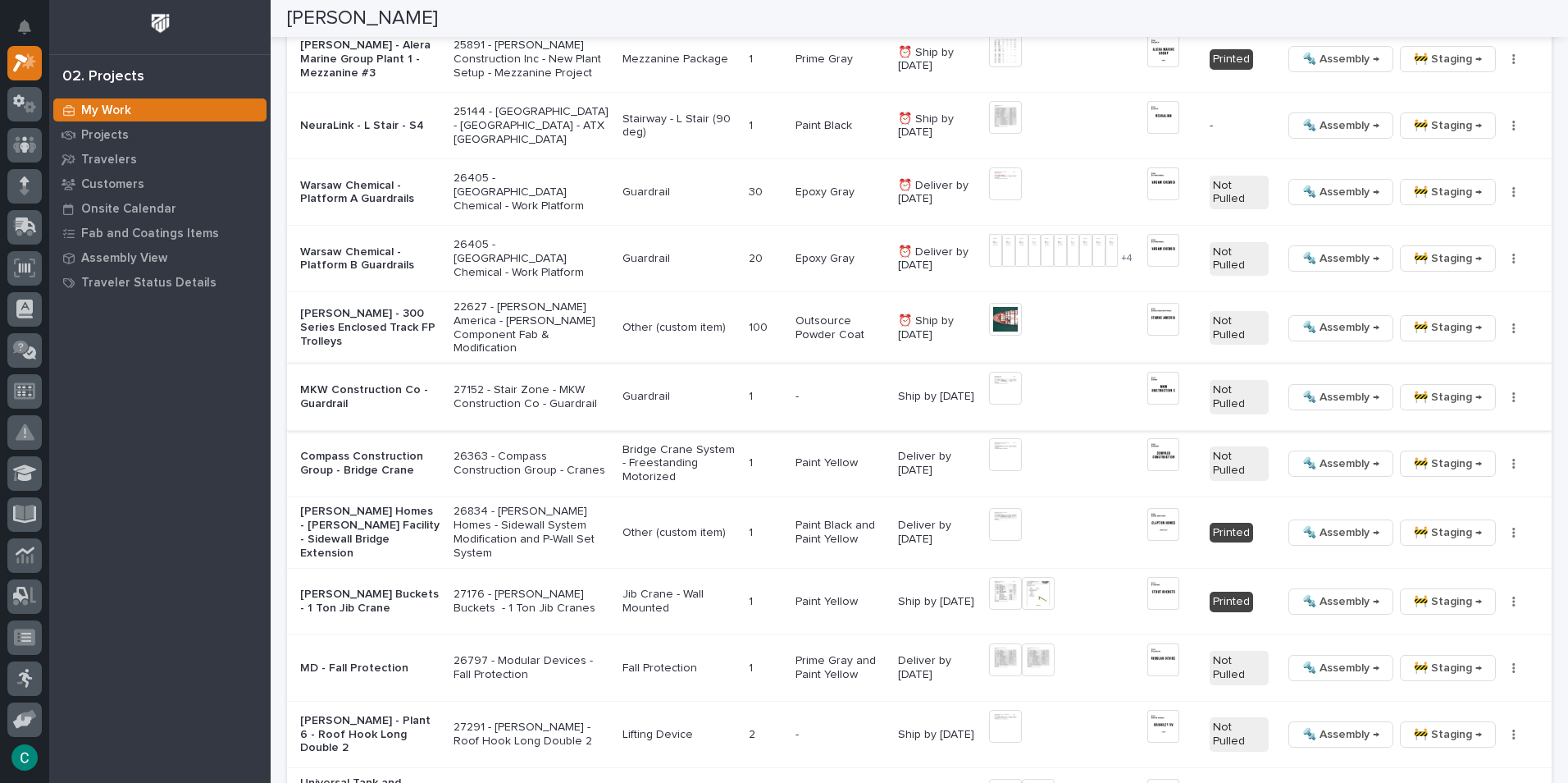
click at [1438, 399] on span "🚧 Staging →" at bounding box center [1448, 397] width 68 height 20
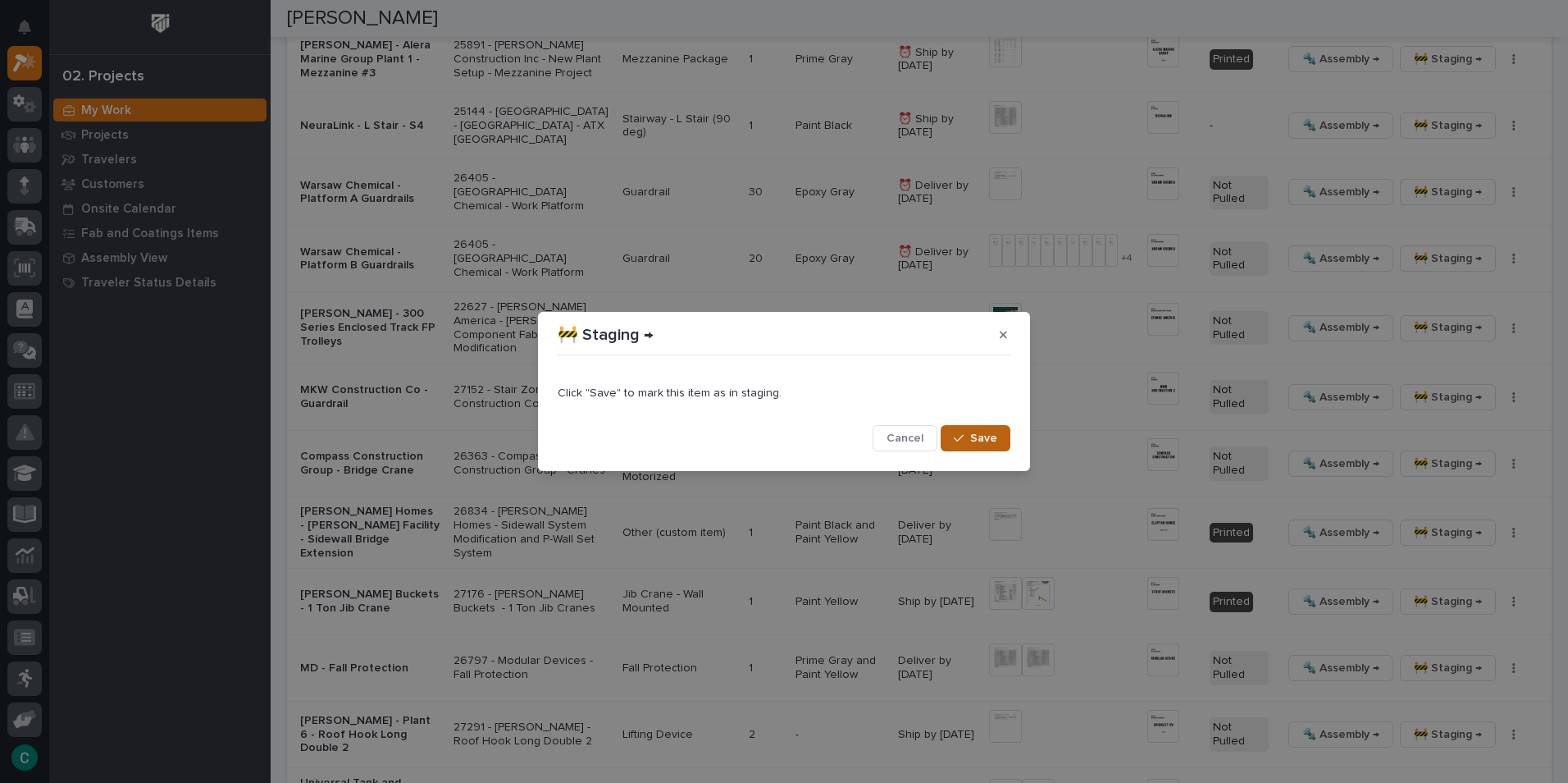
click at [1001, 436] on button "Save" at bounding box center [976, 438] width 70 height 26
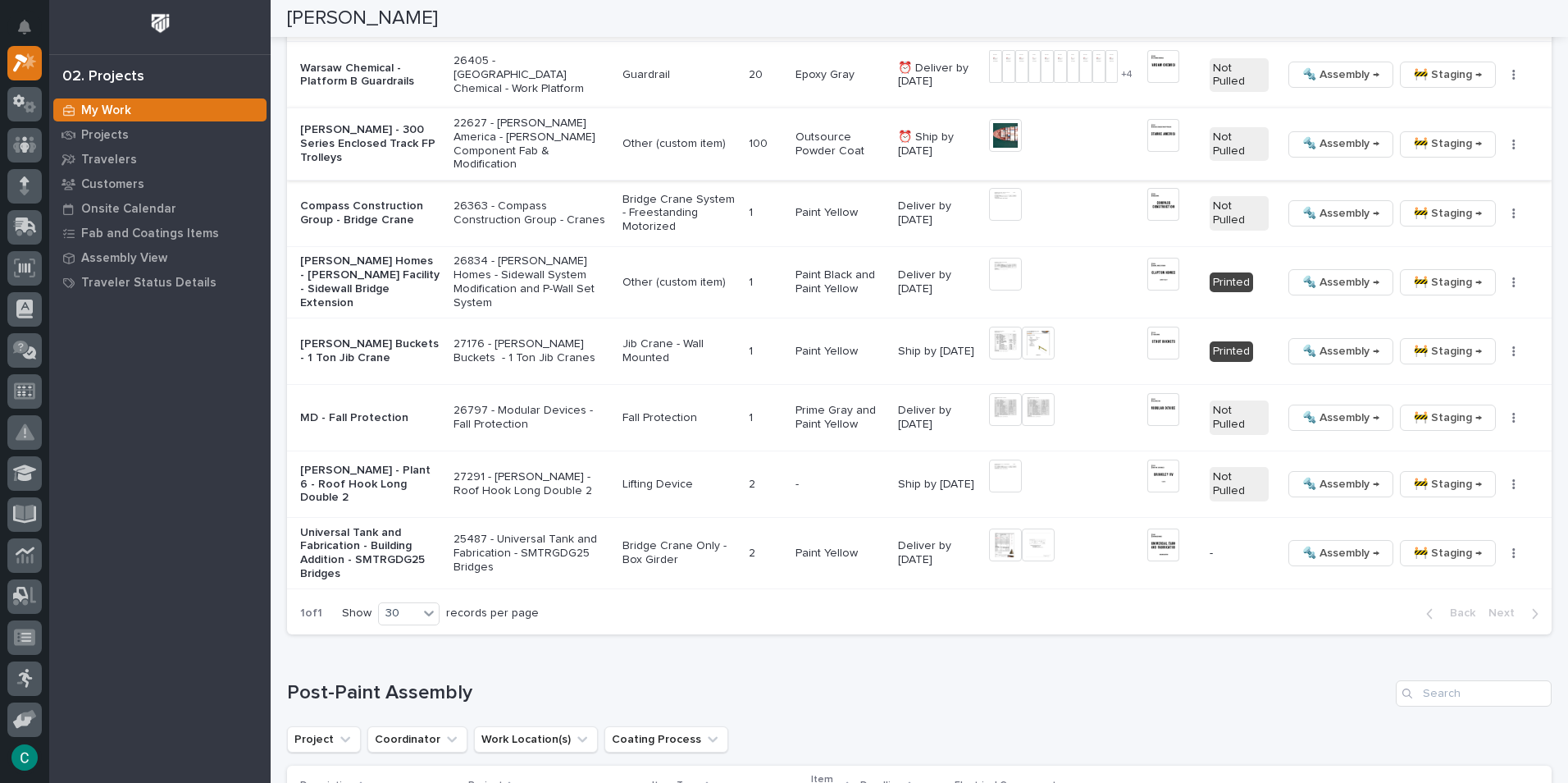
scroll to position [2009, 0]
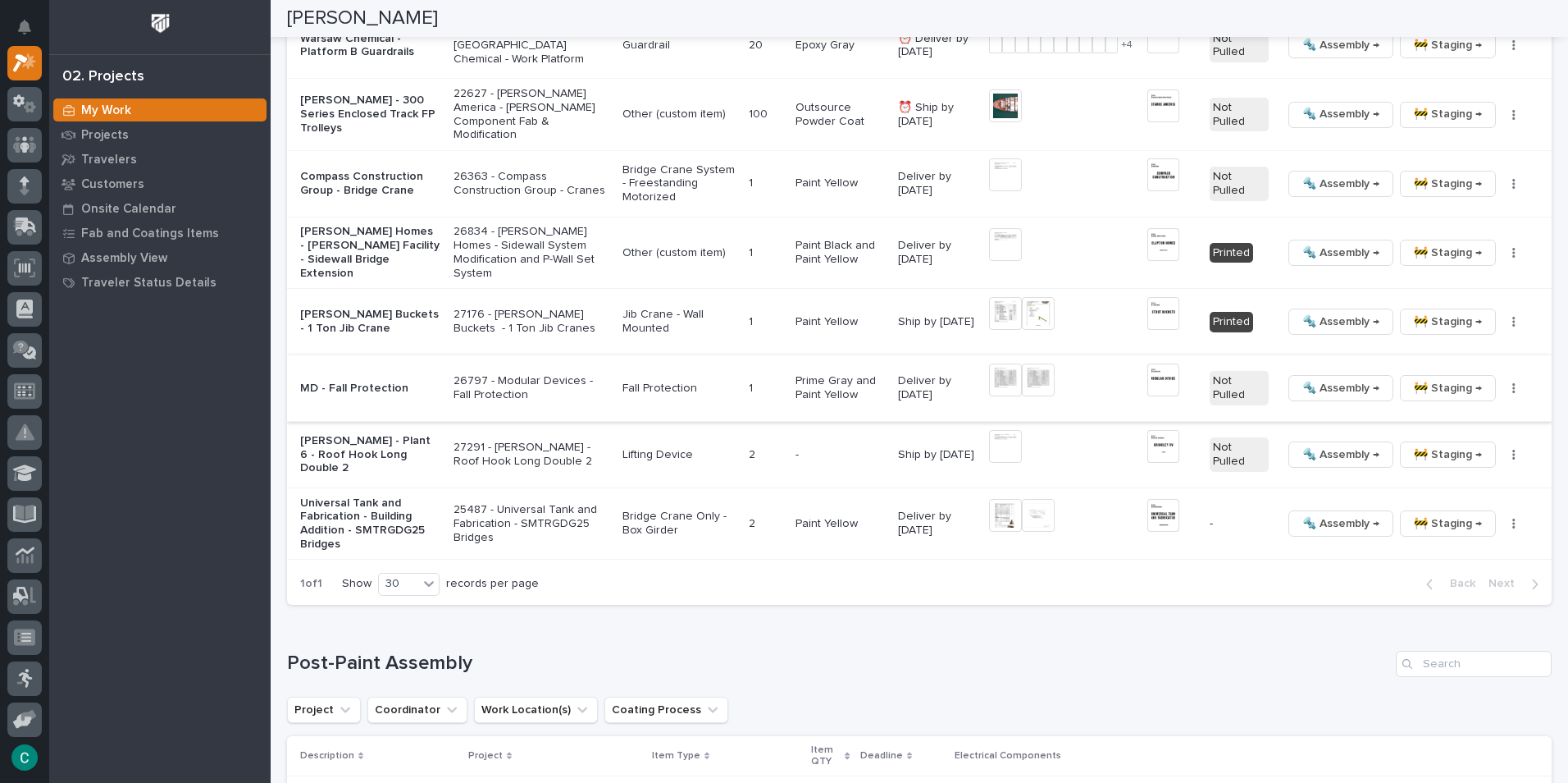
click at [1151, 379] on img at bounding box center [1164, 379] width 32 height 33
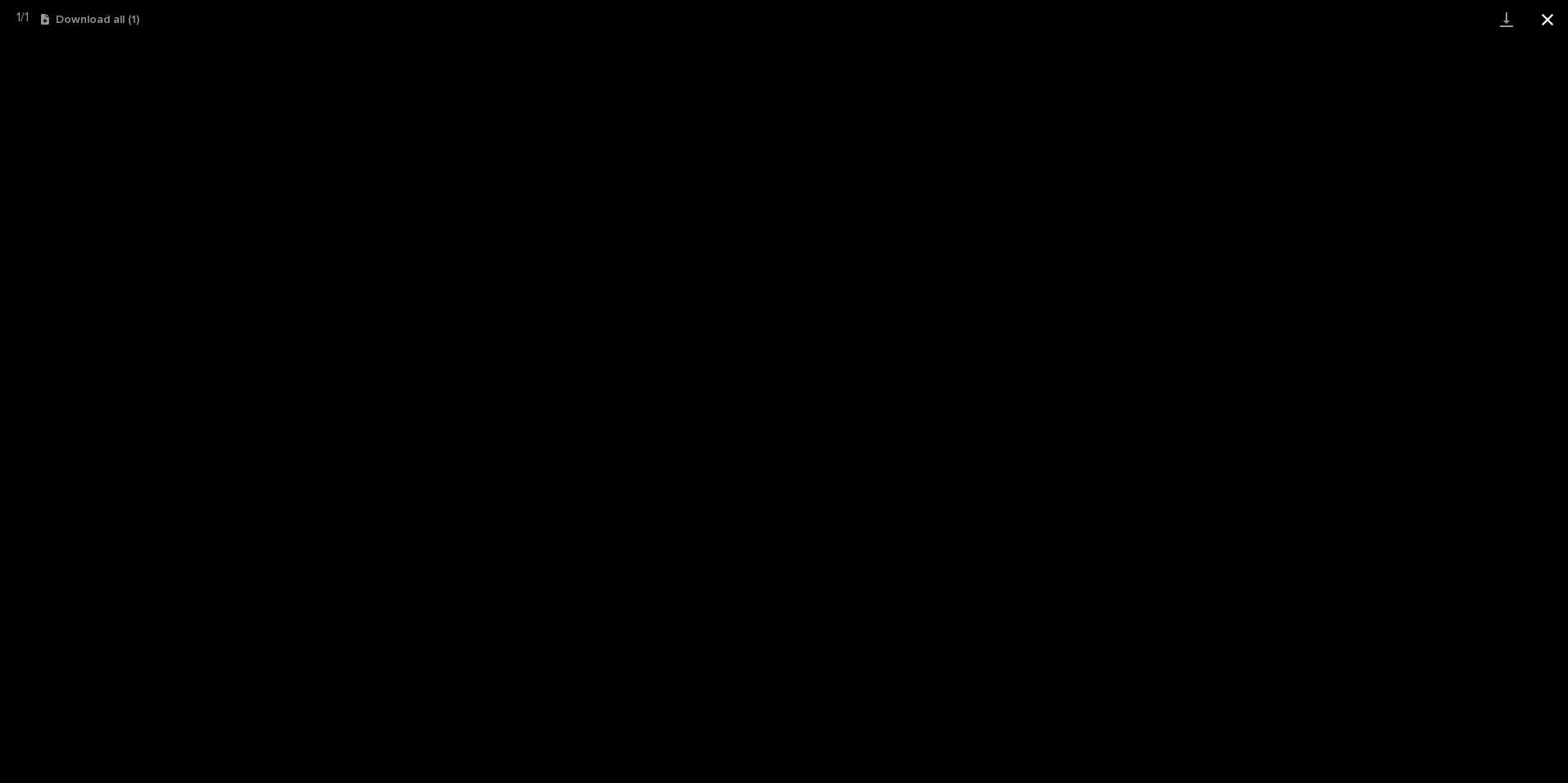
click at [1550, 23] on button "Close gallery" at bounding box center [1547, 19] width 41 height 39
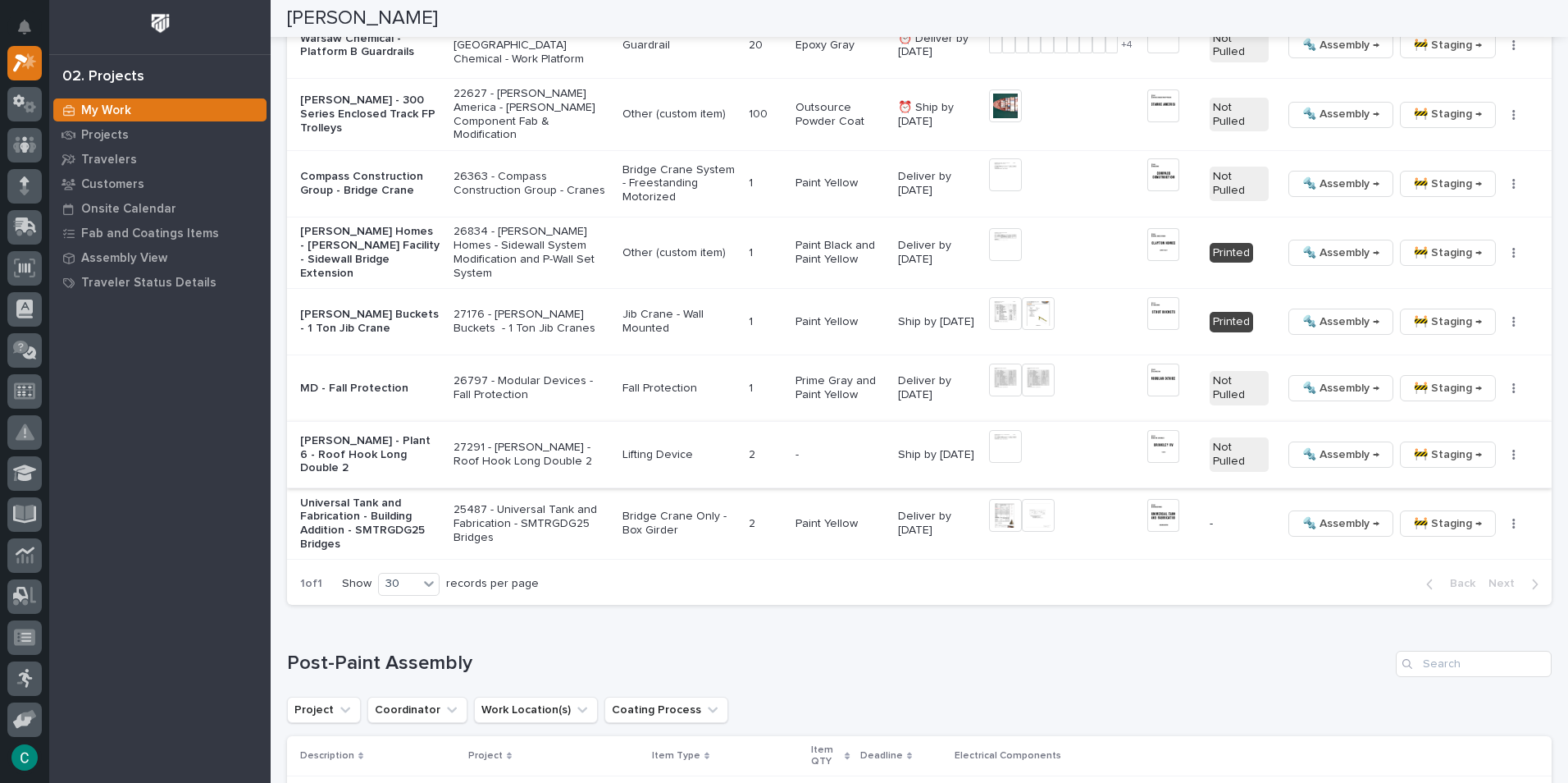
click at [1314, 456] on span "🔩 Assembly →" at bounding box center [1341, 455] width 77 height 20
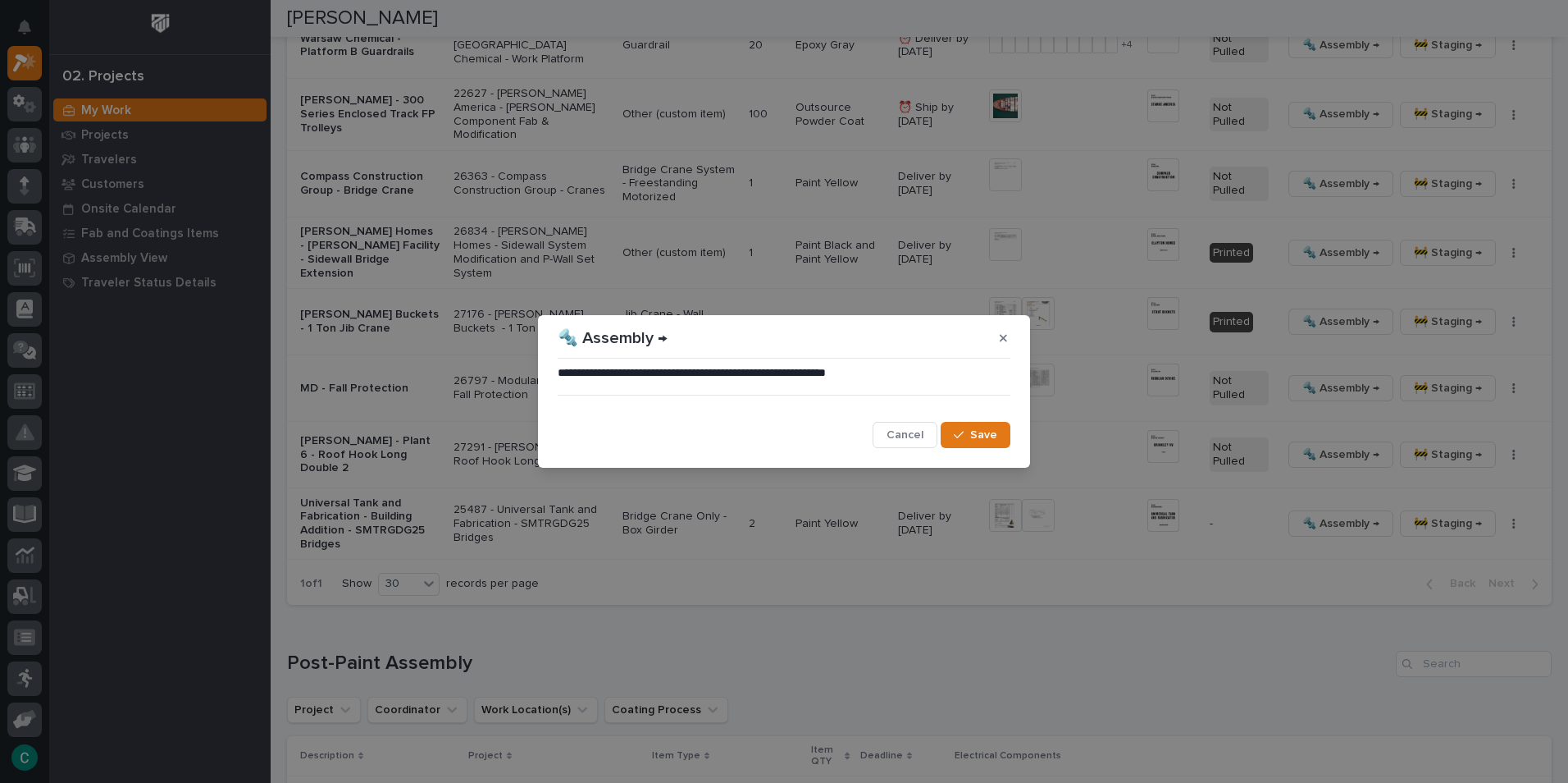
click at [970, 430] on button "Save" at bounding box center [976, 434] width 70 height 26
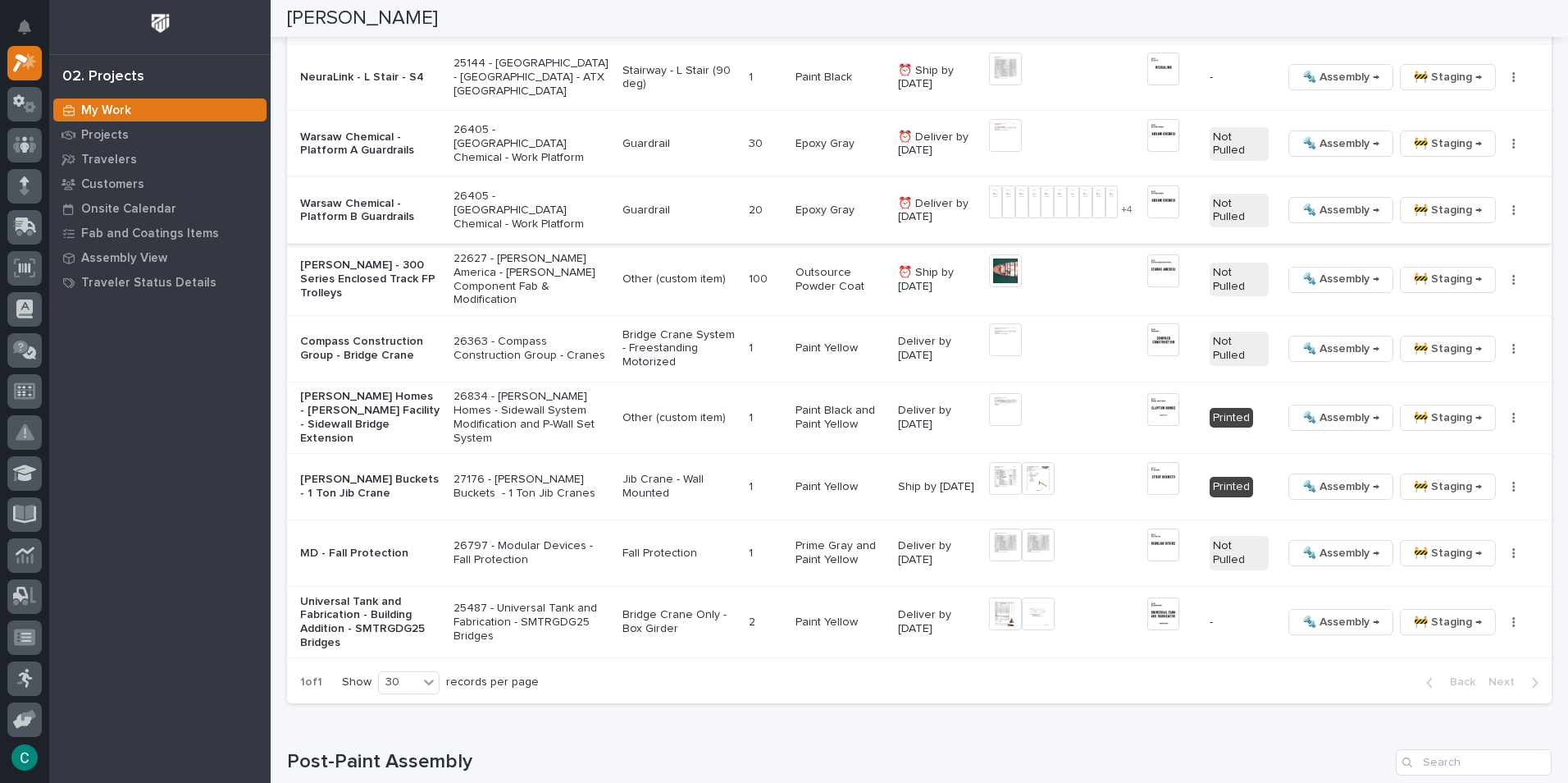
scroll to position [1846, 0]
click at [33, 22] on button "Notifications" at bounding box center [24, 27] width 34 height 34
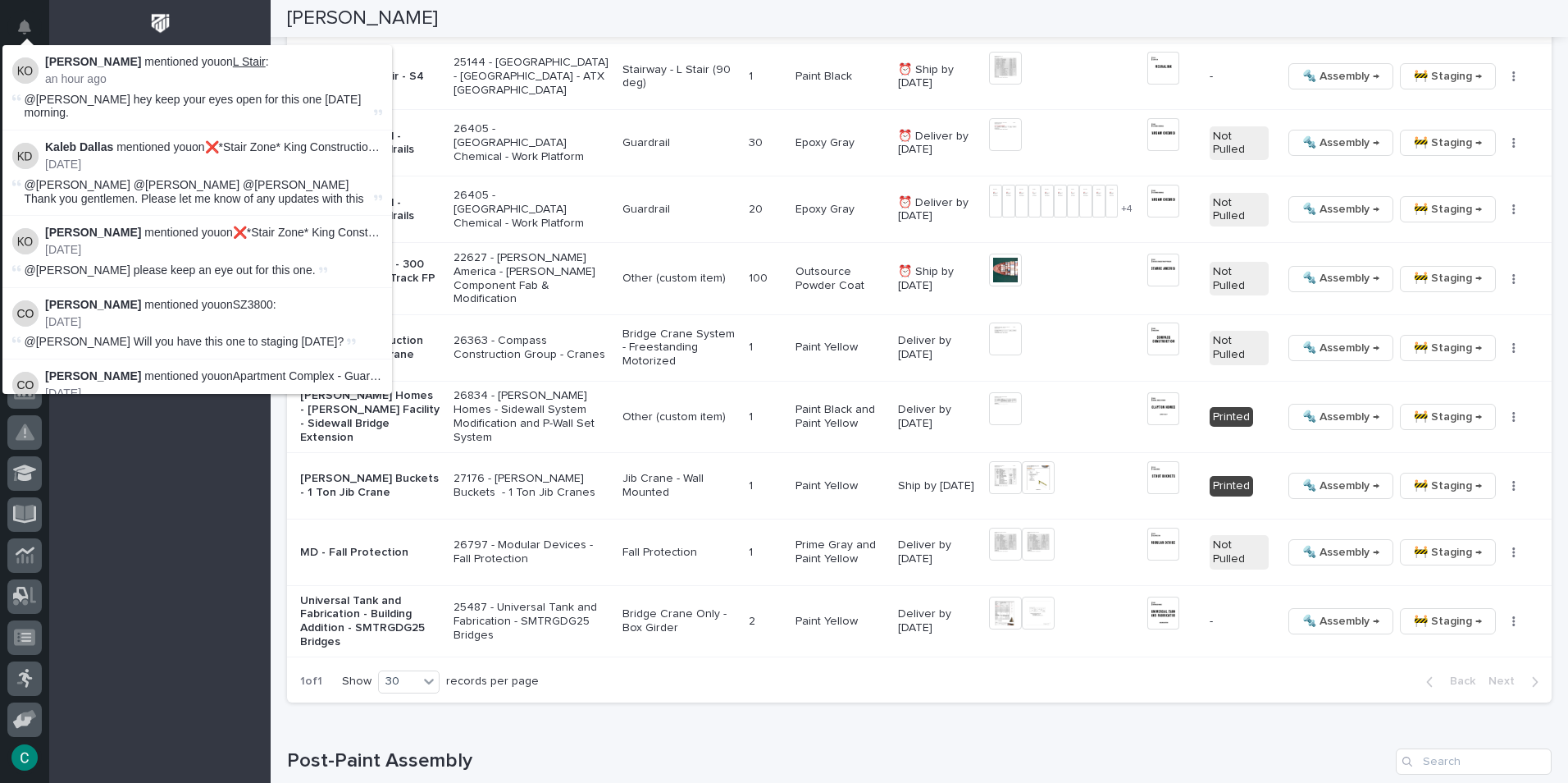
click at [247, 59] on link "L Stair" at bounding box center [249, 61] width 33 height 13
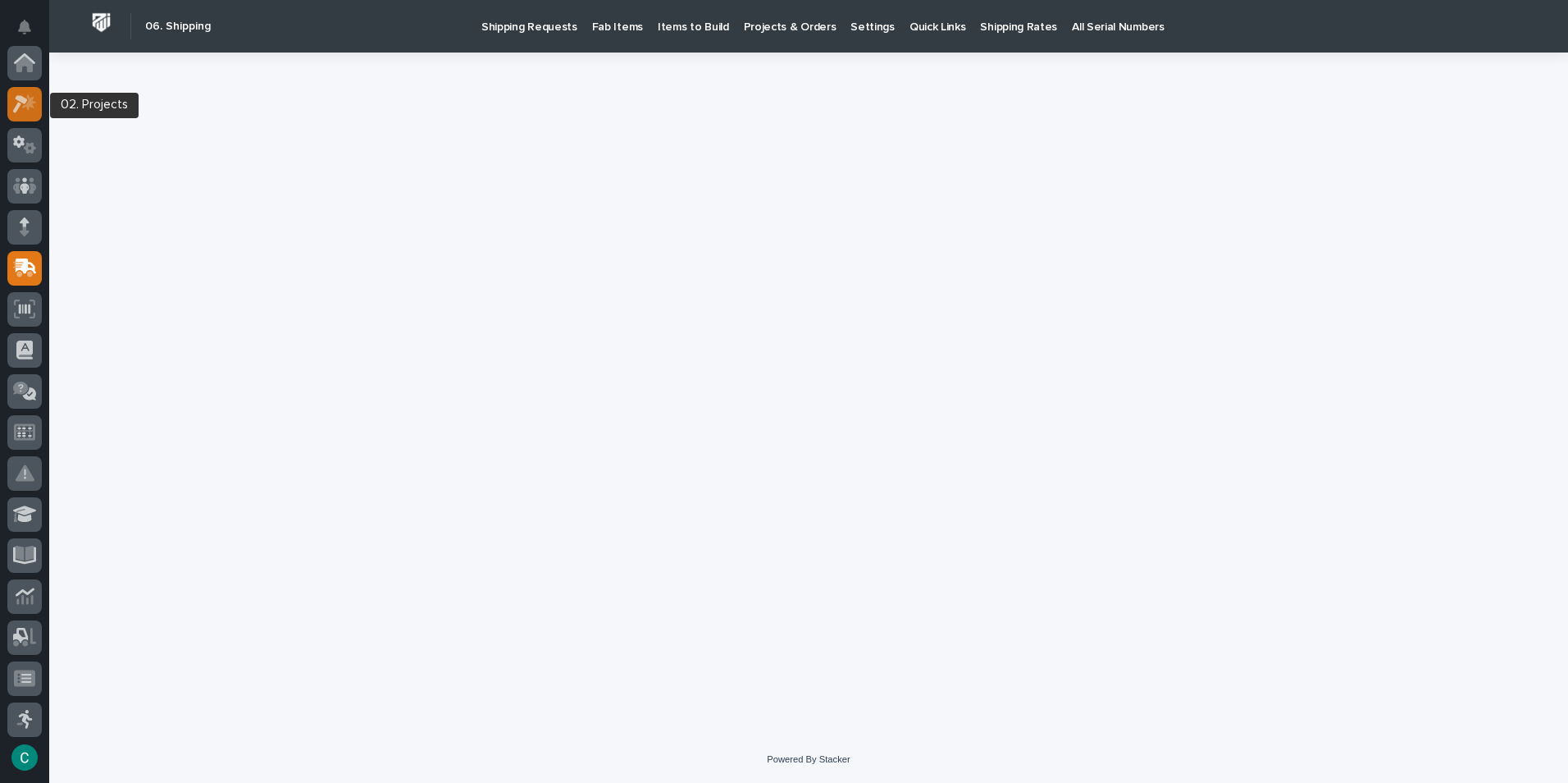
click at [17, 111] on icon at bounding box center [25, 103] width 23 height 19
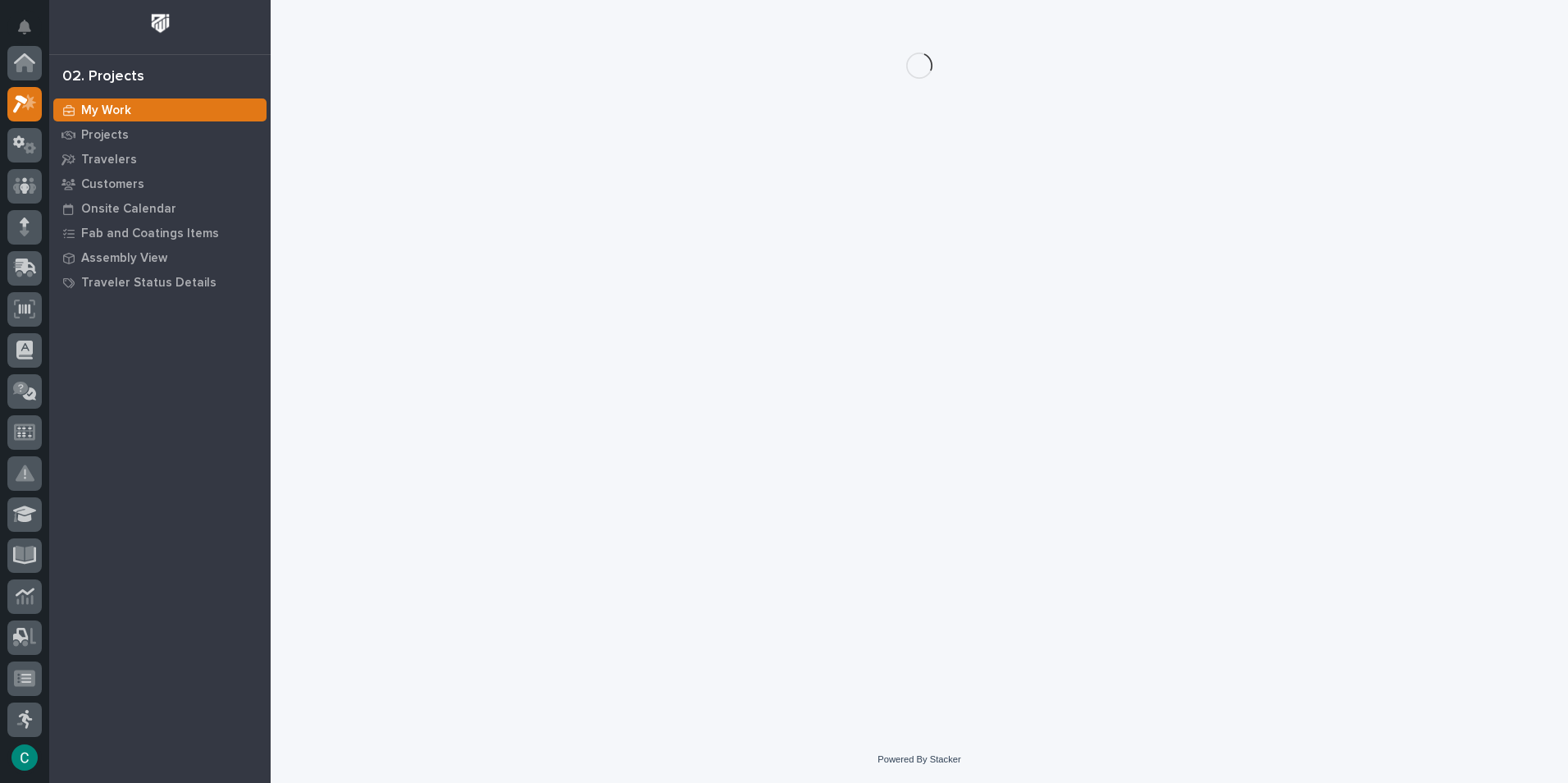
scroll to position [41, 0]
